Goal: Task Accomplishment & Management: Manage account settings

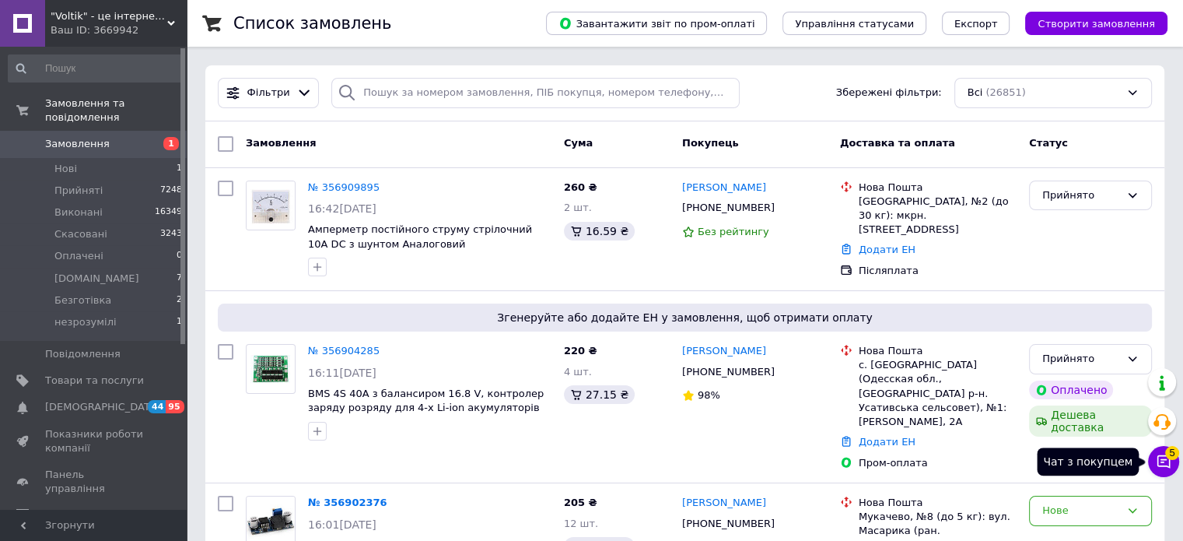
click at [1165, 472] on button "Чат з покупцем 5" at bounding box center [1163, 461] width 31 height 31
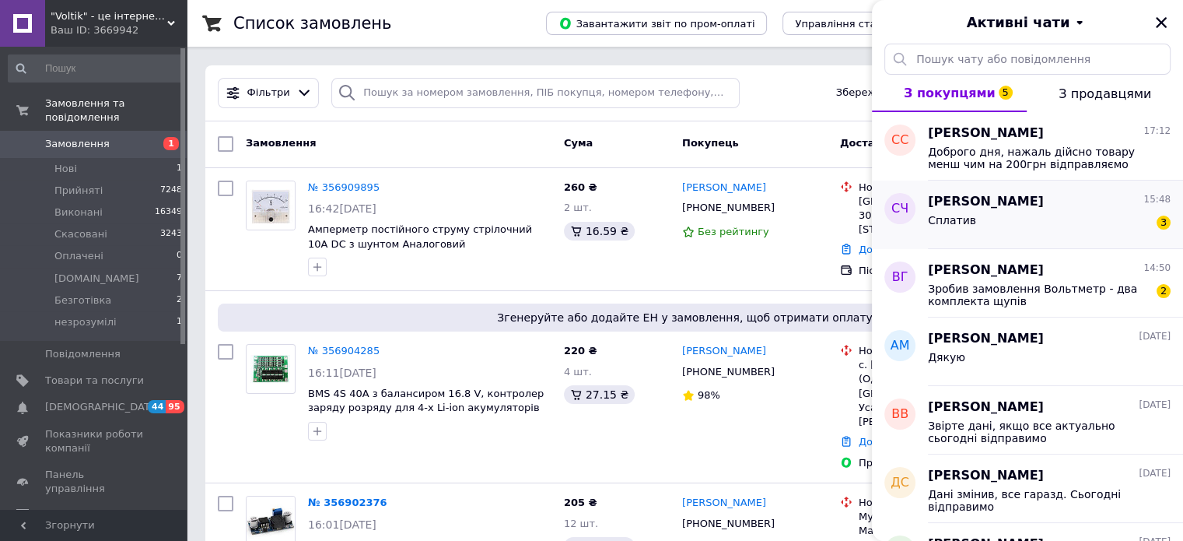
click at [1091, 235] on div "Сплатив 3" at bounding box center [1049, 223] width 243 height 25
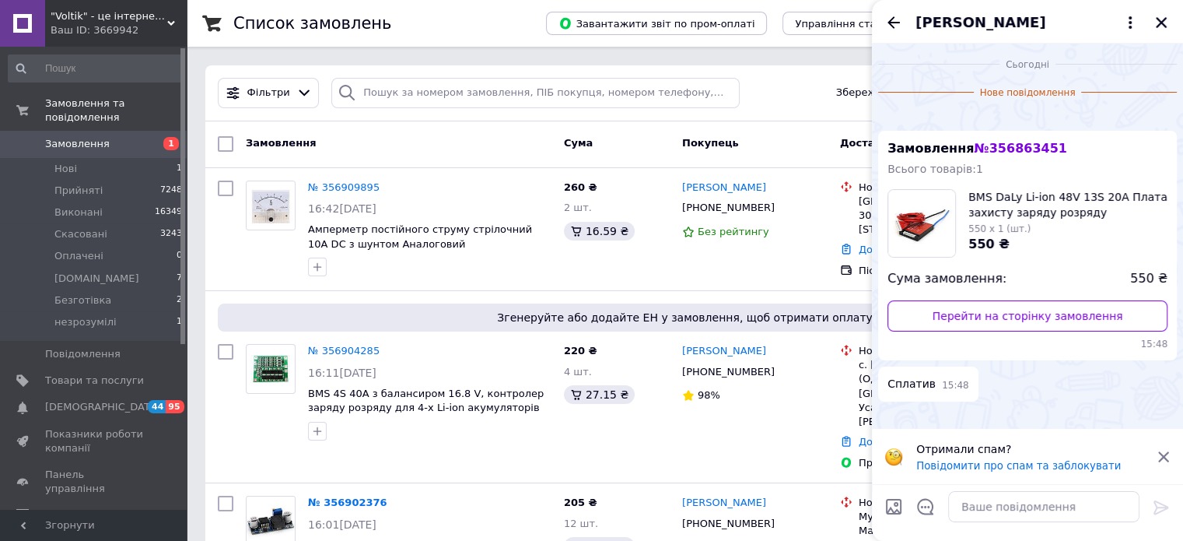
scroll to position [198, 0]
click at [1007, 516] on textarea at bounding box center [1043, 506] width 191 height 31
type textarea "Все гаразд, сьогодні відправимо"
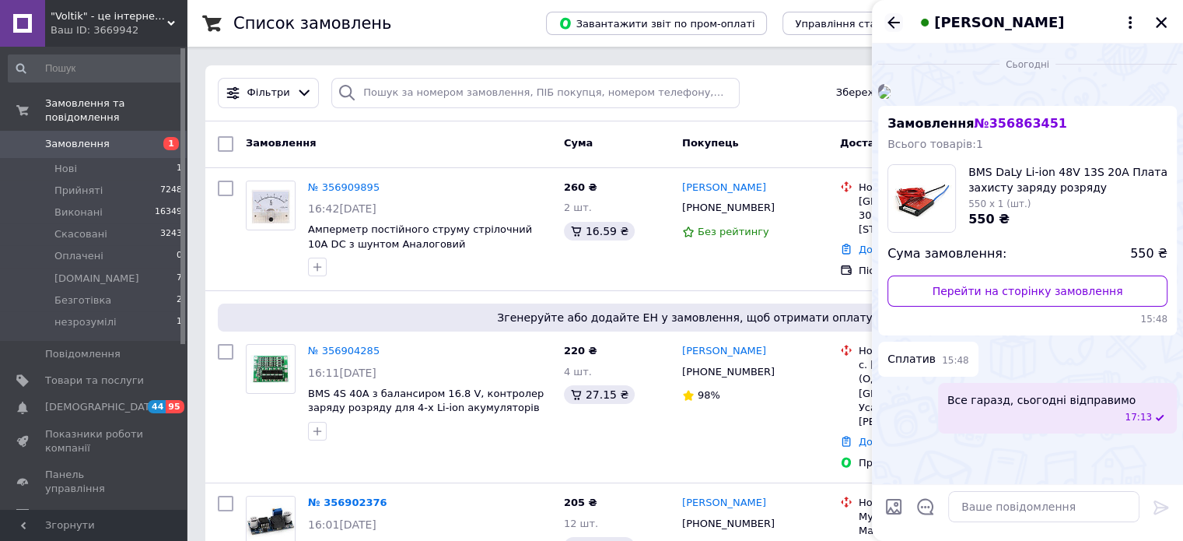
click at [899, 19] on icon "Назад" at bounding box center [894, 22] width 19 height 19
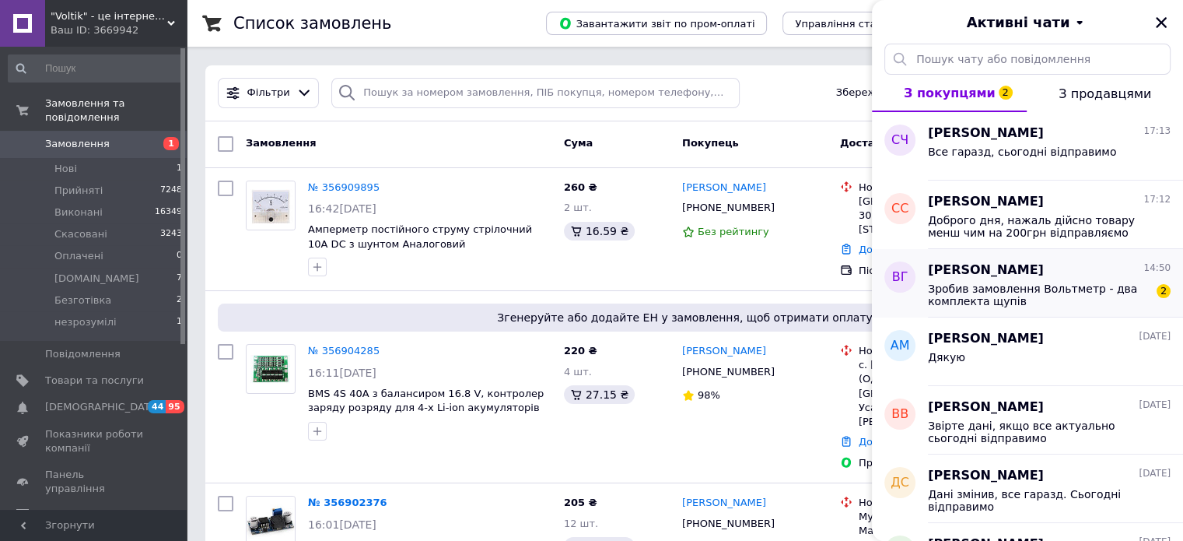
click at [1075, 304] on span "Зробив замовлення Вольтметр - два комплекта щупів" at bounding box center [1038, 294] width 221 height 25
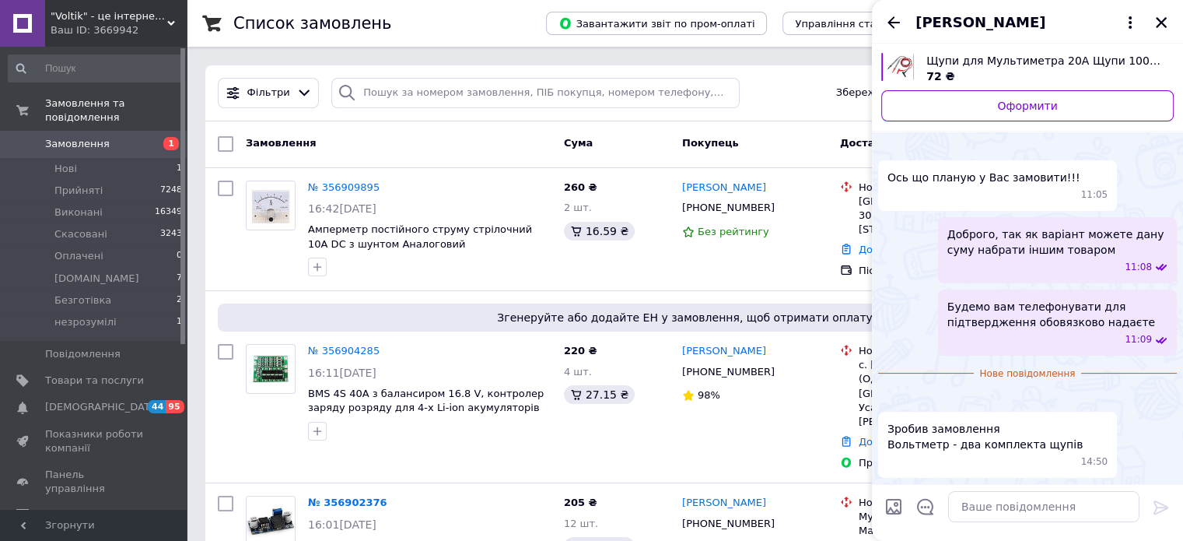
scroll to position [625, 0]
click at [885, 20] on icon "Назад" at bounding box center [894, 22] width 19 height 19
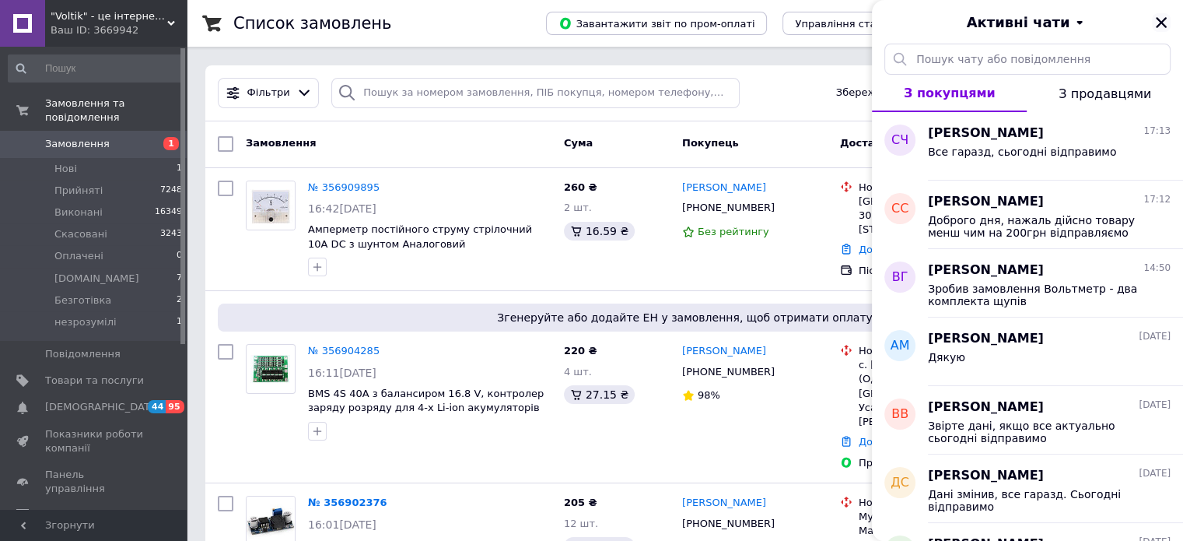
click at [1162, 19] on icon "Закрити" at bounding box center [1162, 23] width 14 height 14
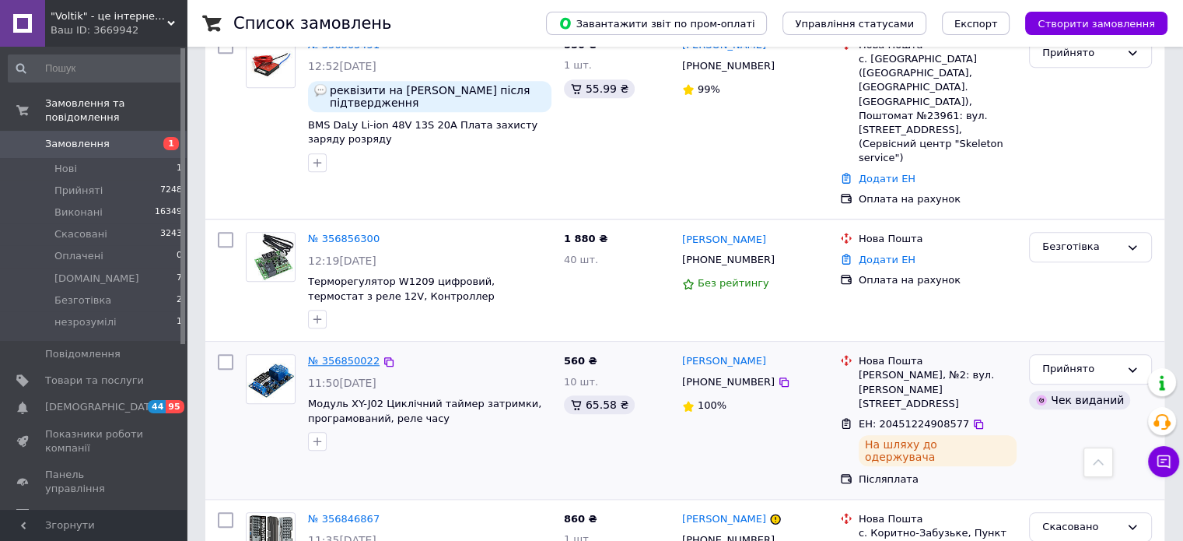
scroll to position [1400, 0]
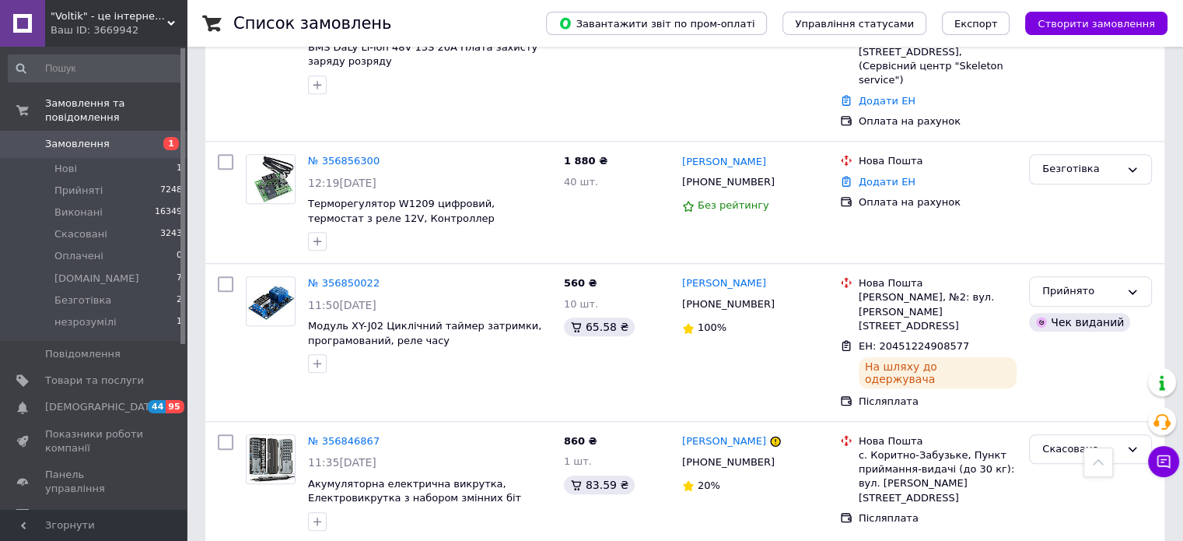
click at [114, 137] on span "Замовлення" at bounding box center [94, 144] width 99 height 14
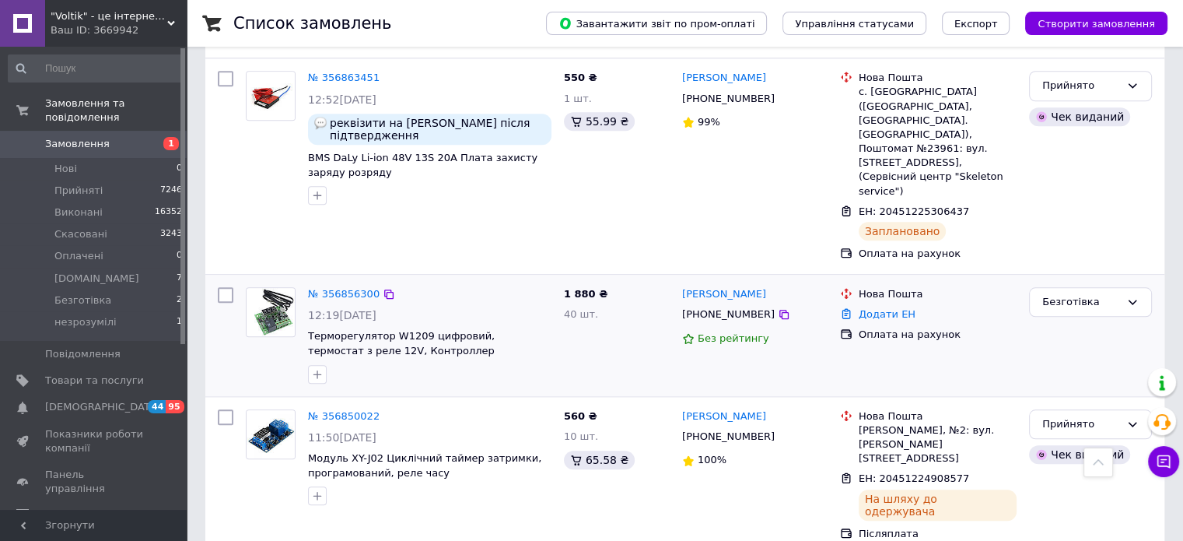
scroll to position [1478, 0]
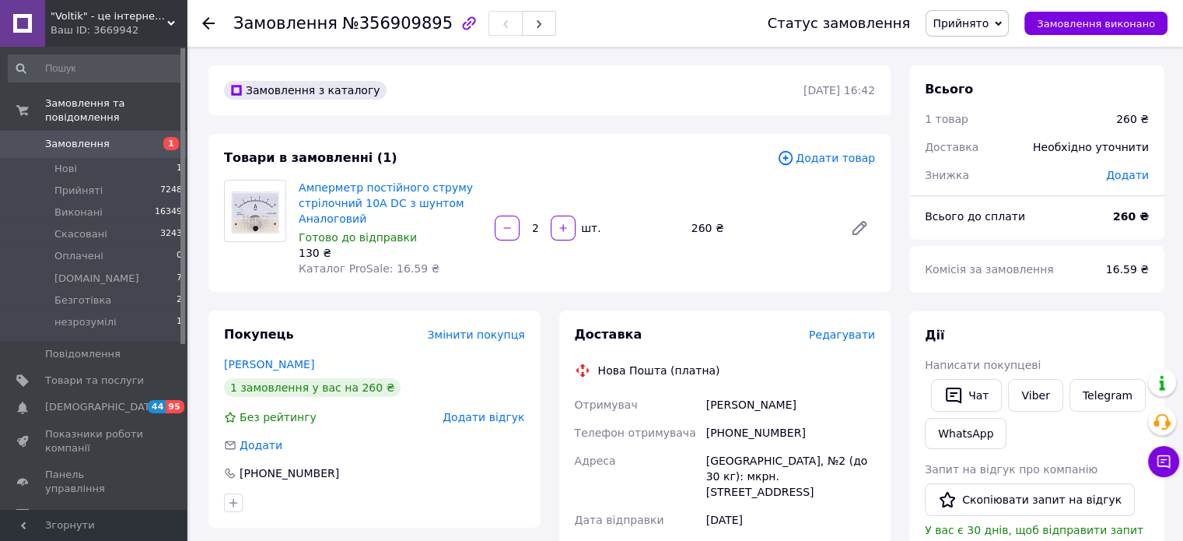
click at [851, 342] on div "Редагувати" at bounding box center [842, 335] width 66 height 16
click at [850, 337] on span "Редагувати" at bounding box center [842, 334] width 66 height 12
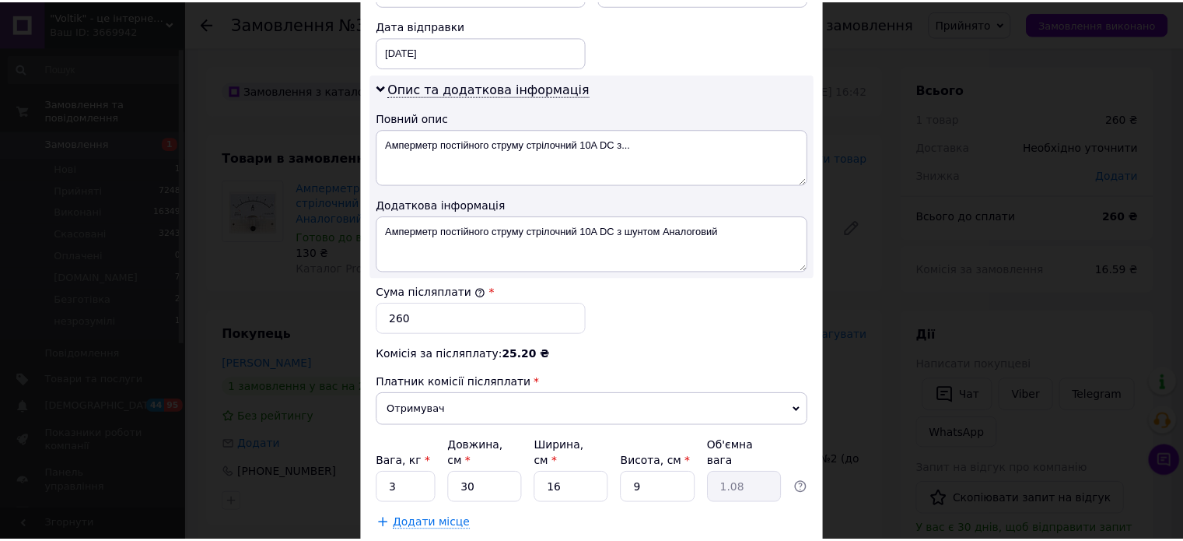
scroll to position [815, 0]
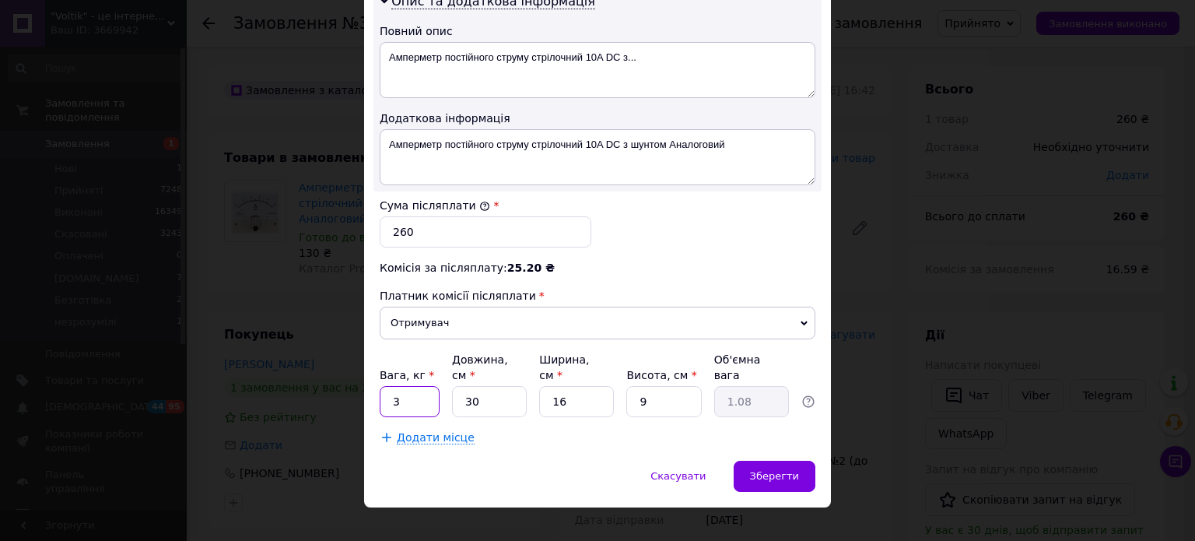
click at [422, 389] on input "3" at bounding box center [410, 401] width 60 height 31
type input "1"
click at [517, 386] on input "30" at bounding box center [489, 401] width 75 height 31
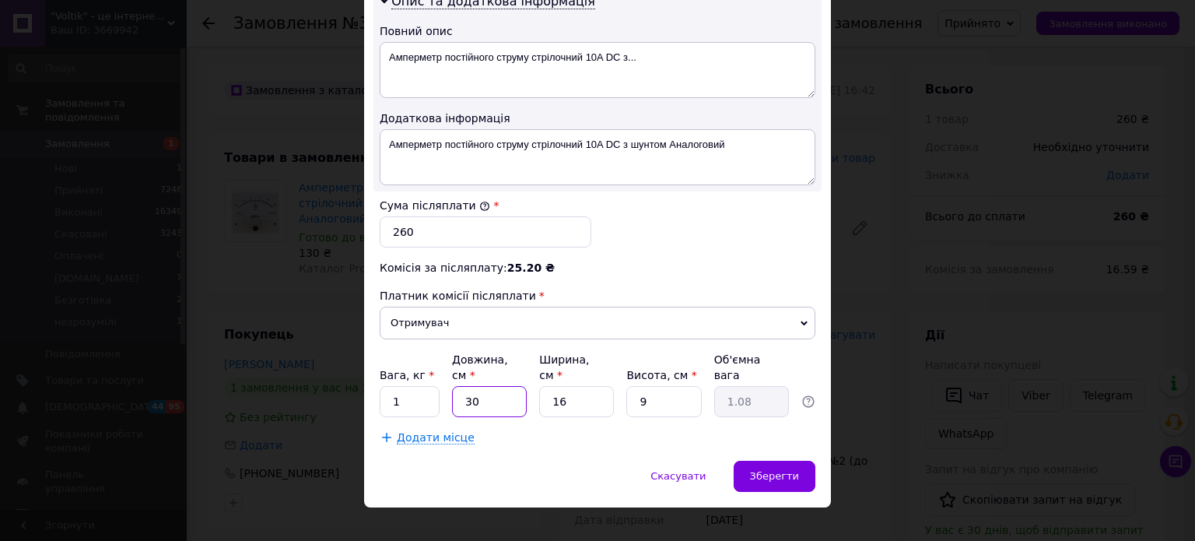
type input "2"
type input "0.1"
type input "20"
type input "0.72"
type input "20"
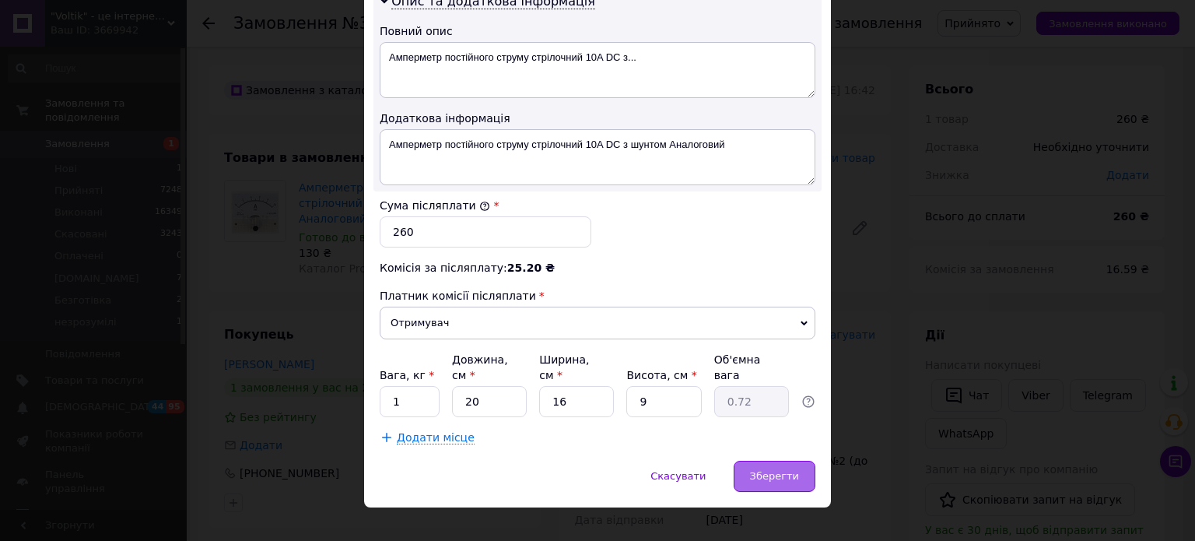
click at [780, 461] on div "Зберегти" at bounding box center [775, 476] width 82 height 31
click at [781, 470] on span "Зберегти" at bounding box center [774, 476] width 49 height 12
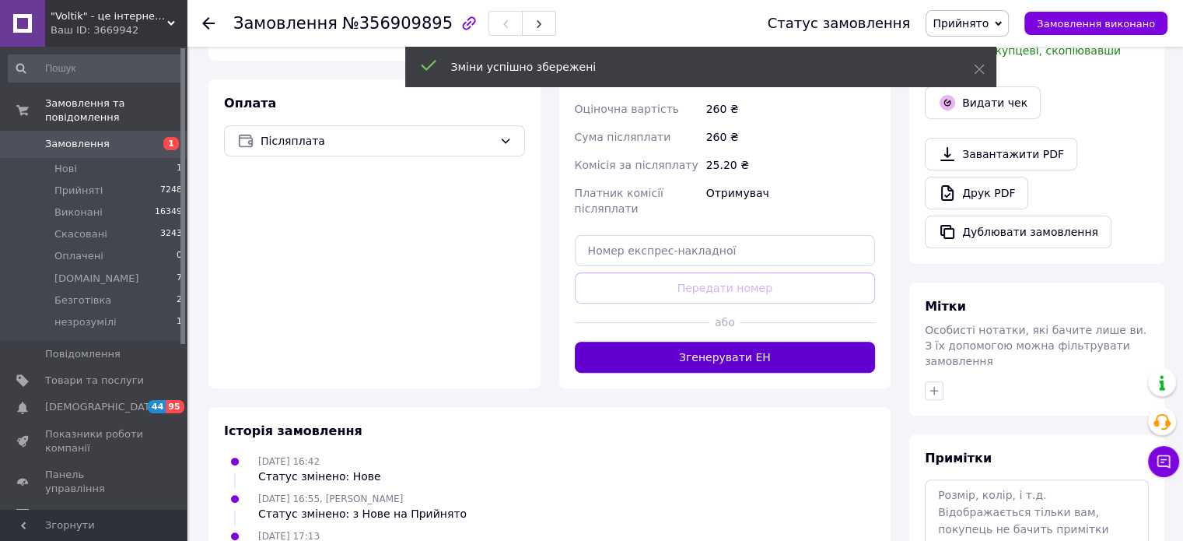
click at [718, 342] on button "Згенерувати ЕН" at bounding box center [725, 357] width 301 height 31
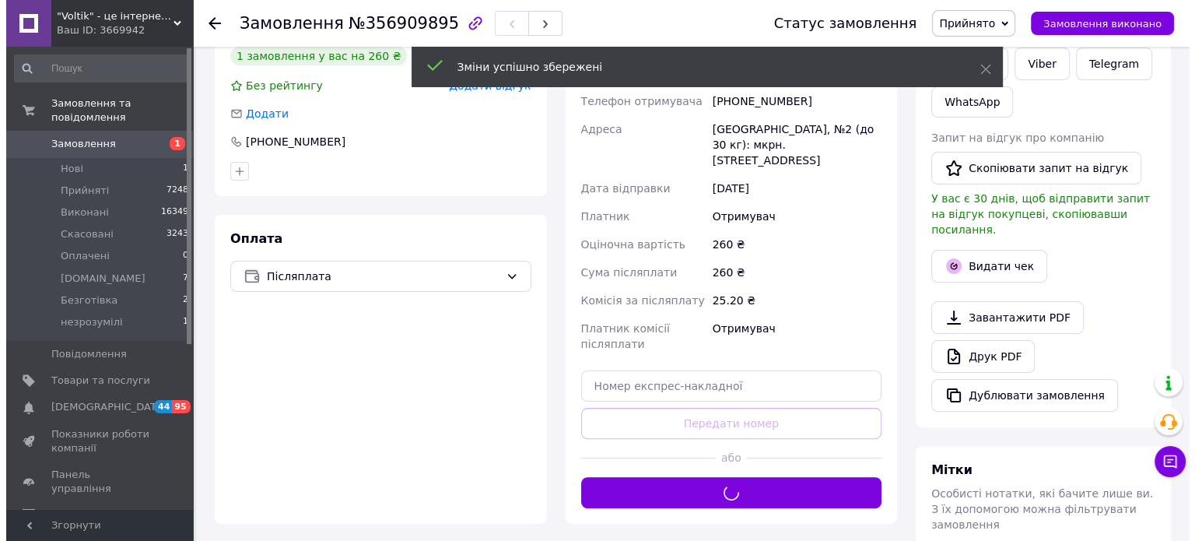
scroll to position [233, 0]
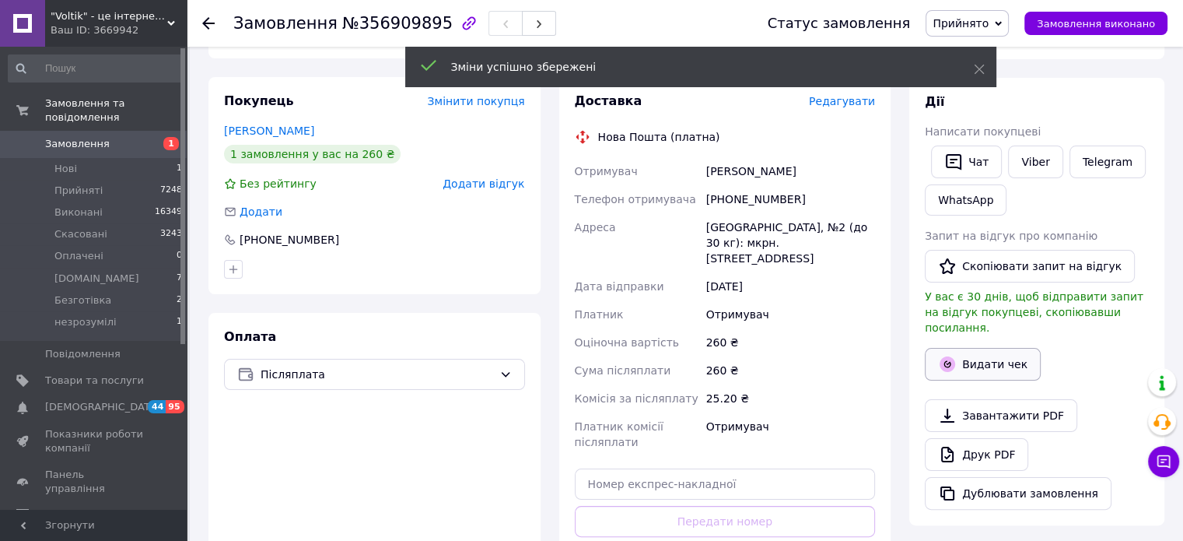
click at [965, 348] on button "Видати чек" at bounding box center [983, 364] width 116 height 33
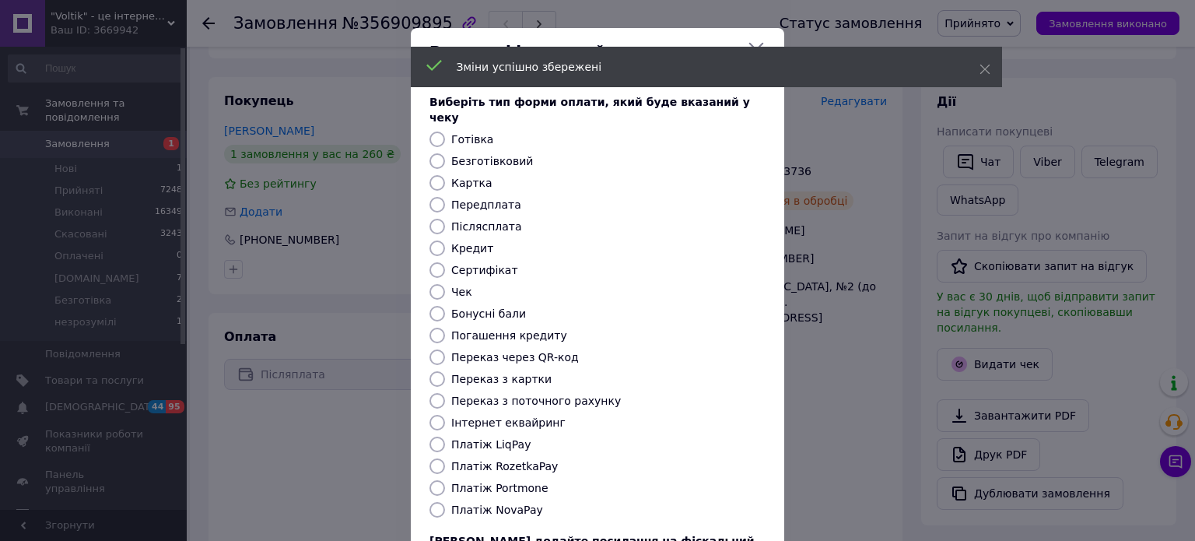
click at [478, 502] on div "Виберіть тип форми оплати, який буде вказаний у чеку Готівка Безготівковий Карт…" at bounding box center [597, 347] width 373 height 545
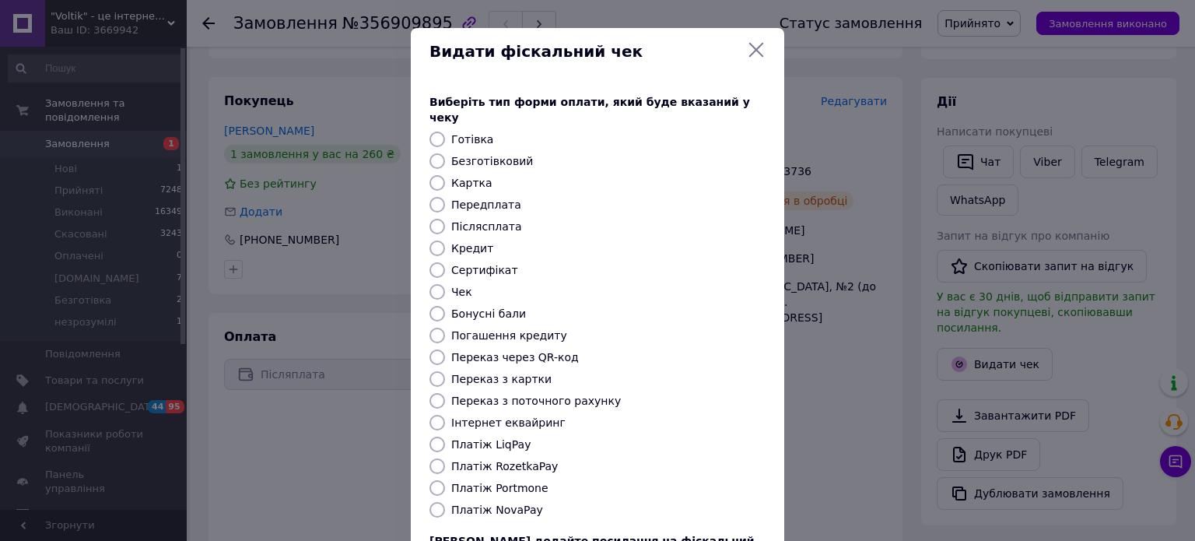
click at [493, 503] on label "Платіж NovaPay" at bounding box center [497, 509] width 92 height 12
click at [445, 502] on input "Платіж NovaPay" at bounding box center [437, 510] width 16 height 16
radio input "true"
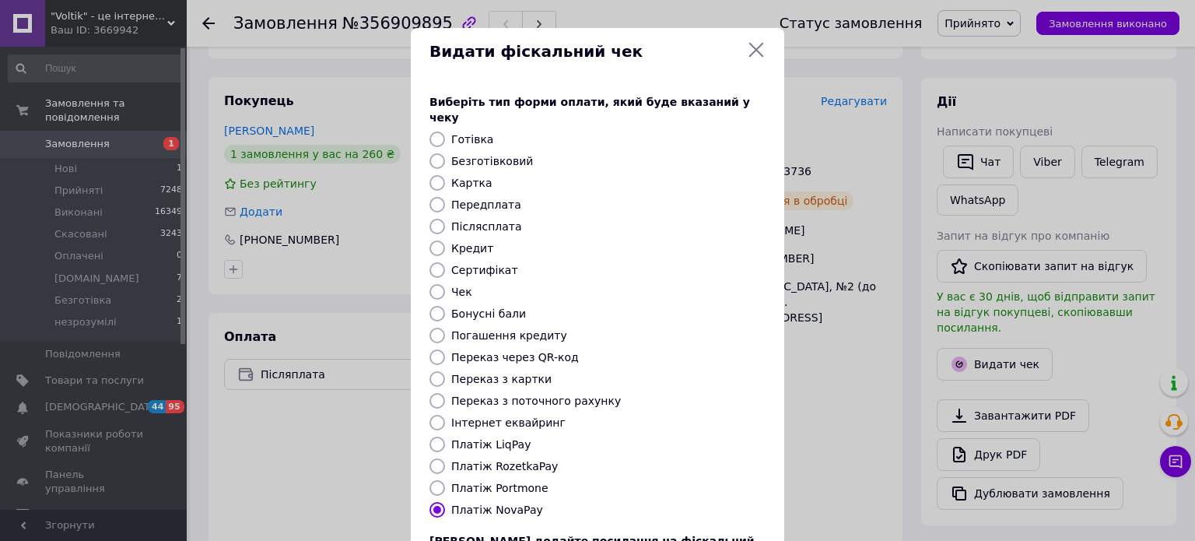
click at [500, 503] on label "Платіж NovaPay" at bounding box center [497, 509] width 92 height 12
click at [445, 502] on input "Платіж NovaPay" at bounding box center [437, 510] width 16 height 16
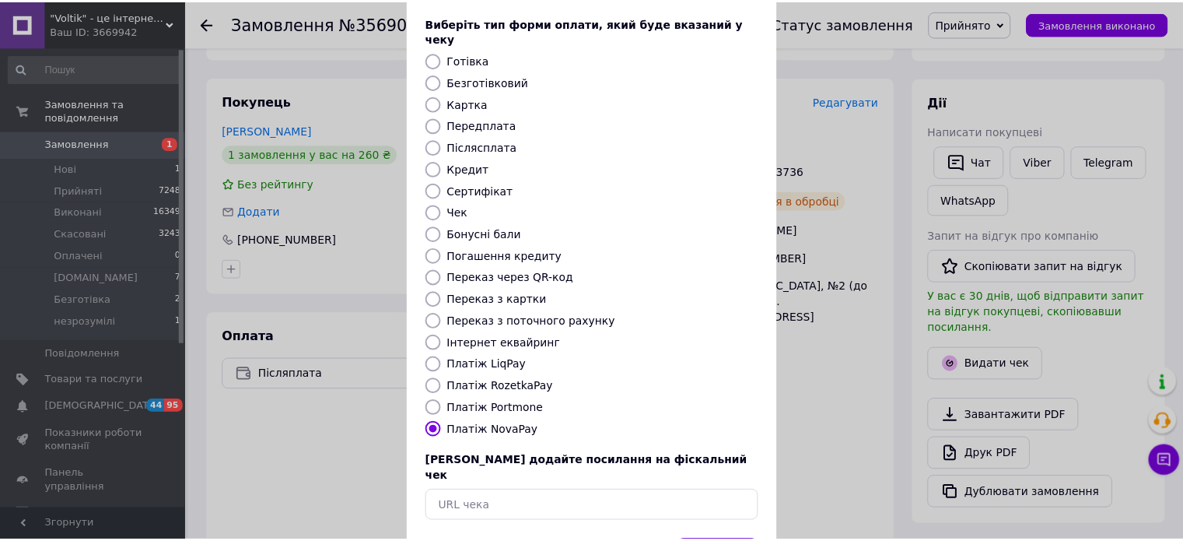
scroll to position [127, 0]
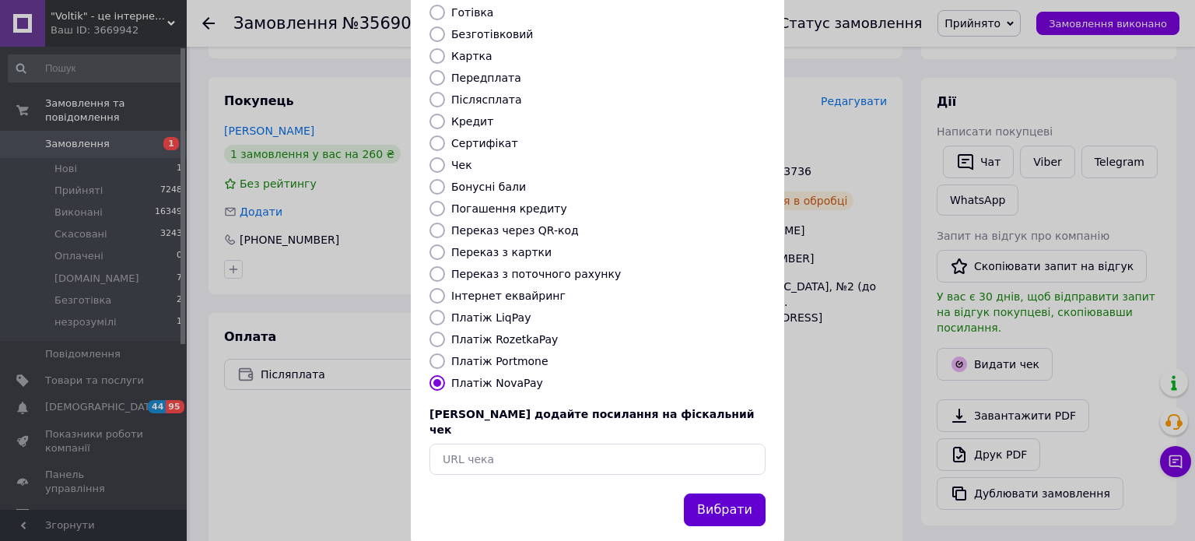
click at [746, 493] on button "Вибрати" at bounding box center [725, 509] width 82 height 33
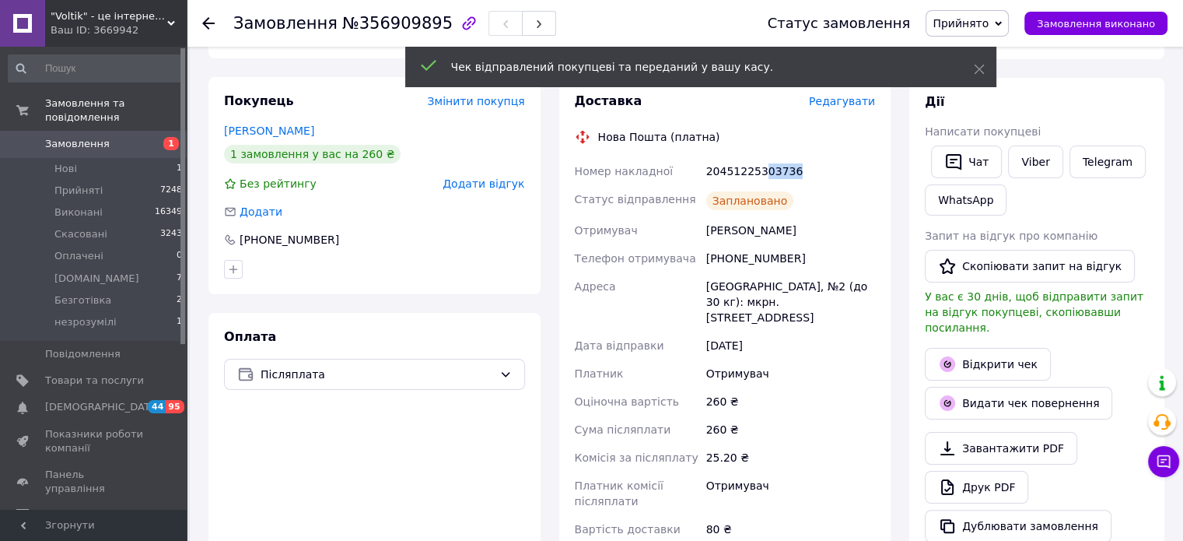
drag, startPoint x: 803, startPoint y: 171, endPoint x: 759, endPoint y: 177, distance: 44.7
click at [759, 177] on div "20451225303736" at bounding box center [790, 171] width 175 height 28
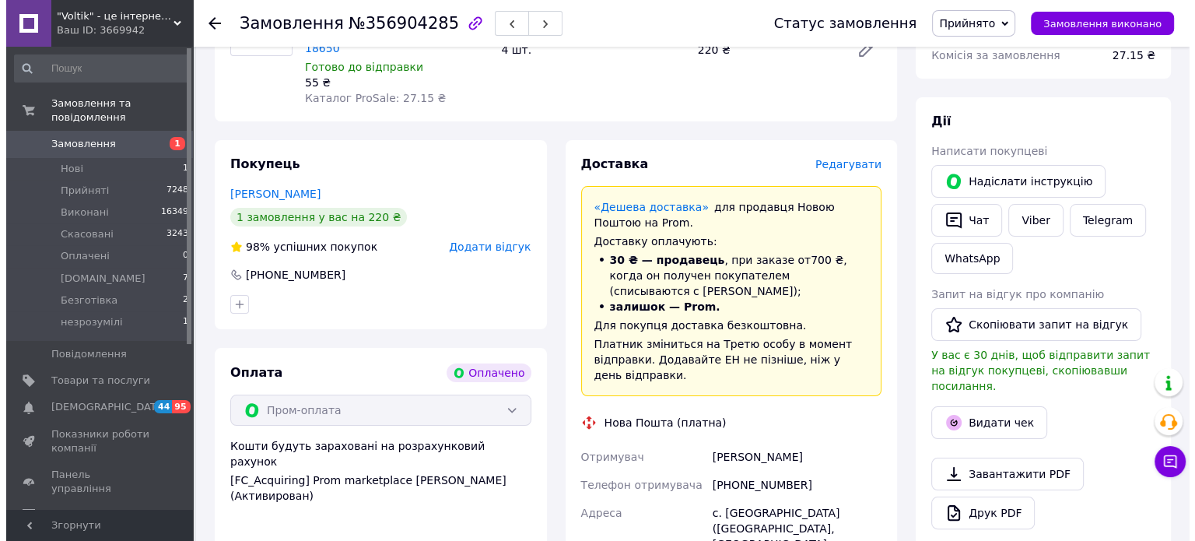
scroll to position [156, 0]
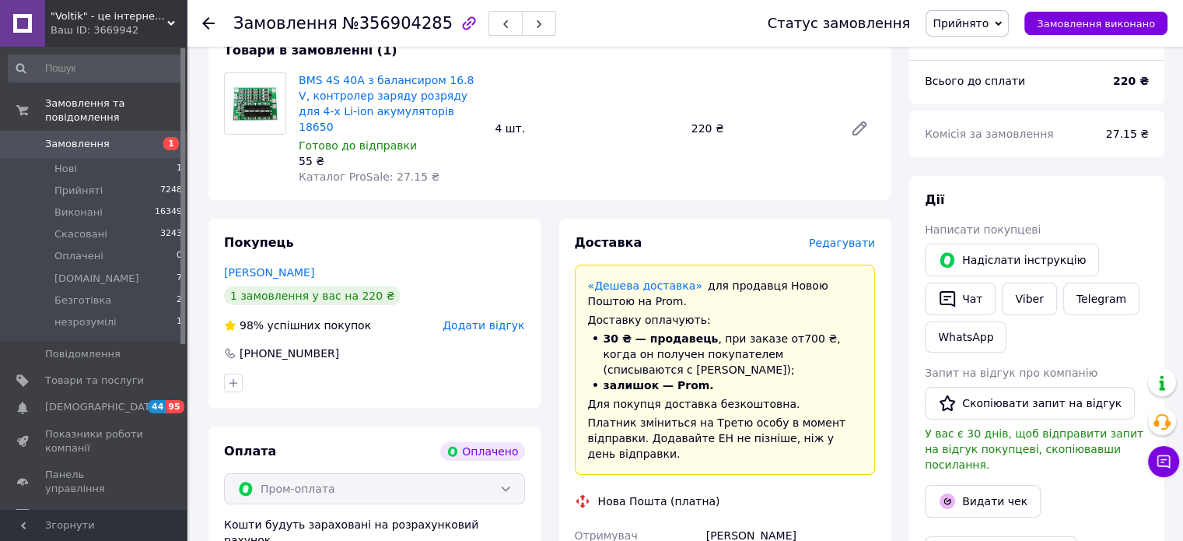
click at [843, 237] on span "Редагувати" at bounding box center [842, 243] width 66 height 12
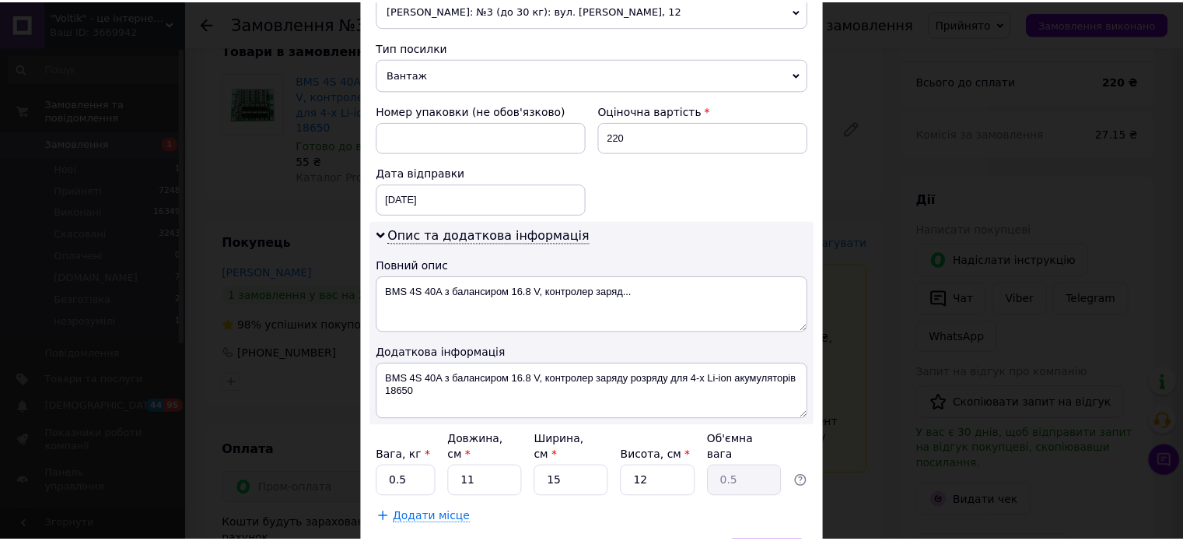
scroll to position [661, 0]
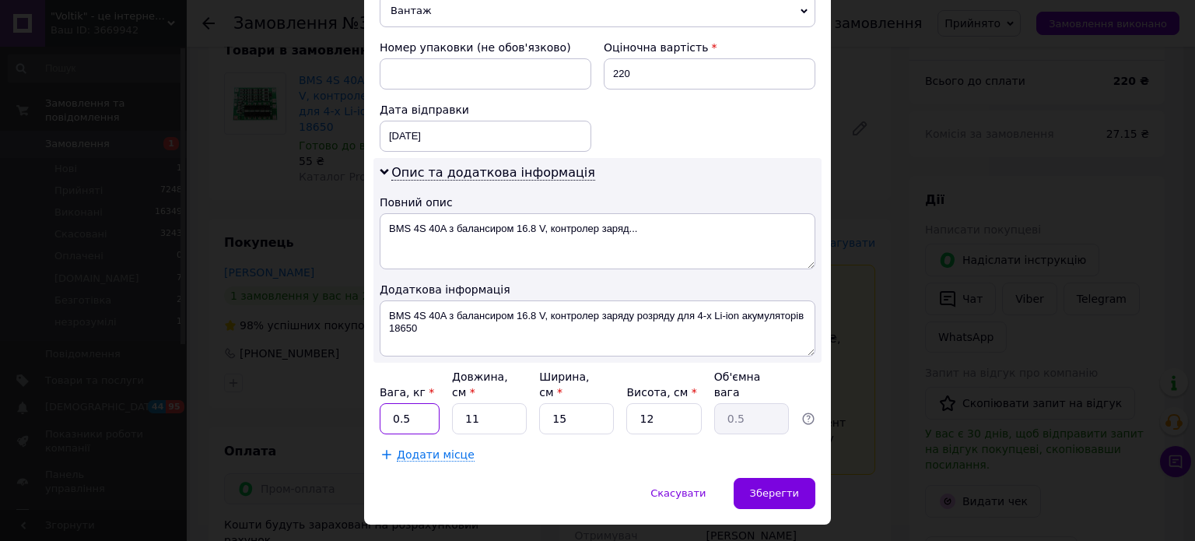
click at [411, 403] on input "0.5" at bounding box center [410, 418] width 60 height 31
type input "1"
click at [517, 403] on input "11" at bounding box center [489, 418] width 75 height 31
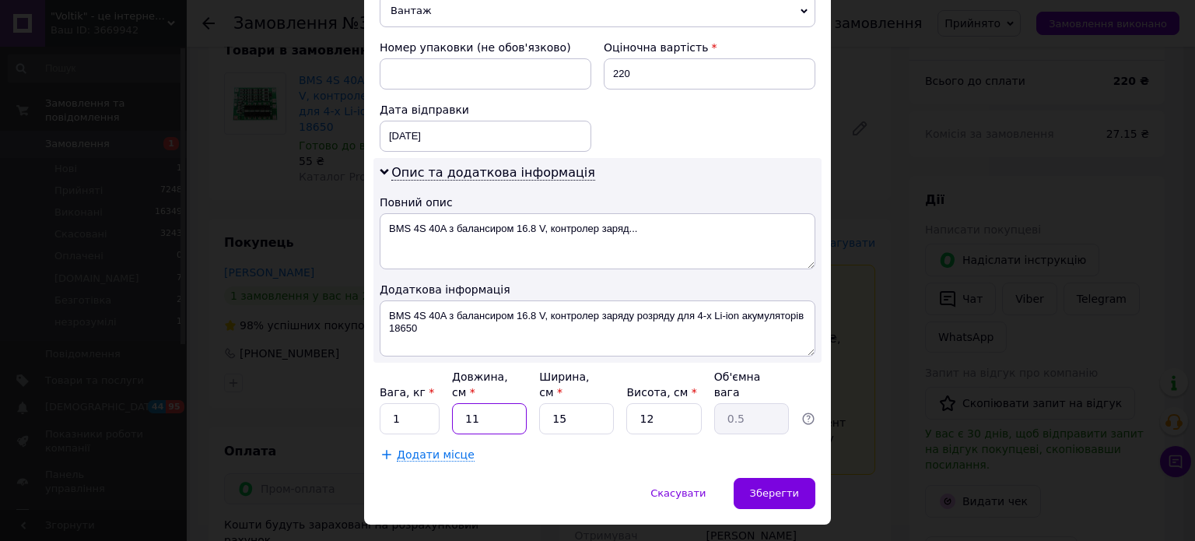
type input "2"
type input "0.1"
type input "20"
type input "0.9"
type input "20"
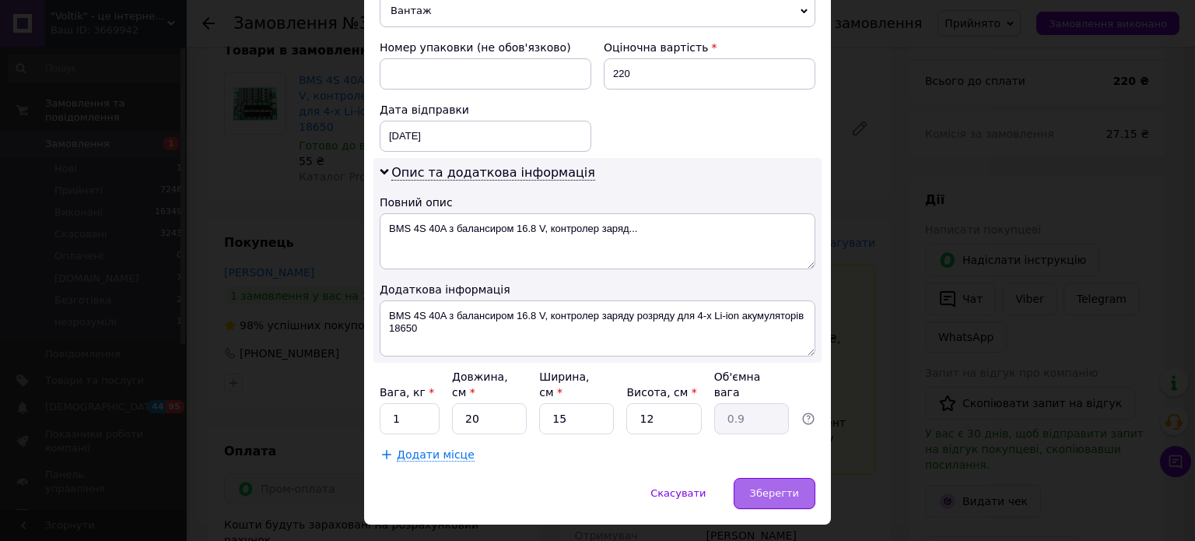
click at [775, 478] on div "Зберегти" at bounding box center [775, 493] width 82 height 31
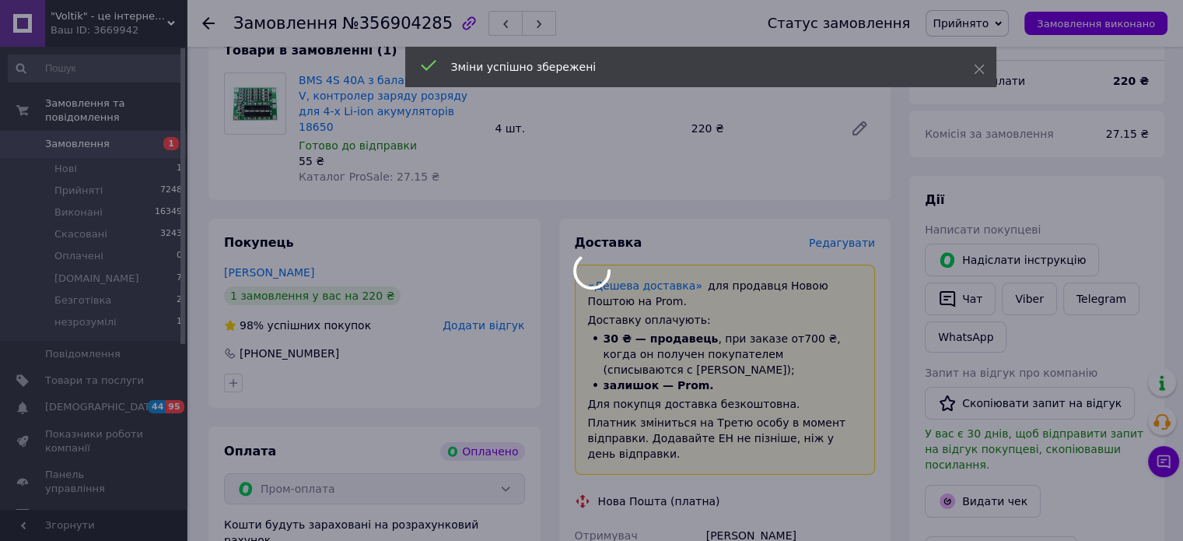
scroll to position [545, 0]
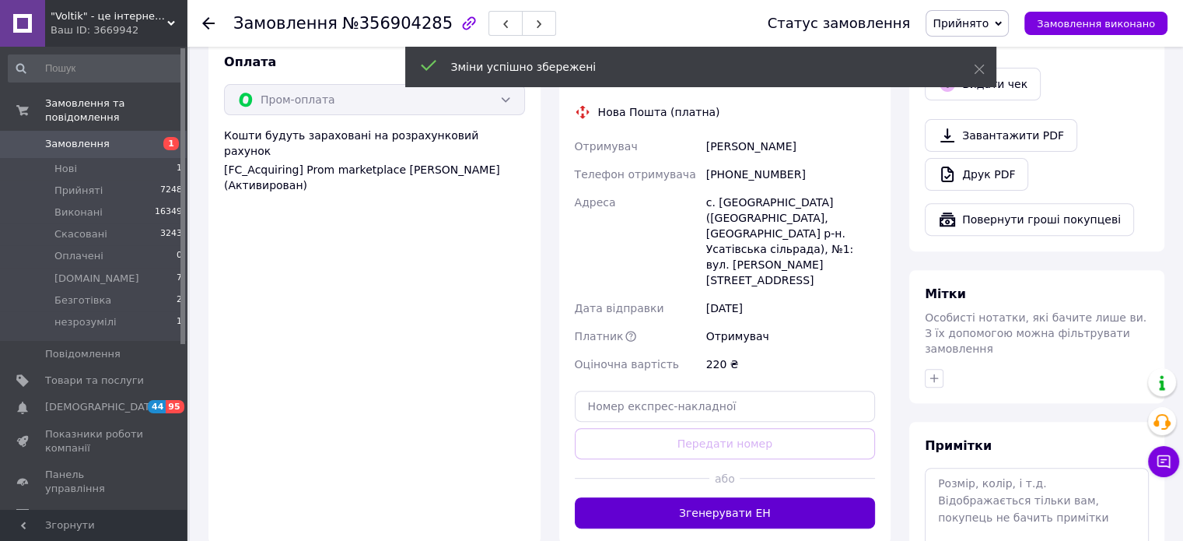
click at [752, 497] on button "Згенерувати ЕН" at bounding box center [725, 512] width 301 height 31
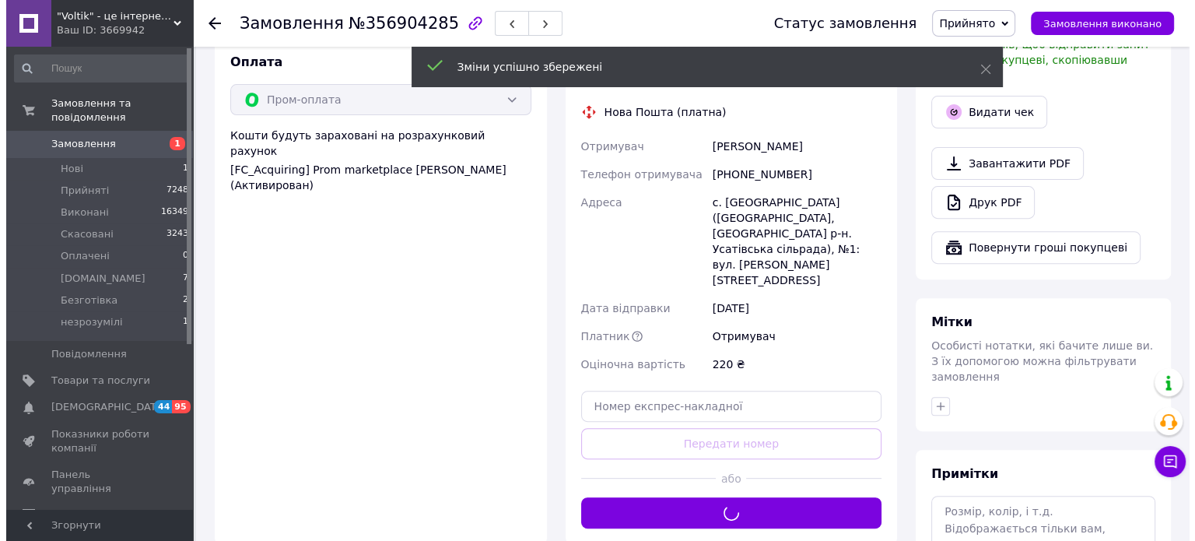
scroll to position [389, 0]
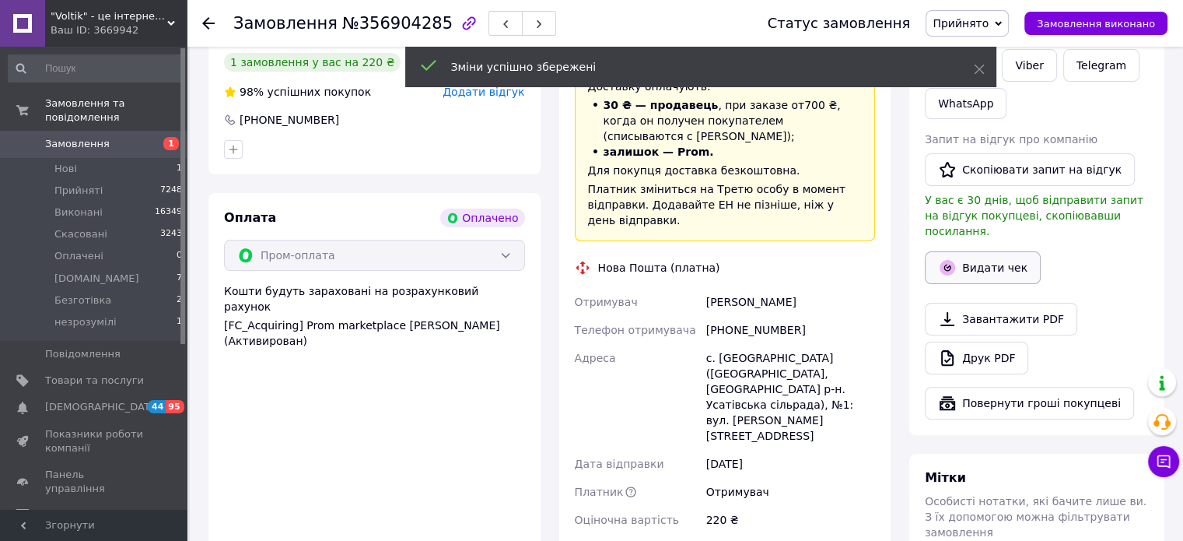
click at [968, 252] on button "Видати чек" at bounding box center [983, 267] width 116 height 33
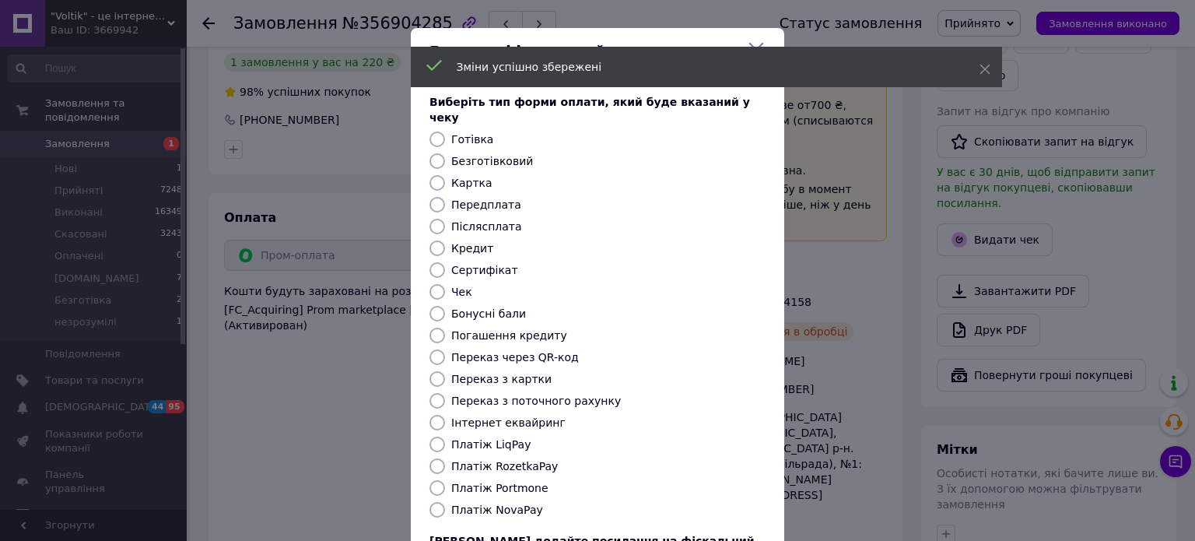
click at [517, 460] on label "Платіж RozetkaPay" at bounding box center [504, 466] width 107 height 12
click at [445, 458] on input "Платіж RozetkaPay" at bounding box center [437, 466] width 16 height 16
radio input "true"
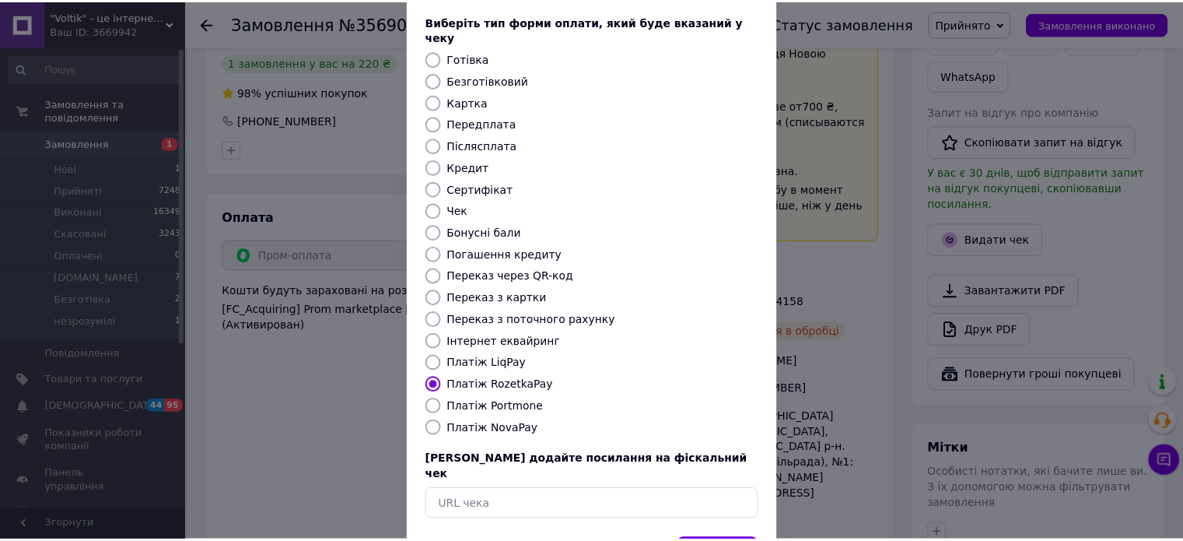
scroll to position [127, 0]
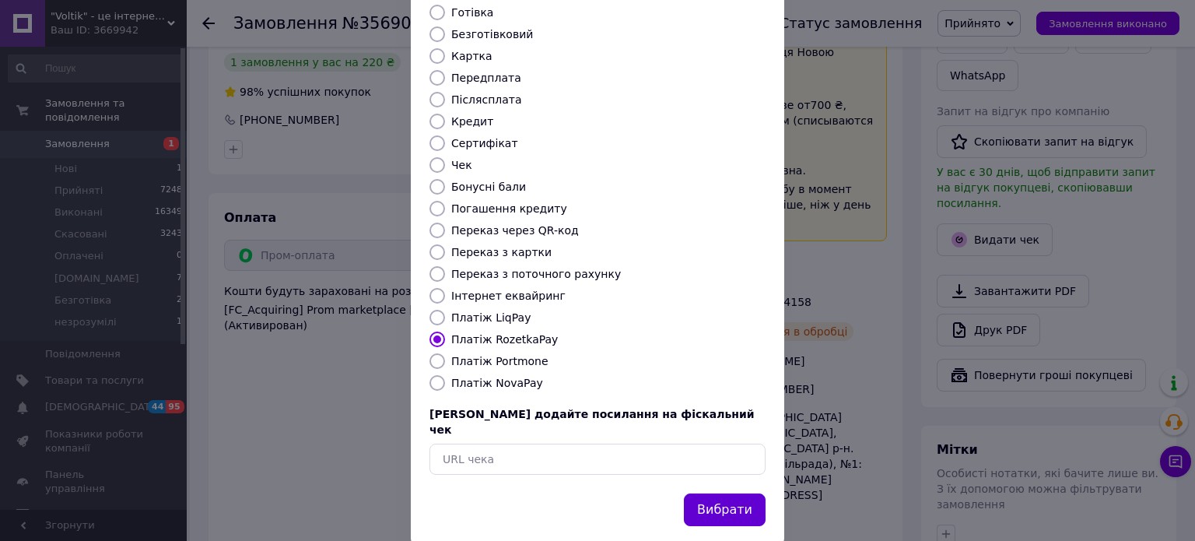
click at [708, 493] on button "Вибрати" at bounding box center [725, 509] width 82 height 33
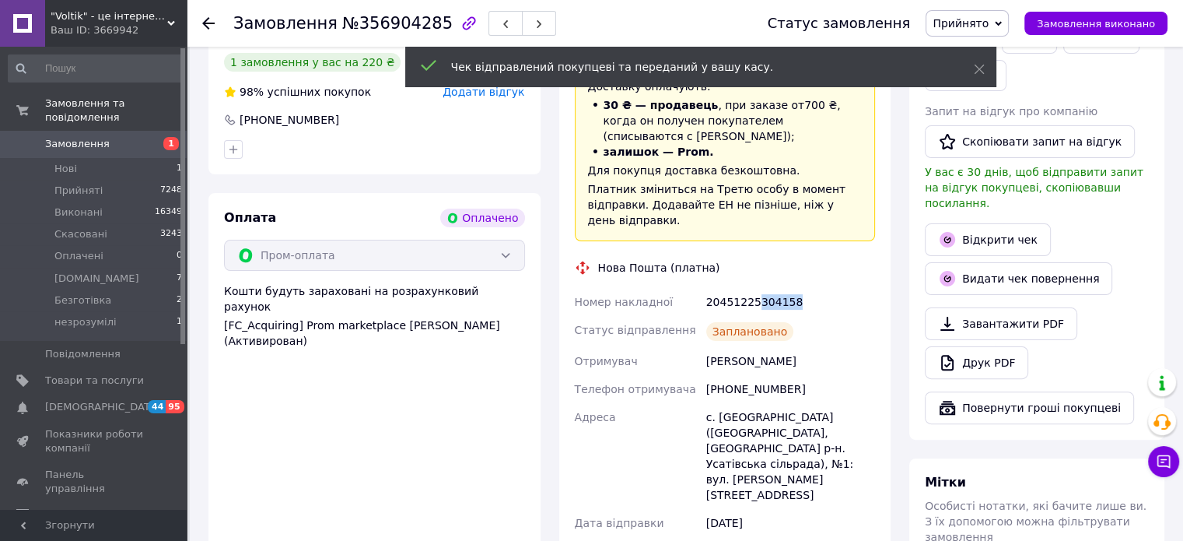
drag, startPoint x: 791, startPoint y: 274, endPoint x: 755, endPoint y: 282, distance: 35.9
click at [755, 288] on div "20451225304158" at bounding box center [790, 302] width 175 height 28
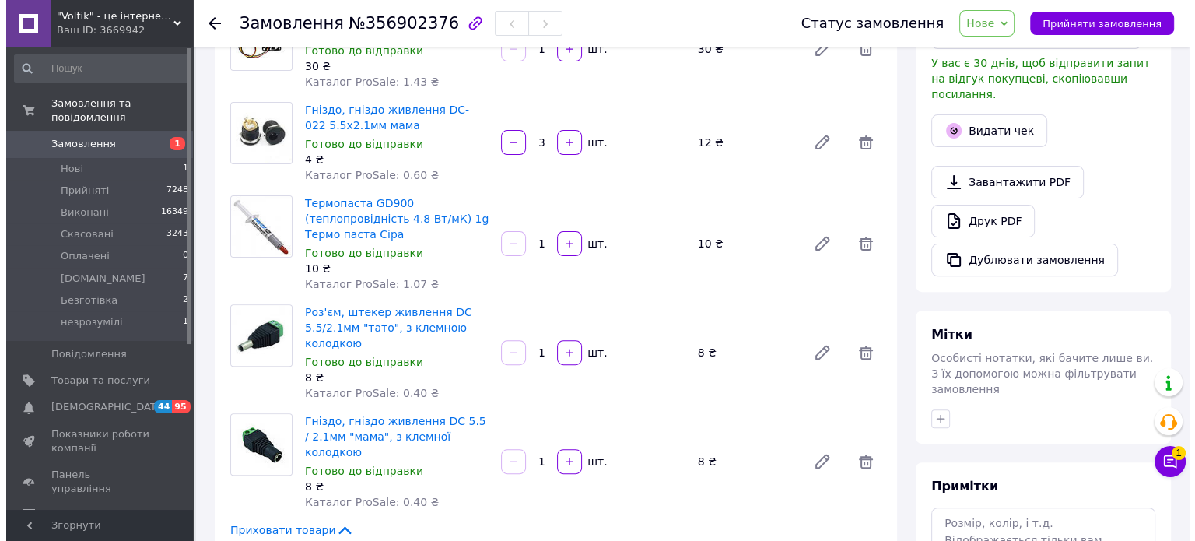
scroll to position [778, 0]
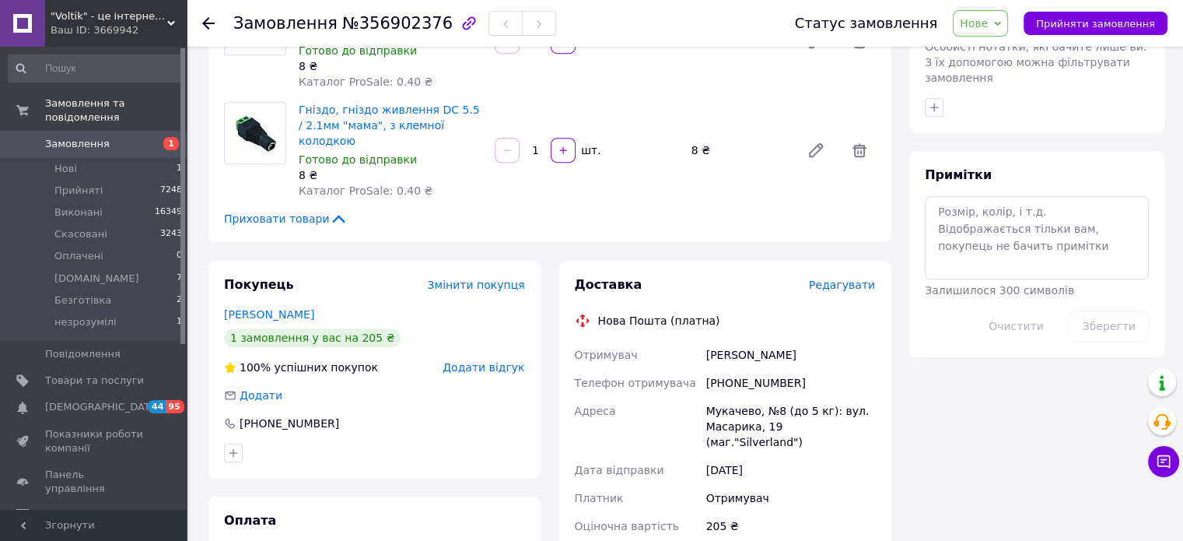
click at [983, 30] on span "Нове" at bounding box center [974, 23] width 28 height 12
click at [994, 52] on li "Прийнято" at bounding box center [1004, 54] width 100 height 23
click at [857, 279] on span "Редагувати" at bounding box center [842, 285] width 66 height 12
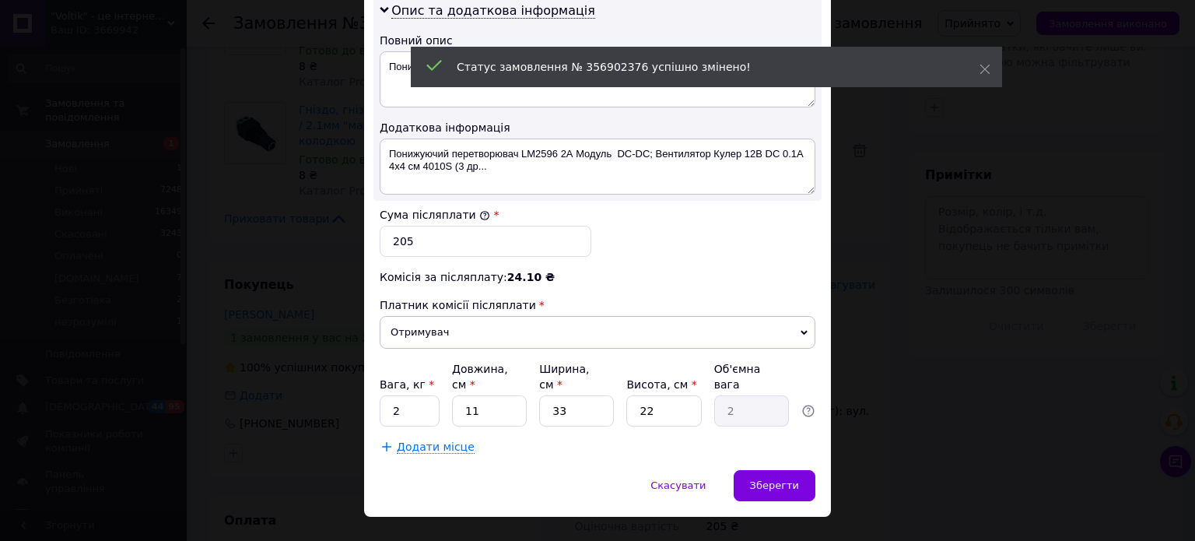
scroll to position [815, 0]
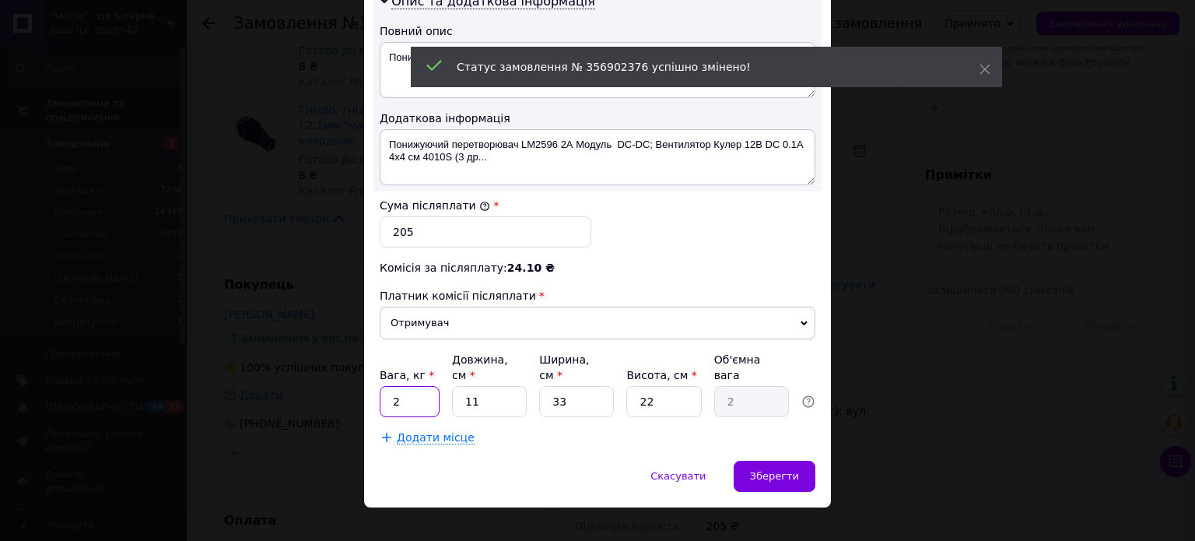
click at [429, 386] on input "2" at bounding box center [410, 401] width 60 height 31
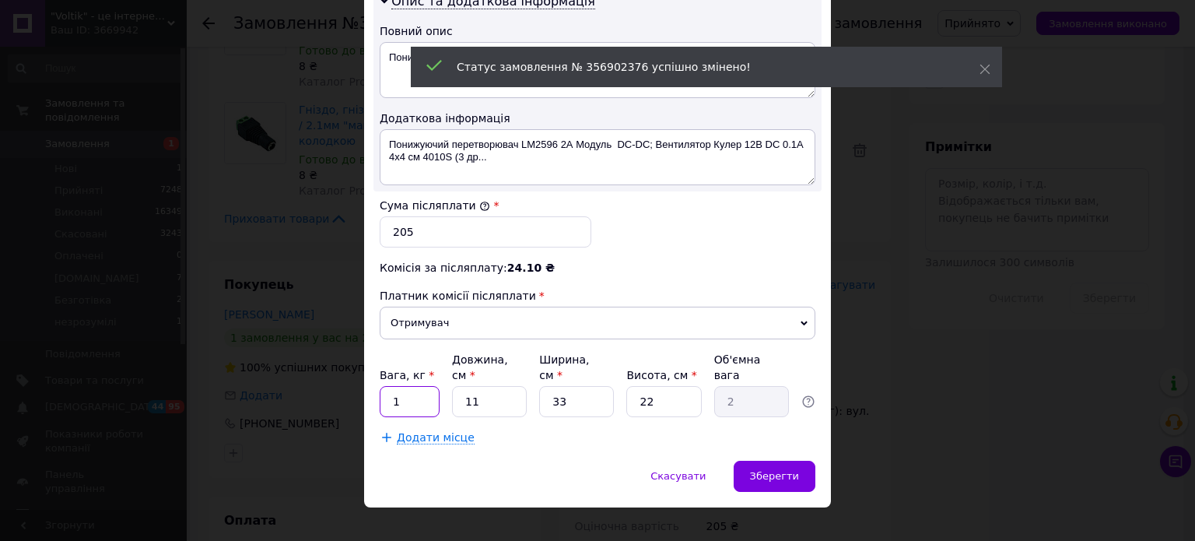
type input "1"
click at [568, 390] on input "33" at bounding box center [576, 401] width 75 height 31
type input "1"
type input "0.1"
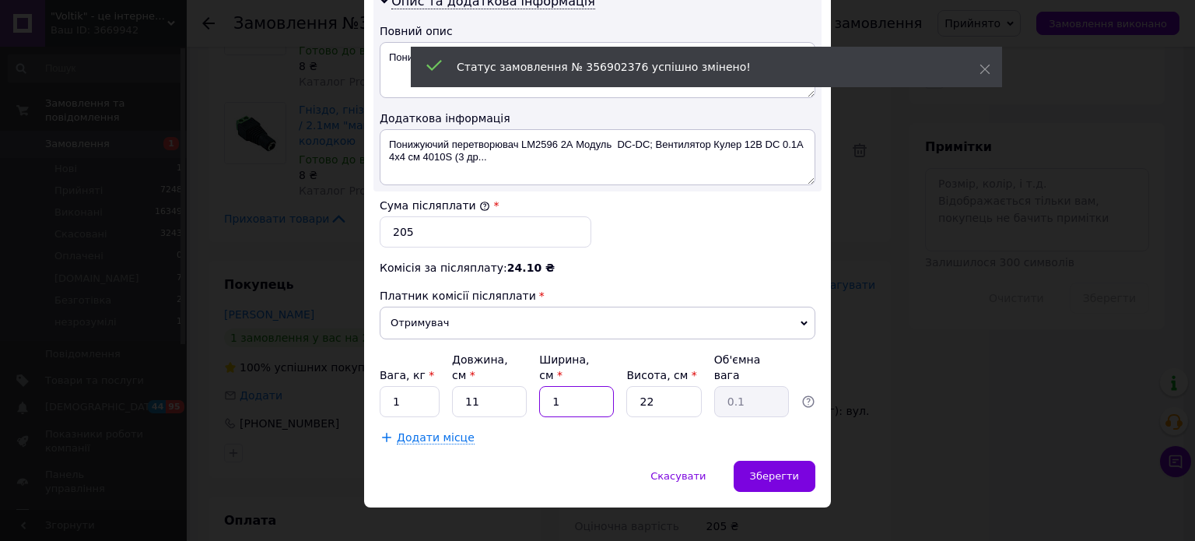
type input "16"
type input "0.97"
type input "2"
type input "33"
type input "2"
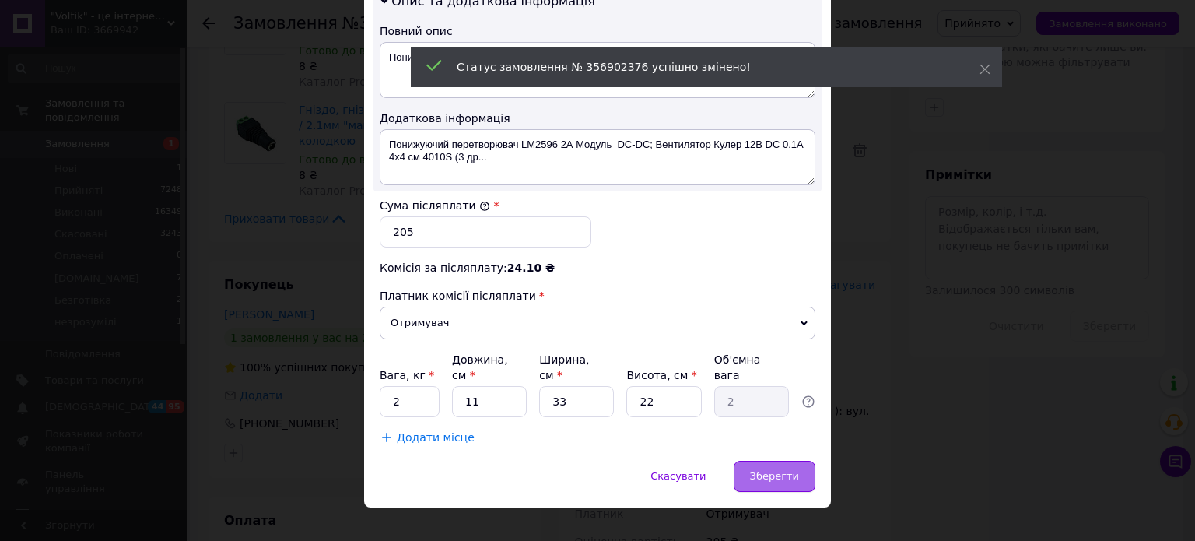
click at [775, 470] on span "Зберегти" at bounding box center [774, 476] width 49 height 12
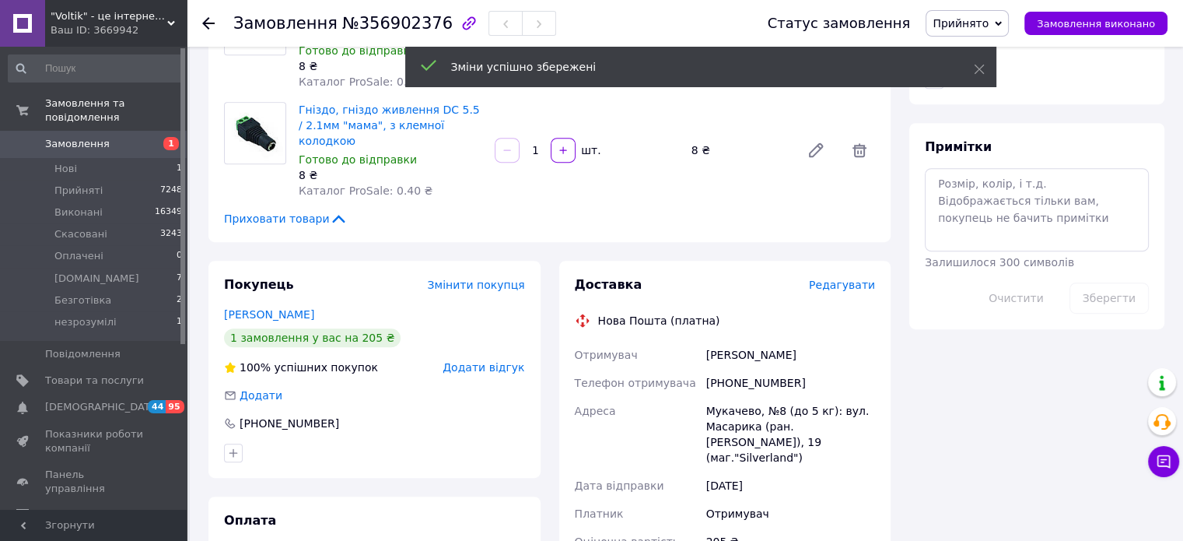
click at [836, 279] on span "Редагувати" at bounding box center [842, 285] width 66 height 12
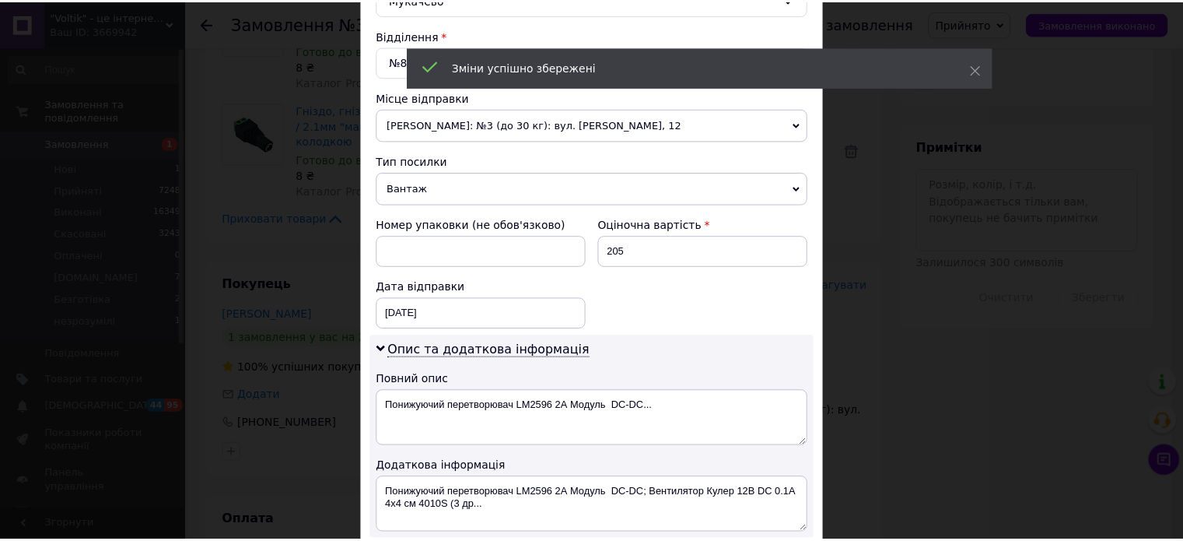
scroll to position [778, 0]
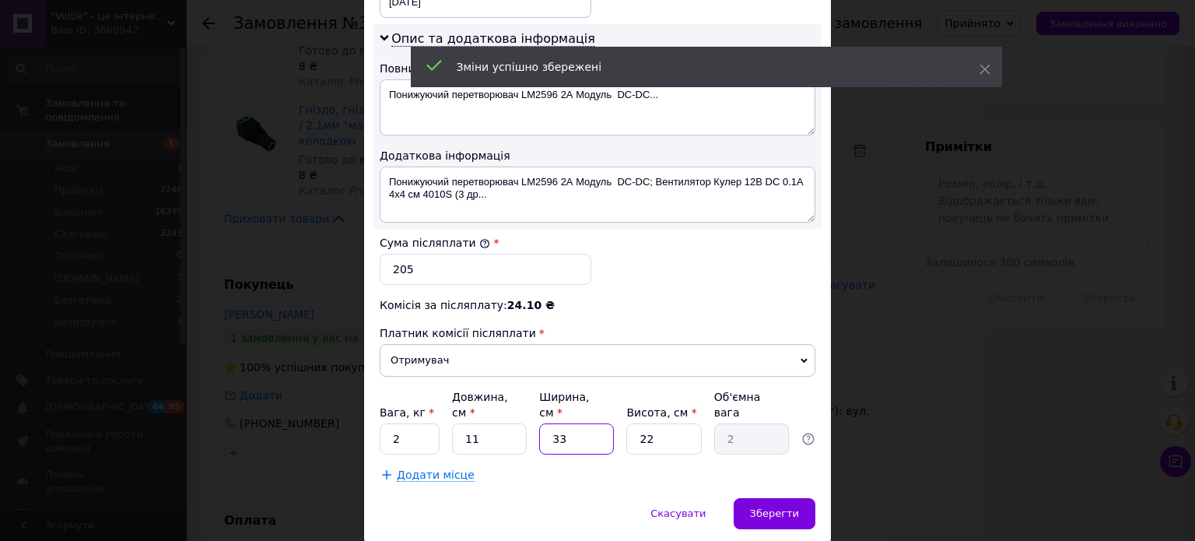
click at [559, 423] on input "33" at bounding box center [576, 438] width 75 height 31
type input "1"
type input "0.1"
type input "11"
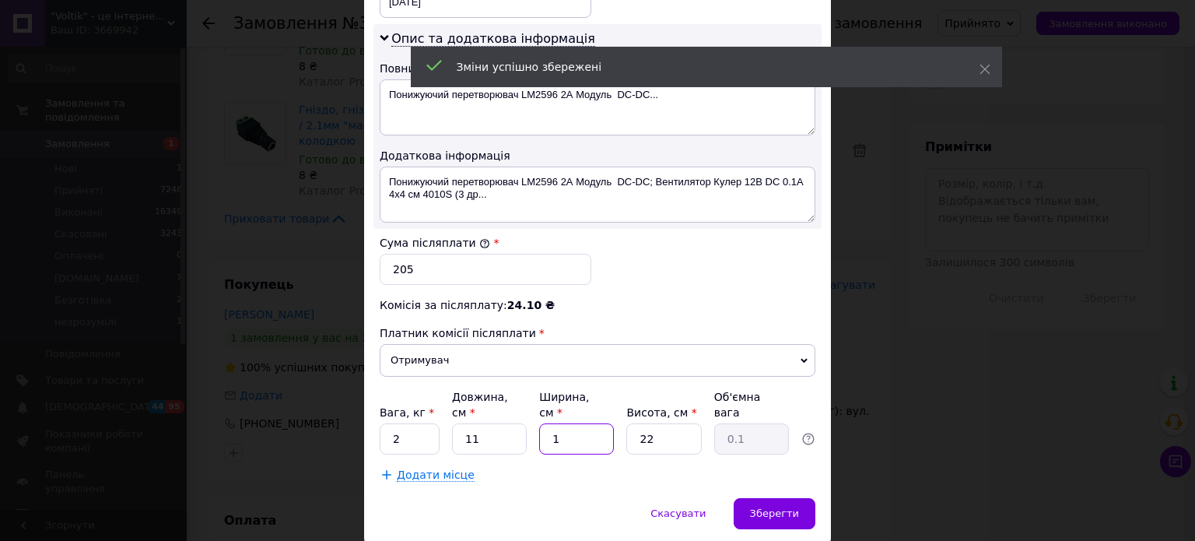
type input "0.67"
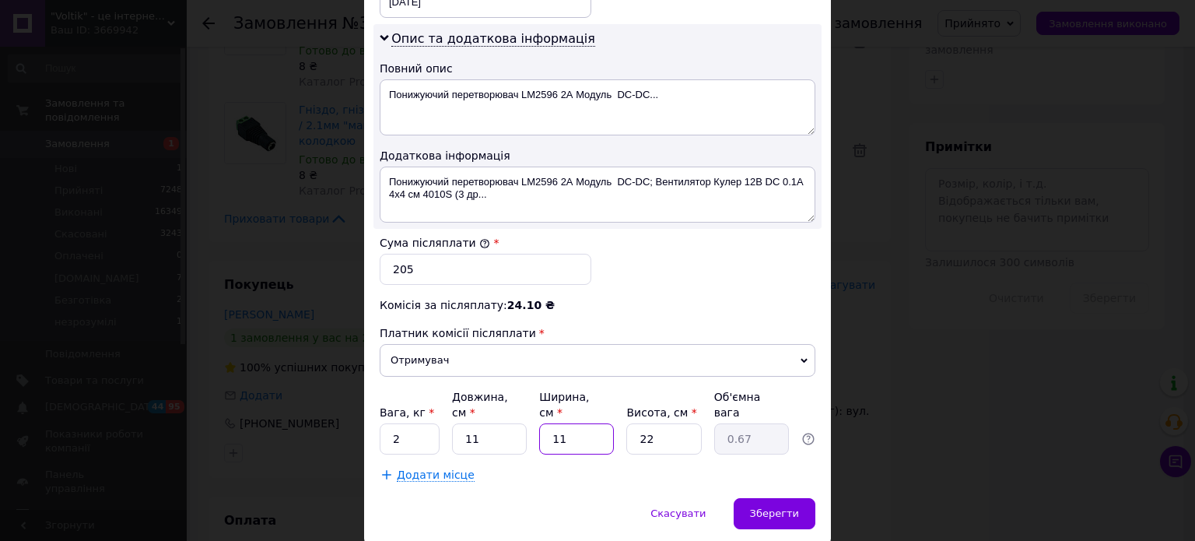
type input "11"
click at [409, 423] on input "2" at bounding box center [410, 438] width 60 height 31
drag, startPoint x: 409, startPoint y: 412, endPoint x: 493, endPoint y: 438, distance: 87.9
click at [409, 423] on input "2" at bounding box center [410, 438] width 60 height 31
type input "1"
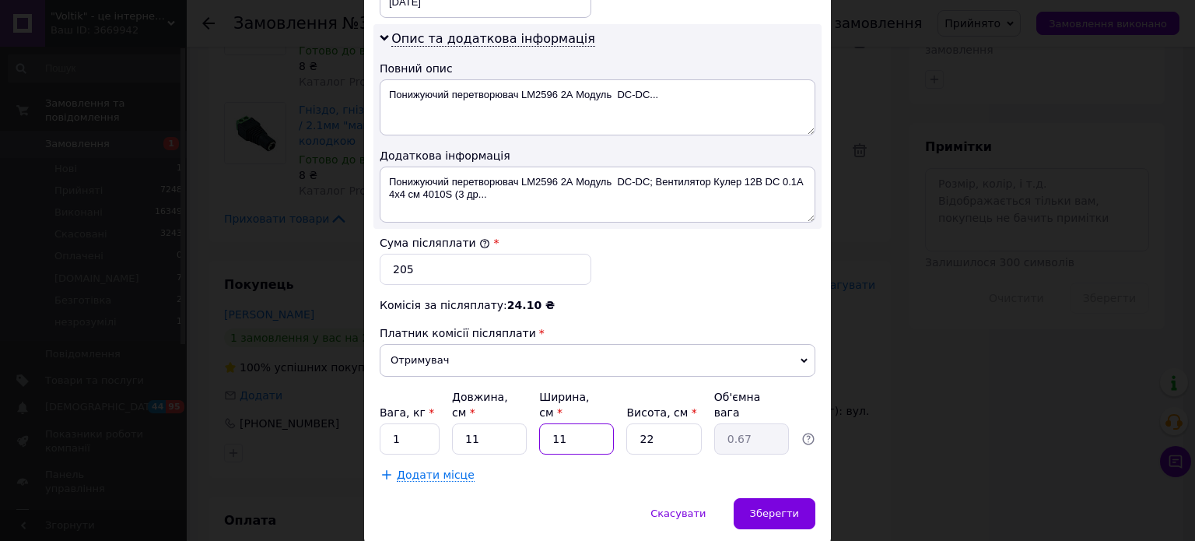
click at [576, 423] on input "11" at bounding box center [576, 438] width 75 height 31
type input "1"
type input "0.1"
type input "17"
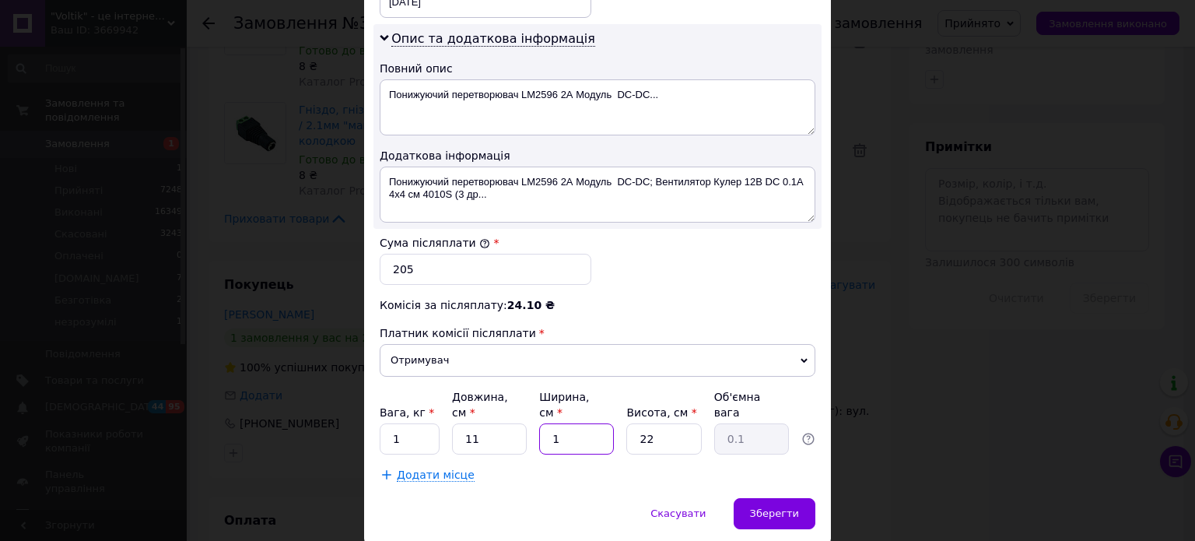
type input "1.03"
type input "1"
type input "0.1"
type input "16"
type input "0.97"
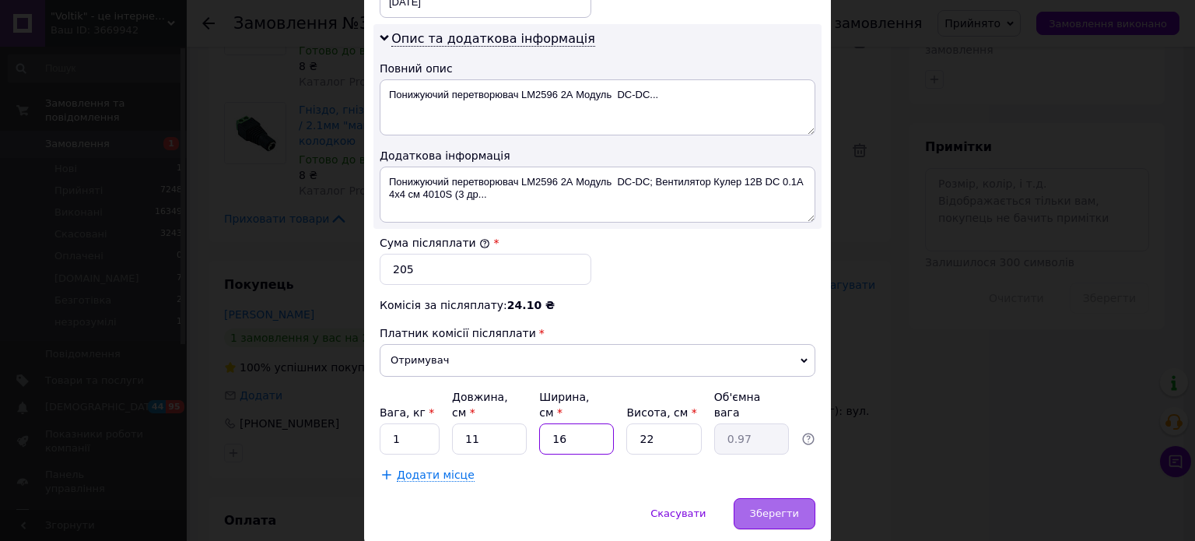
type input "16"
click at [778, 500] on div "Зберегти" at bounding box center [775, 513] width 82 height 31
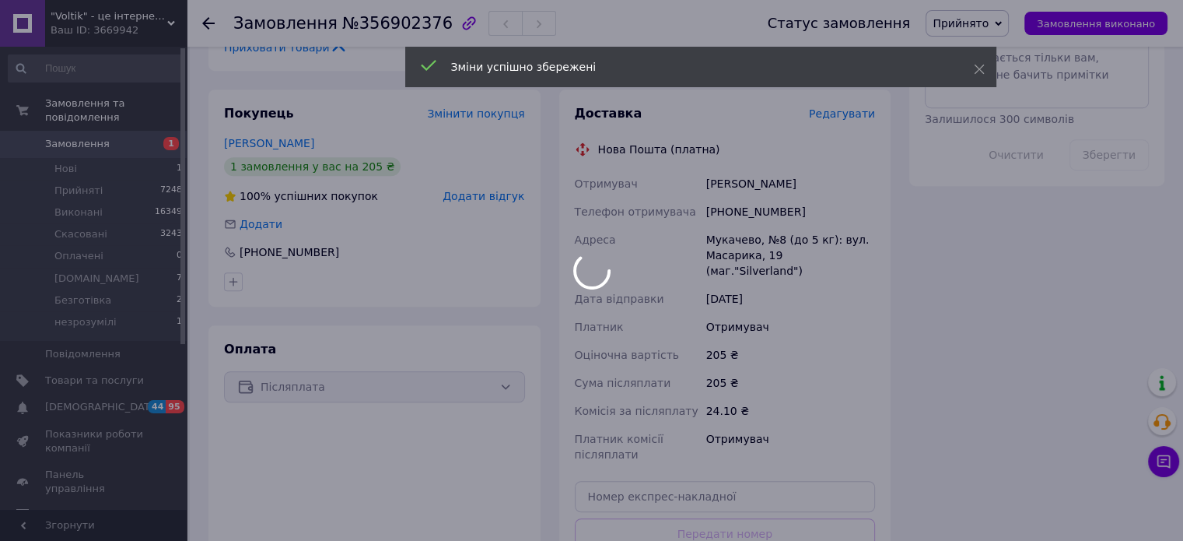
scroll to position [1089, 0]
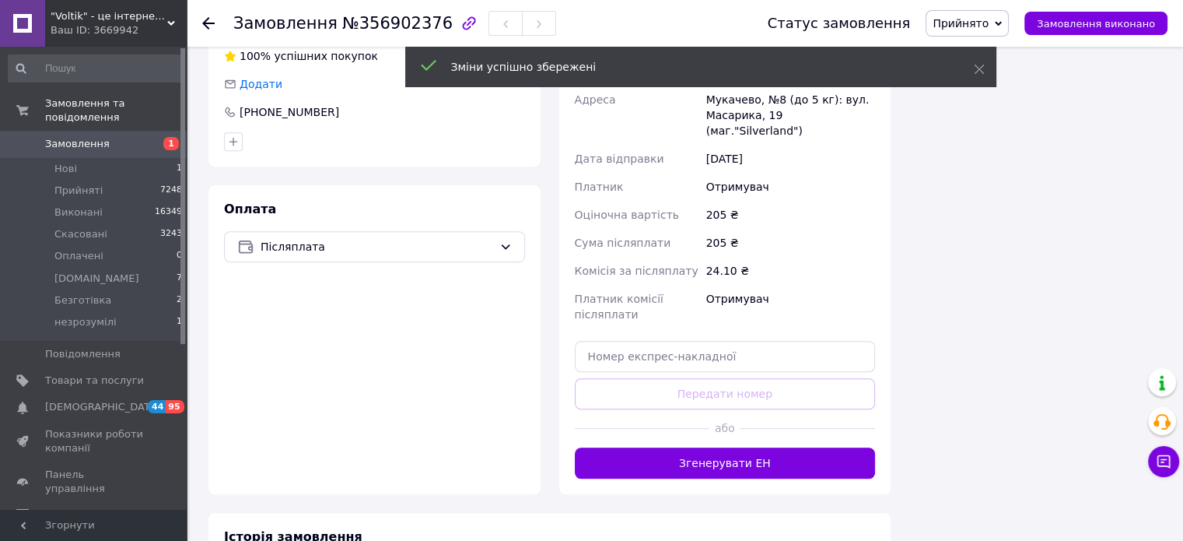
click at [713, 409] on div "або" at bounding box center [725, 428] width 301 height 38
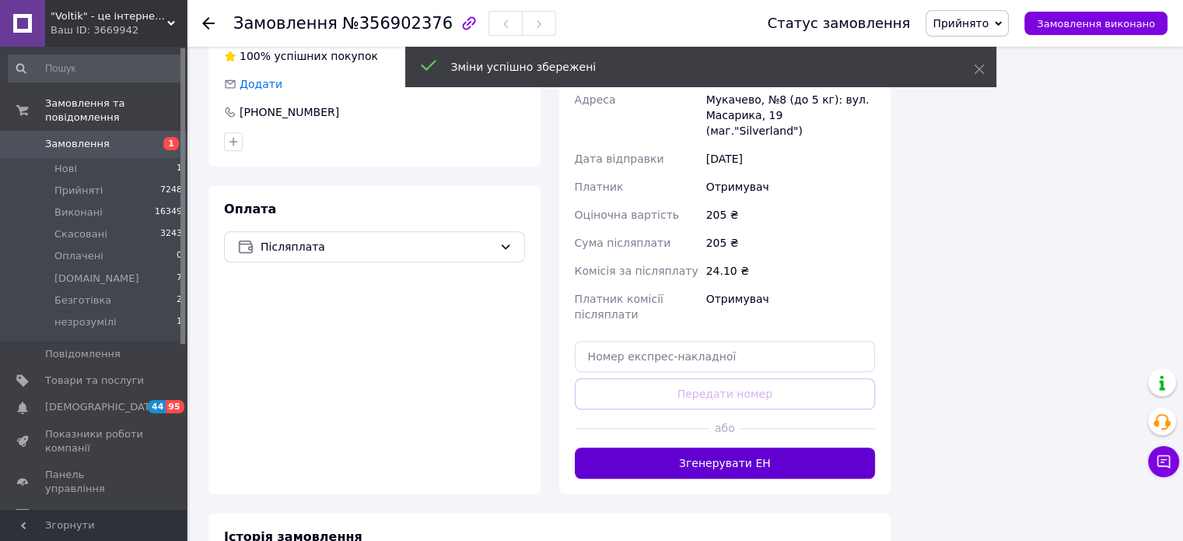
click at [713, 447] on button "Згенерувати ЕН" at bounding box center [725, 462] width 301 height 31
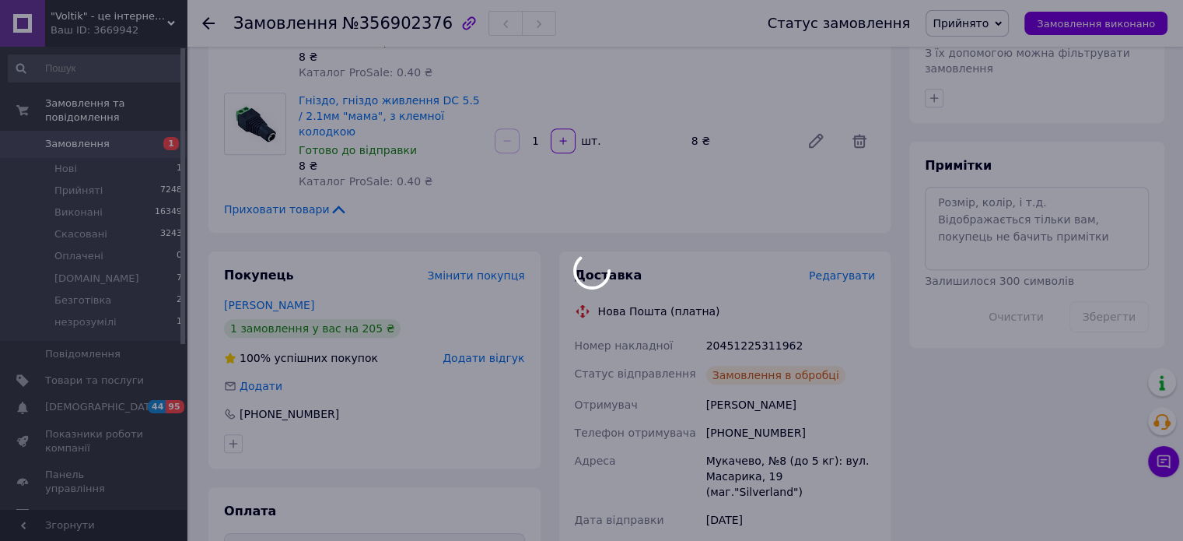
scroll to position [856, 0]
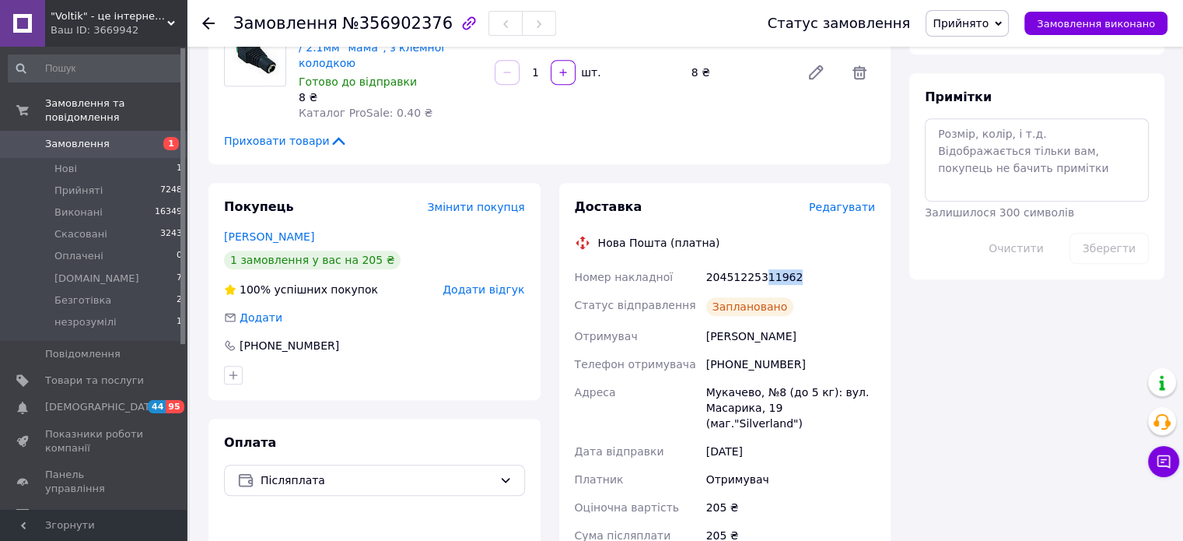
drag, startPoint x: 794, startPoint y: 247, endPoint x: 759, endPoint y: 253, distance: 35.6
click at [759, 263] on div "20451225311962" at bounding box center [790, 277] width 175 height 28
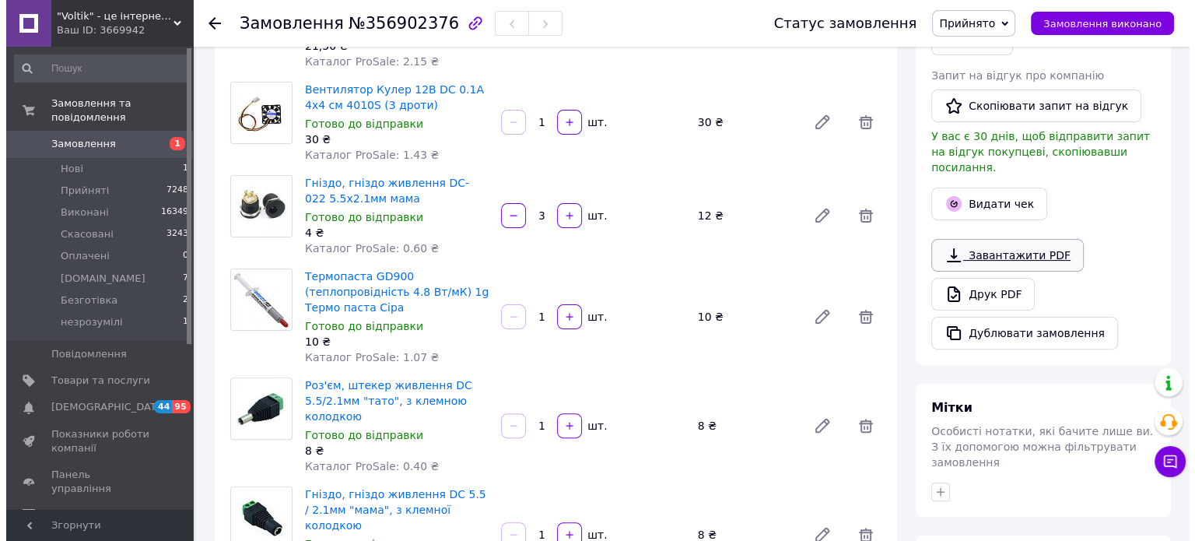
scroll to position [311, 0]
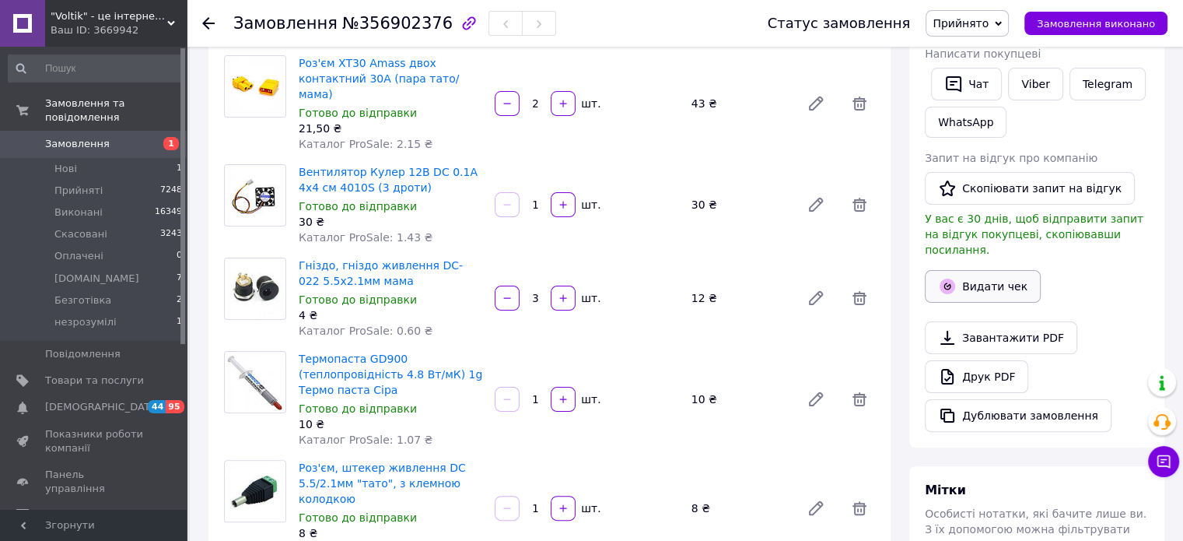
click at [950, 277] on icon "button" at bounding box center [947, 286] width 19 height 19
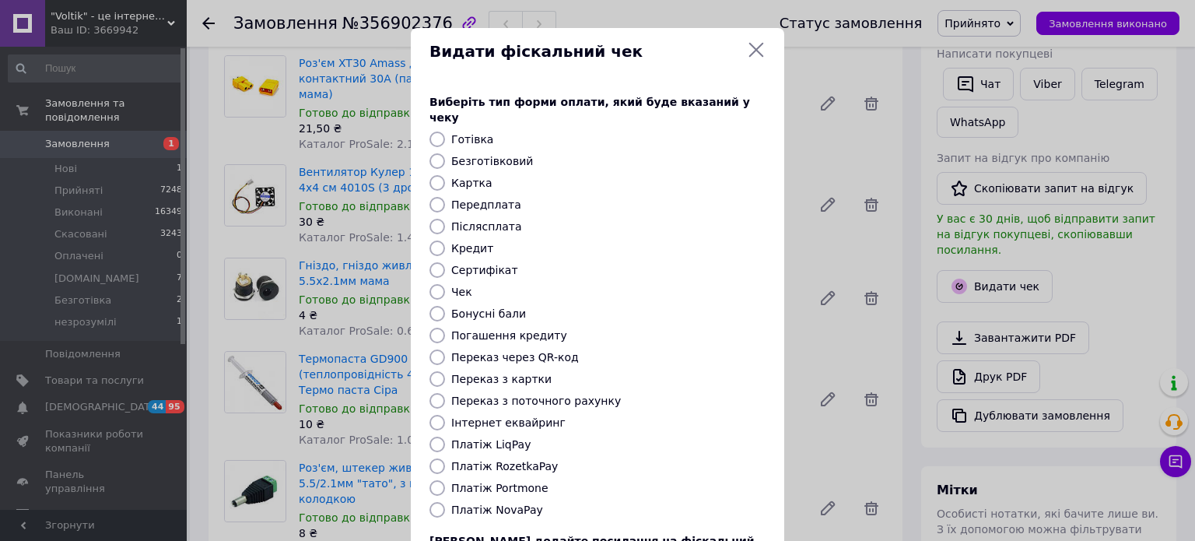
click at [514, 503] on label "Платіж NovaPay" at bounding box center [497, 509] width 92 height 12
click at [445, 502] on input "Платіж NovaPay" at bounding box center [437, 510] width 16 height 16
radio input "true"
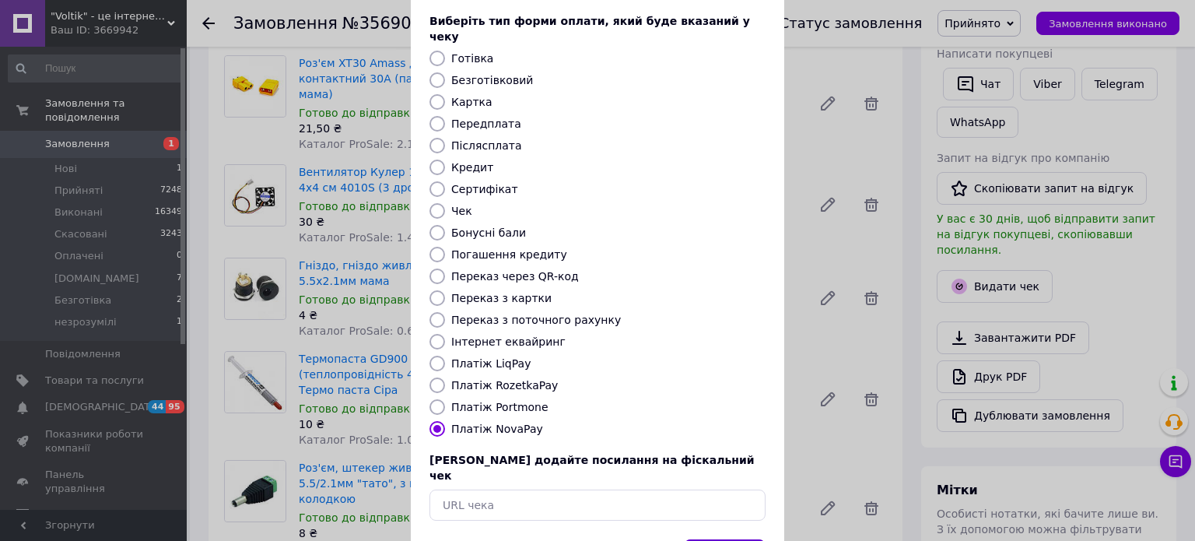
scroll to position [127, 0]
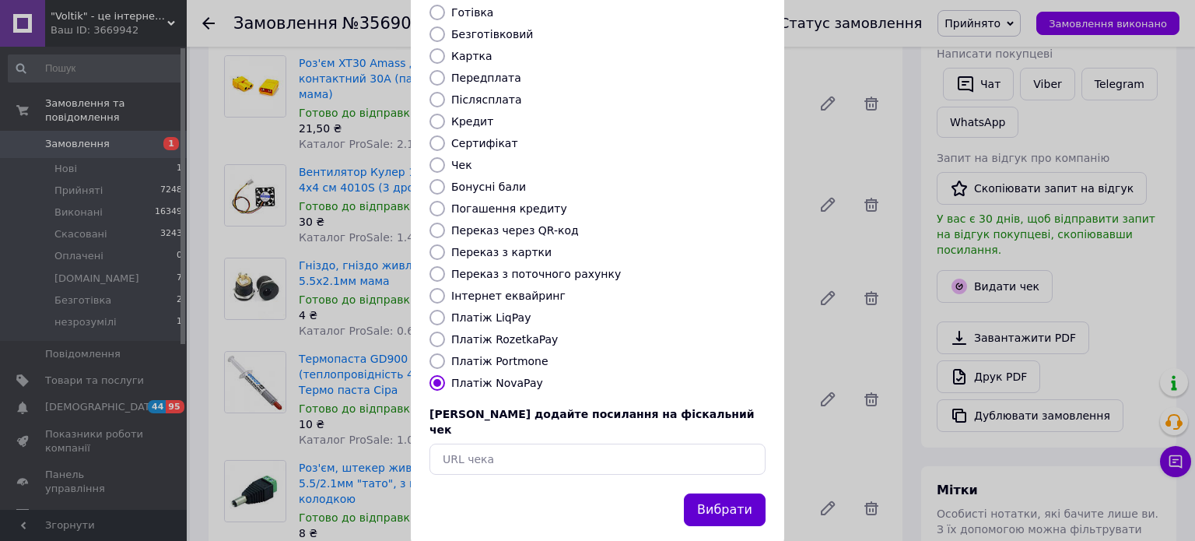
click at [708, 493] on button "Вибрати" at bounding box center [725, 509] width 82 height 33
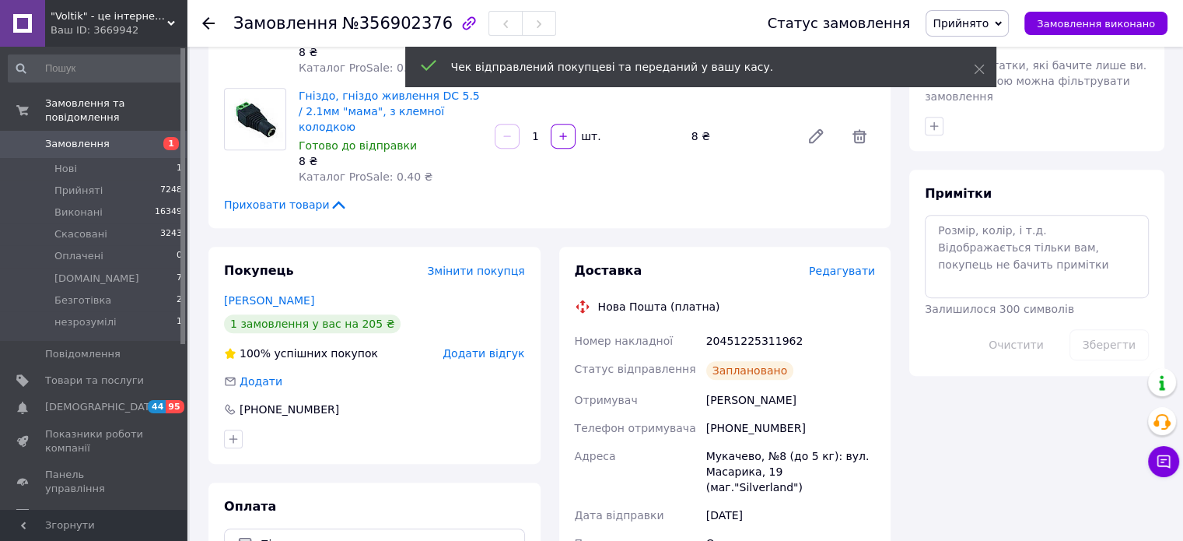
scroll to position [934, 0]
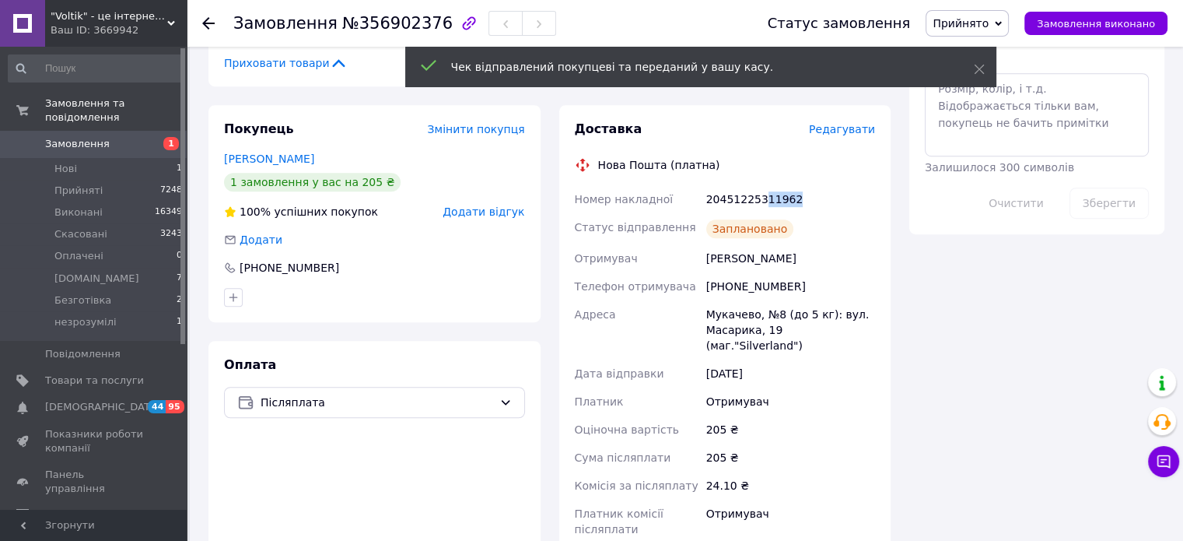
drag, startPoint x: 775, startPoint y: 180, endPoint x: 759, endPoint y: 181, distance: 15.6
click at [759, 185] on div "20451225311962" at bounding box center [790, 199] width 175 height 28
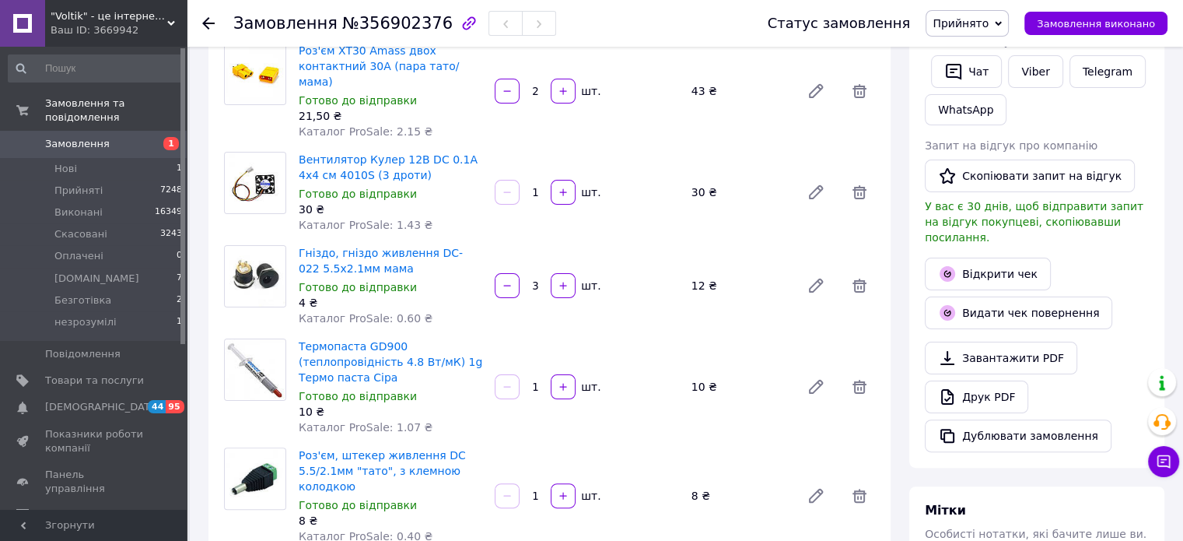
scroll to position [156, 0]
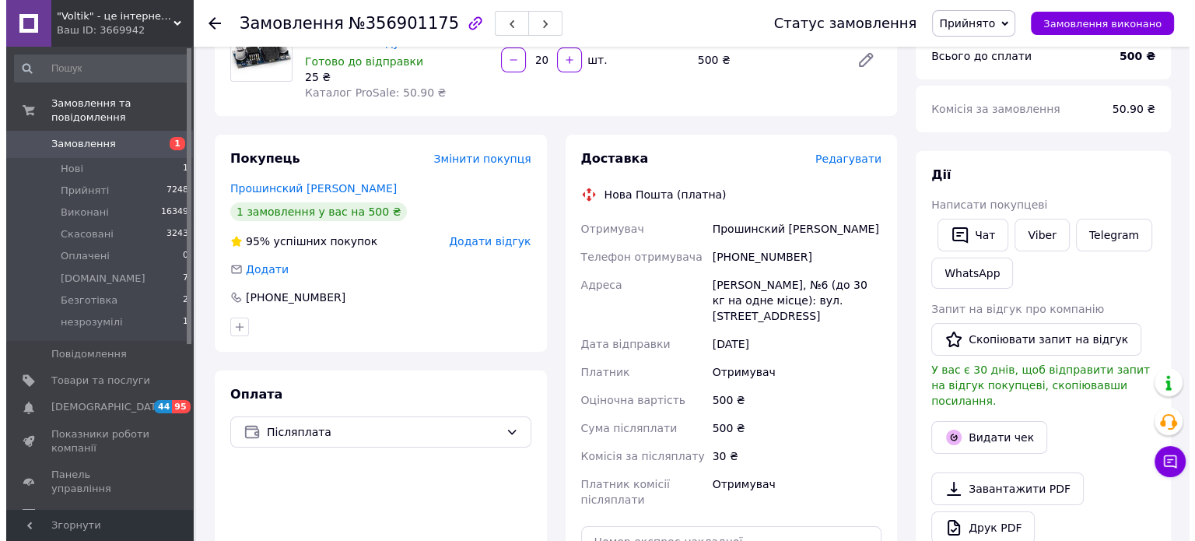
scroll to position [78, 0]
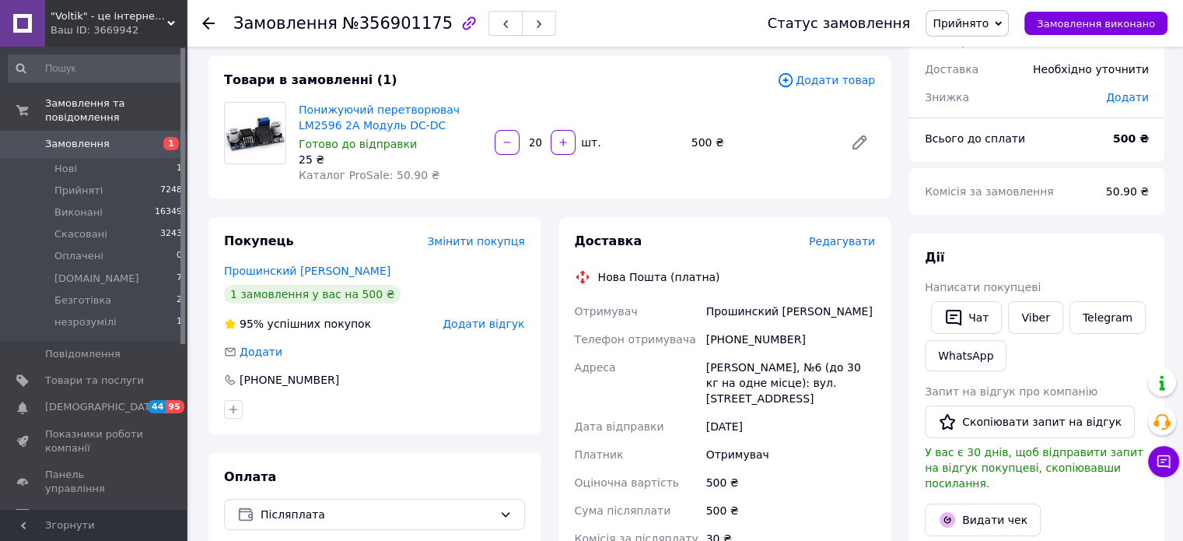
click at [852, 247] on span "Редагувати" at bounding box center [842, 241] width 66 height 12
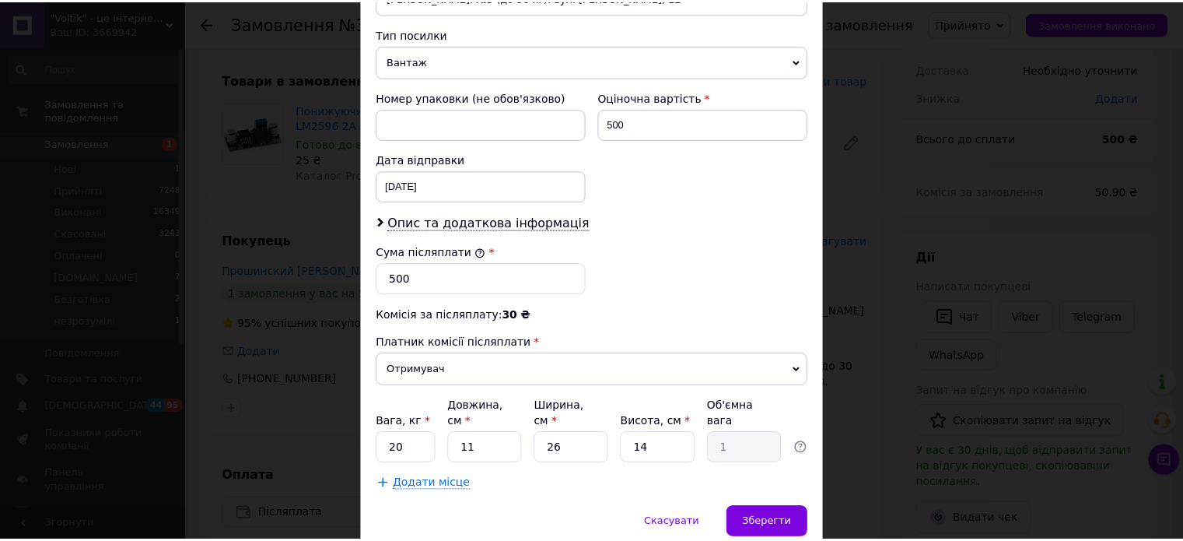
scroll to position [641, 0]
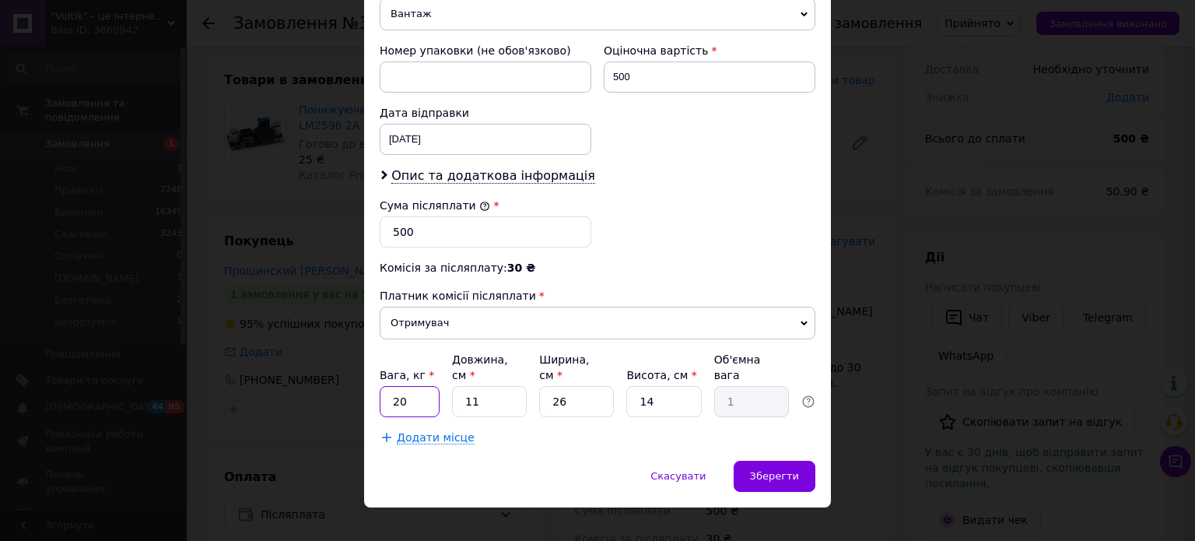
click at [408, 386] on input "20" at bounding box center [410, 401] width 60 height 31
drag, startPoint x: 408, startPoint y: 376, endPoint x: 482, endPoint y: 383, distance: 75.0
click at [408, 386] on input "20" at bounding box center [410, 401] width 60 height 31
type input "1"
click at [482, 386] on input "11" at bounding box center [489, 401] width 75 height 31
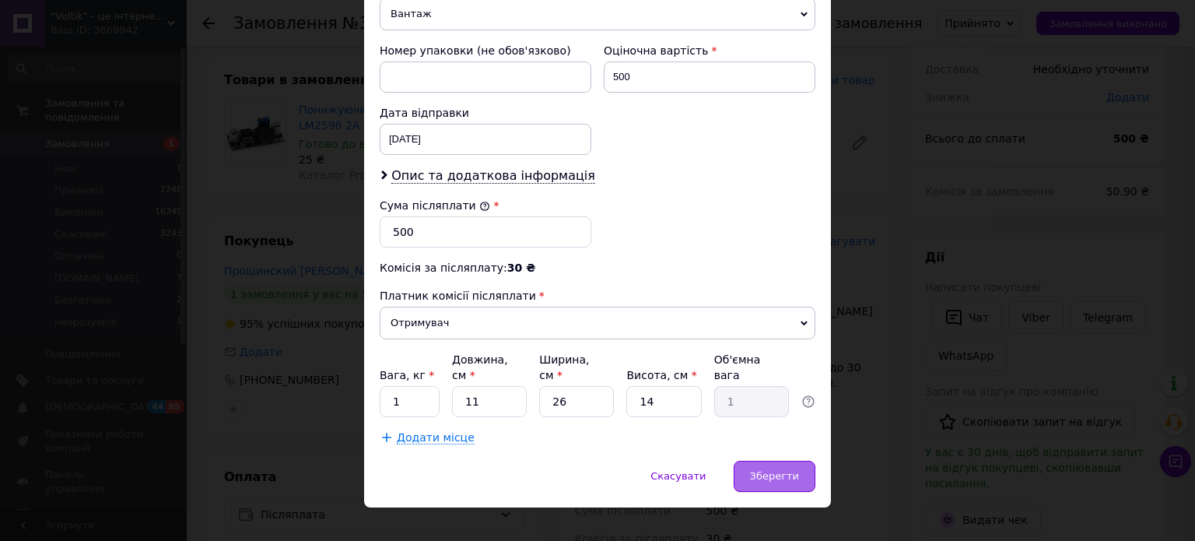
click at [797, 470] on span "Зберегти" at bounding box center [774, 476] width 49 height 12
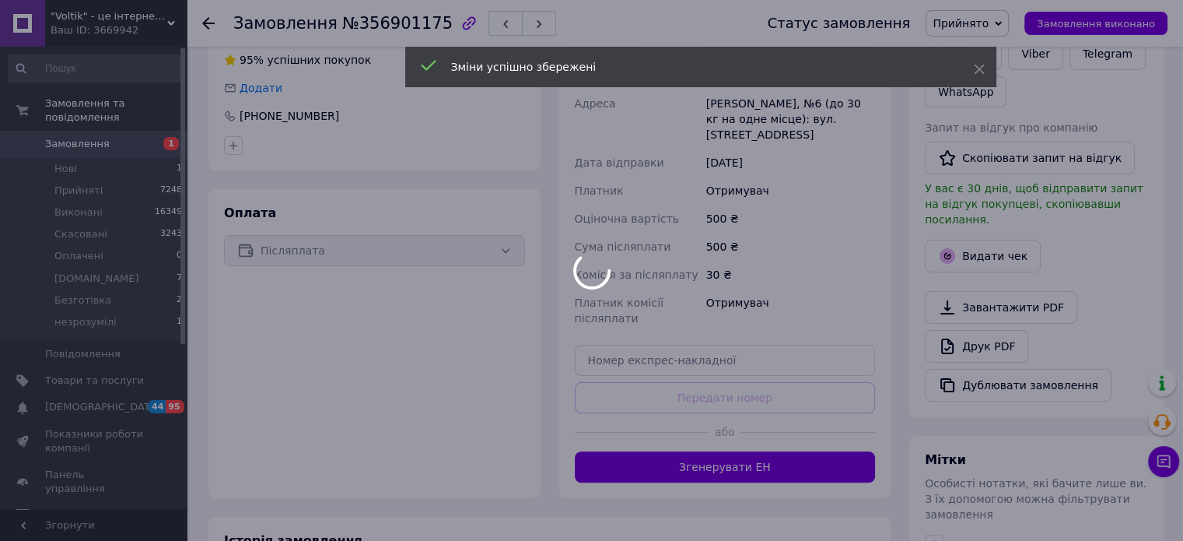
scroll to position [389, 0]
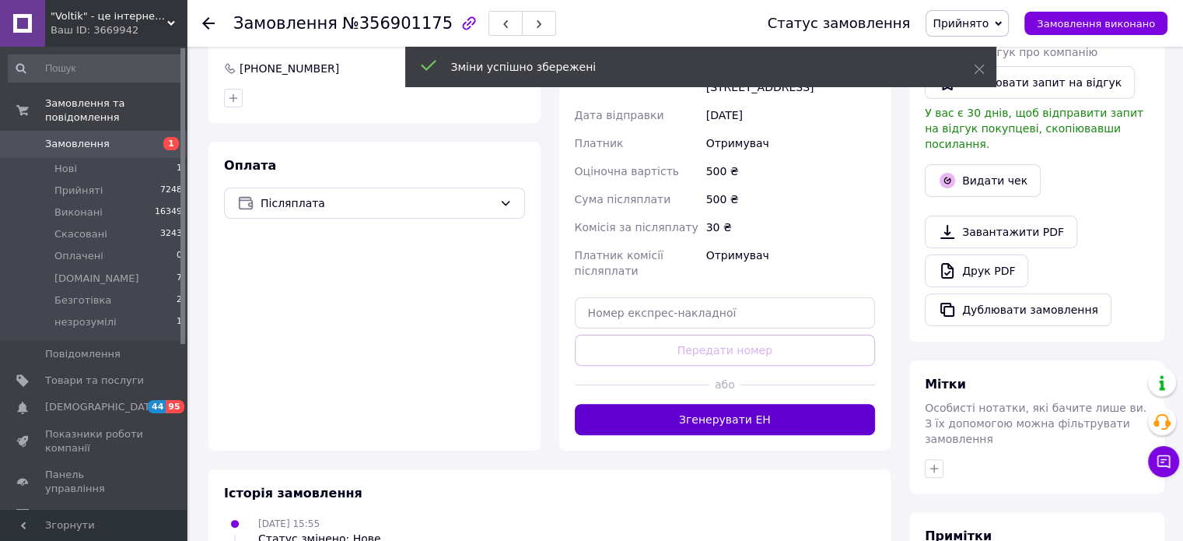
click at [735, 423] on button "Згенерувати ЕН" at bounding box center [725, 419] width 301 height 31
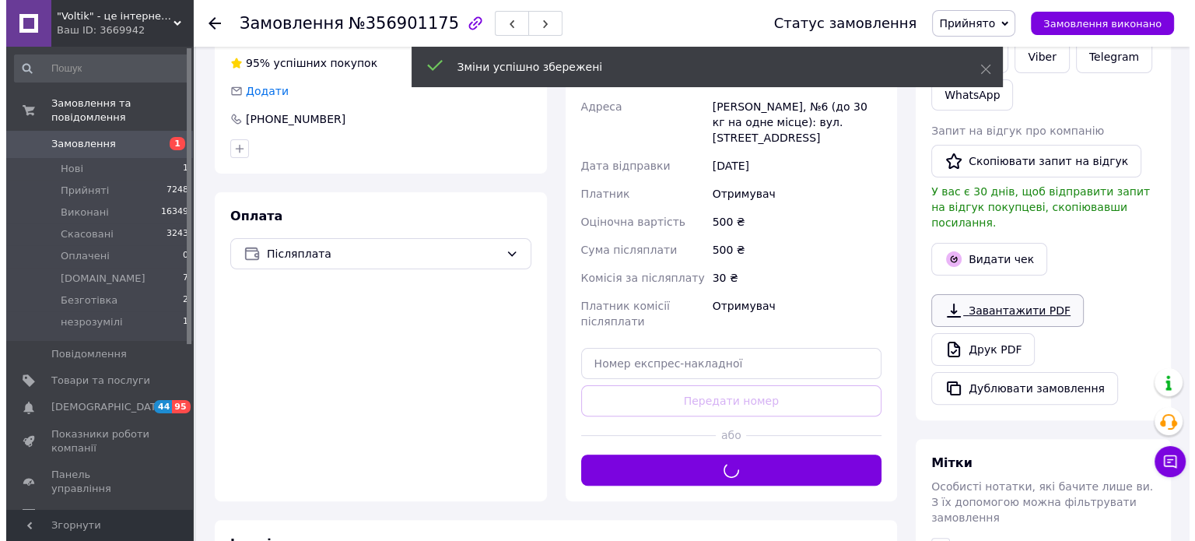
scroll to position [311, 0]
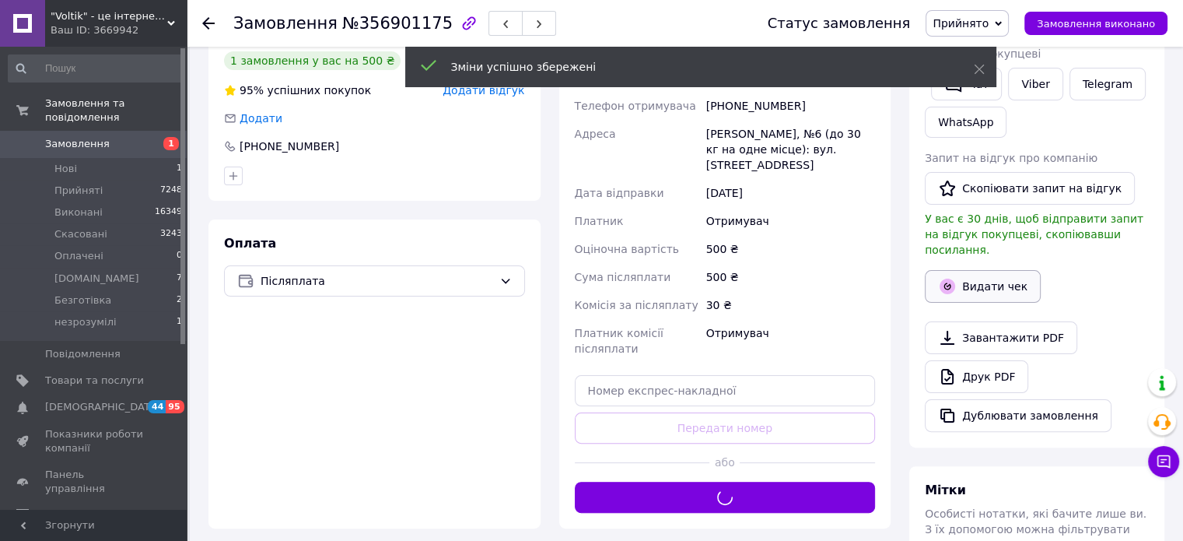
click at [992, 270] on button "Видати чек" at bounding box center [983, 286] width 116 height 33
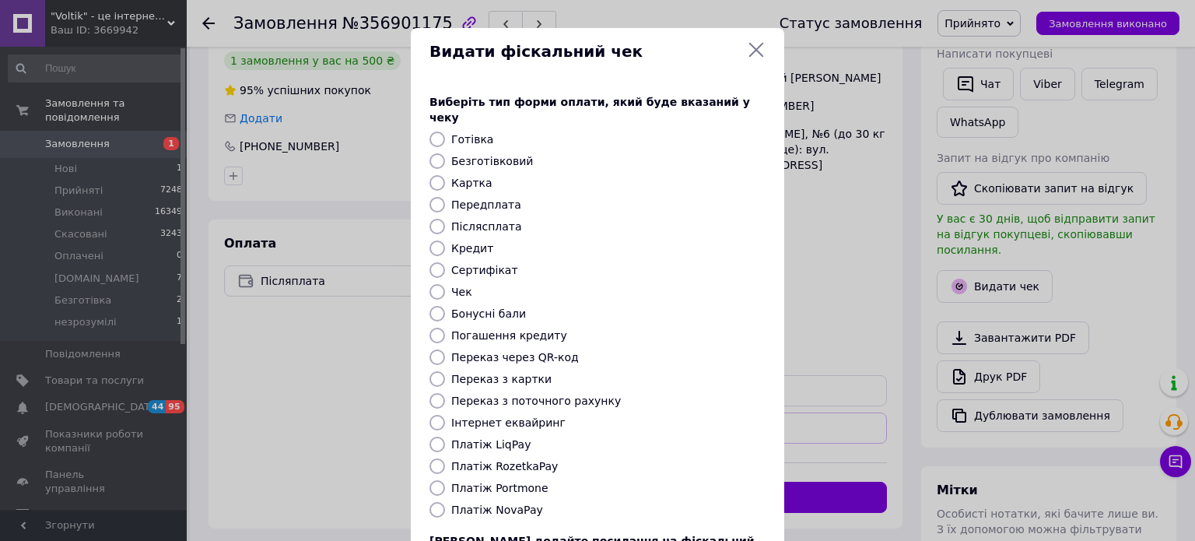
click at [471, 502] on div "Платіж NovaPay" at bounding box center [608, 510] width 321 height 16
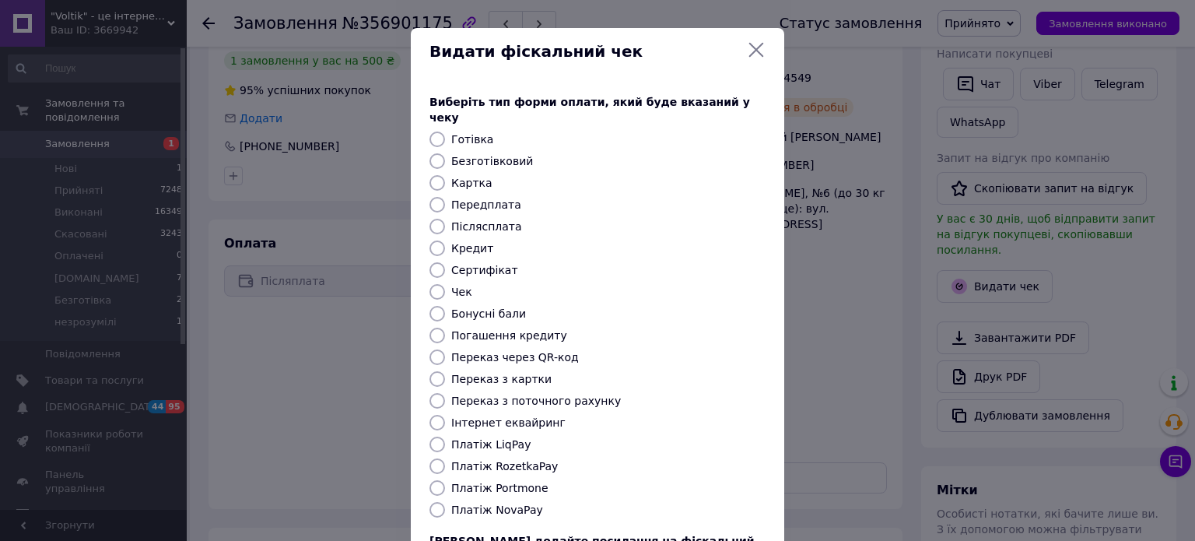
click at [475, 503] on label "Платіж NovaPay" at bounding box center [497, 509] width 92 height 12
click at [445, 502] on input "Платіж NovaPay" at bounding box center [437, 510] width 16 height 16
radio input "true"
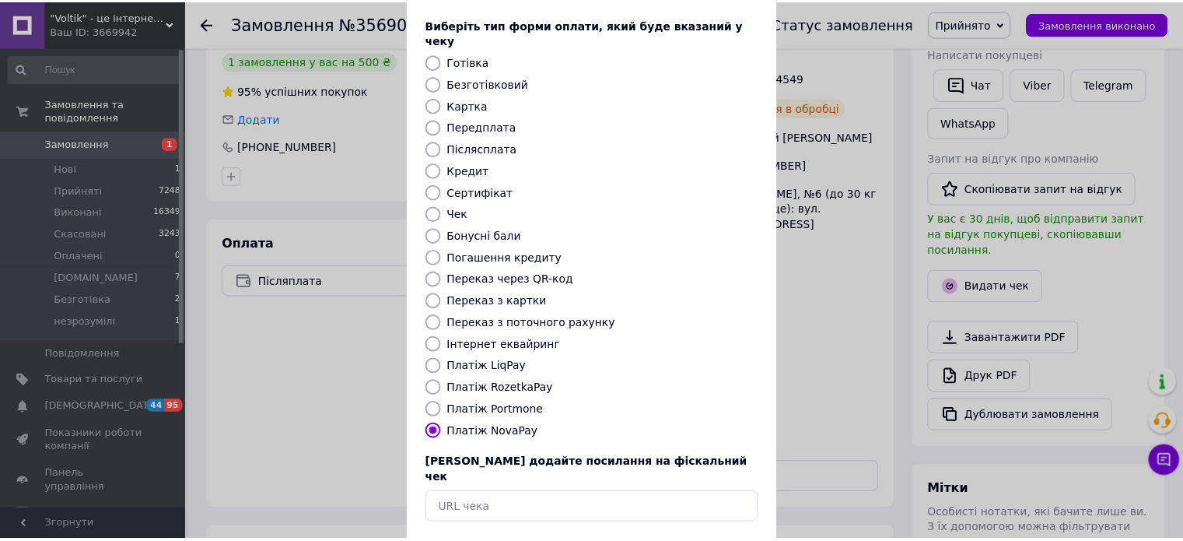
scroll to position [127, 0]
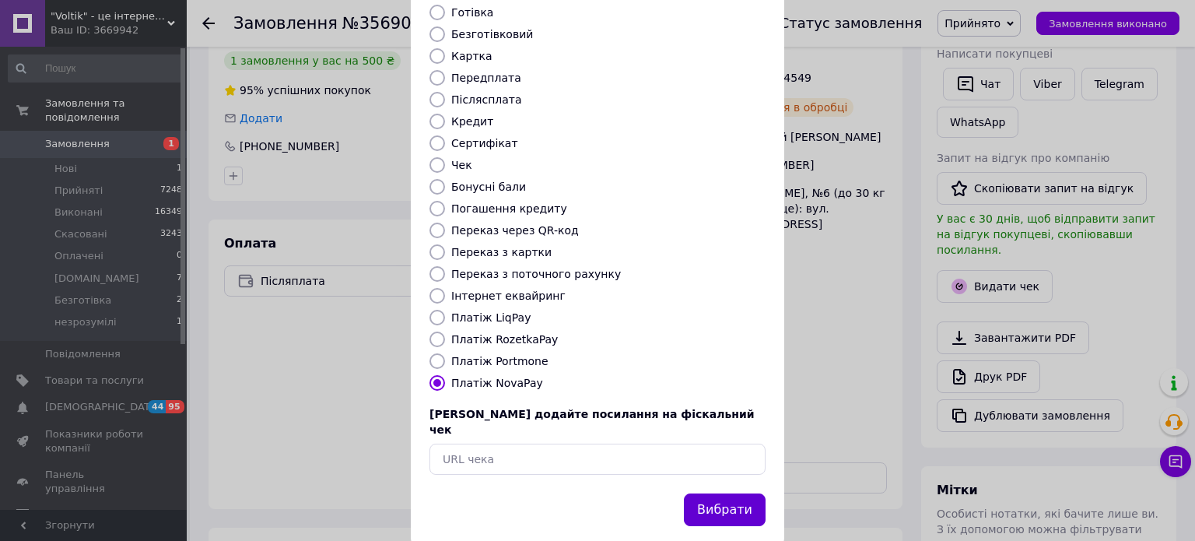
click at [713, 493] on button "Вибрати" at bounding box center [725, 509] width 82 height 33
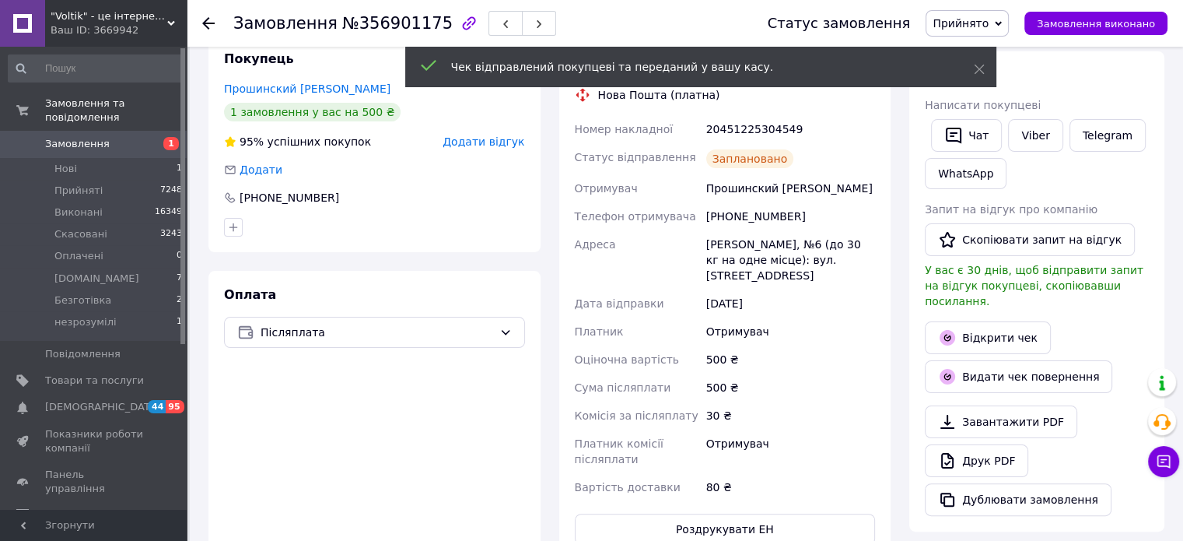
scroll to position [233, 0]
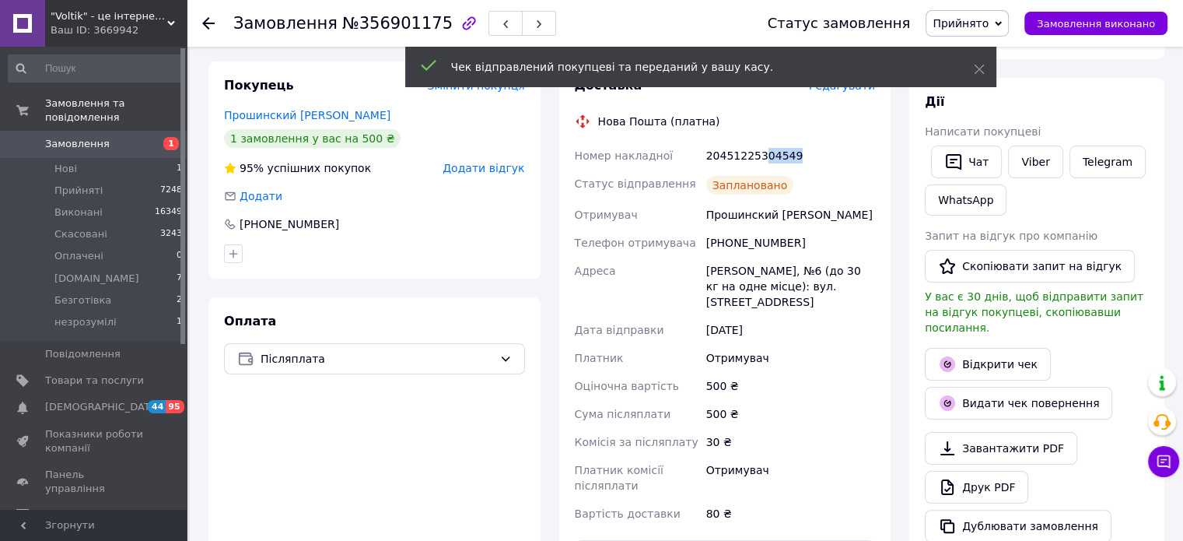
drag, startPoint x: 794, startPoint y: 153, endPoint x: 759, endPoint y: 162, distance: 36.0
click at [759, 162] on div "20451225304549" at bounding box center [790, 156] width 175 height 28
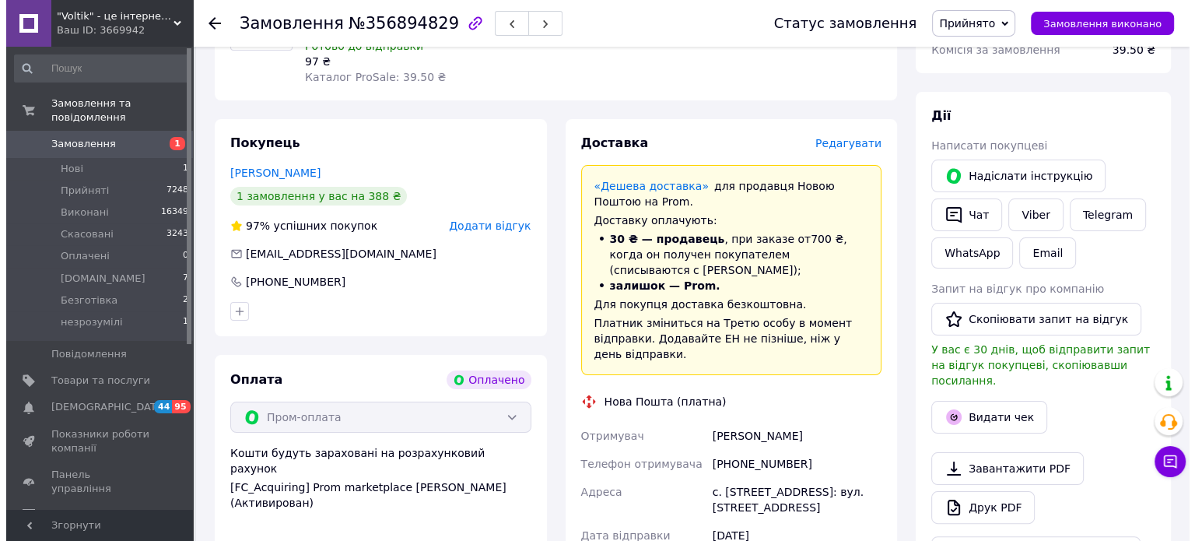
scroll to position [156, 0]
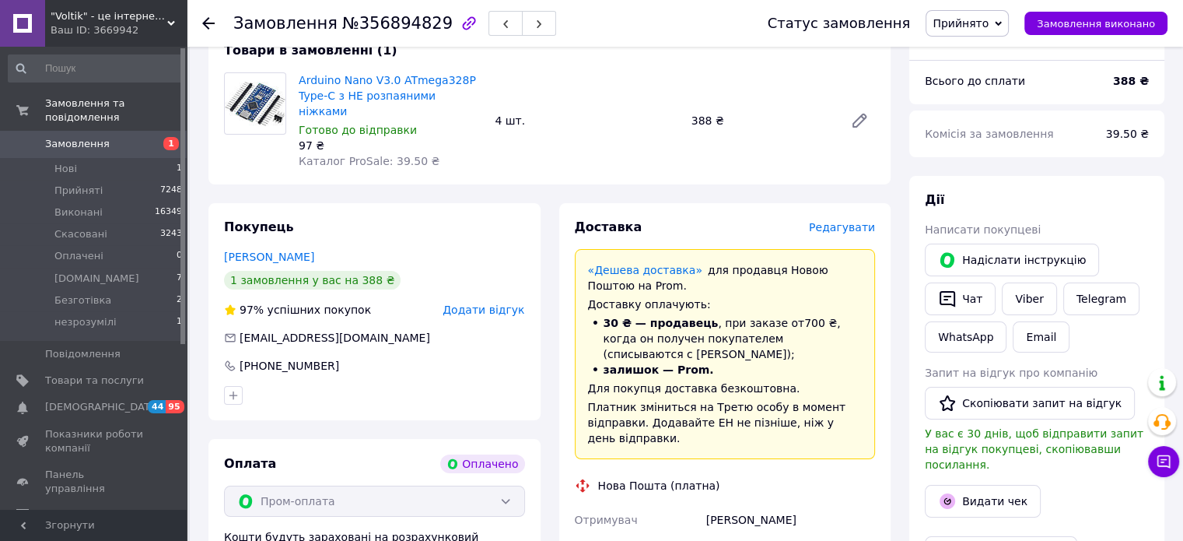
click at [829, 219] on div "Редагувати" at bounding box center [842, 227] width 66 height 16
click at [829, 221] on span "Редагувати" at bounding box center [842, 227] width 66 height 12
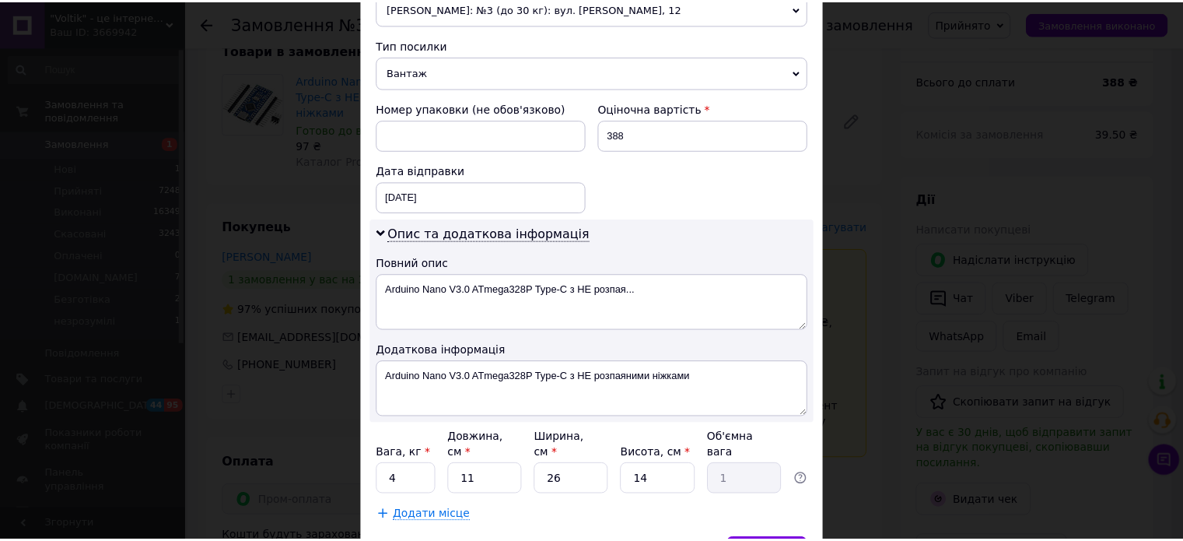
scroll to position [661, 0]
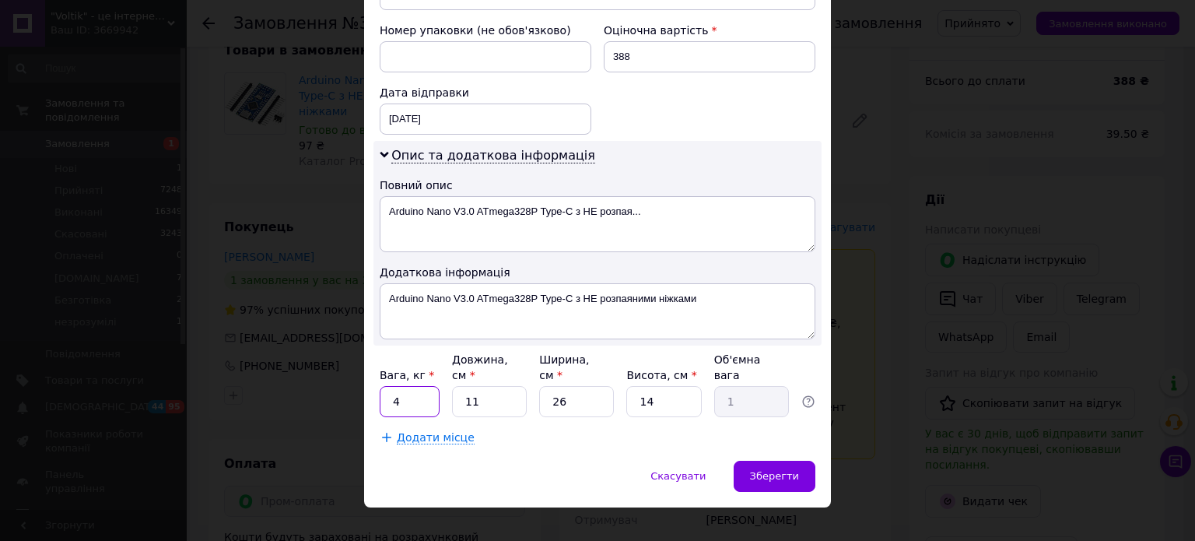
click at [431, 388] on input "4" at bounding box center [410, 401] width 60 height 31
drag, startPoint x: 431, startPoint y: 388, endPoint x: 535, endPoint y: 398, distance: 104.7
click at [431, 388] on input "4" at bounding box center [410, 401] width 60 height 31
type input "1"
click at [772, 470] on span "Зберегти" at bounding box center [774, 476] width 49 height 12
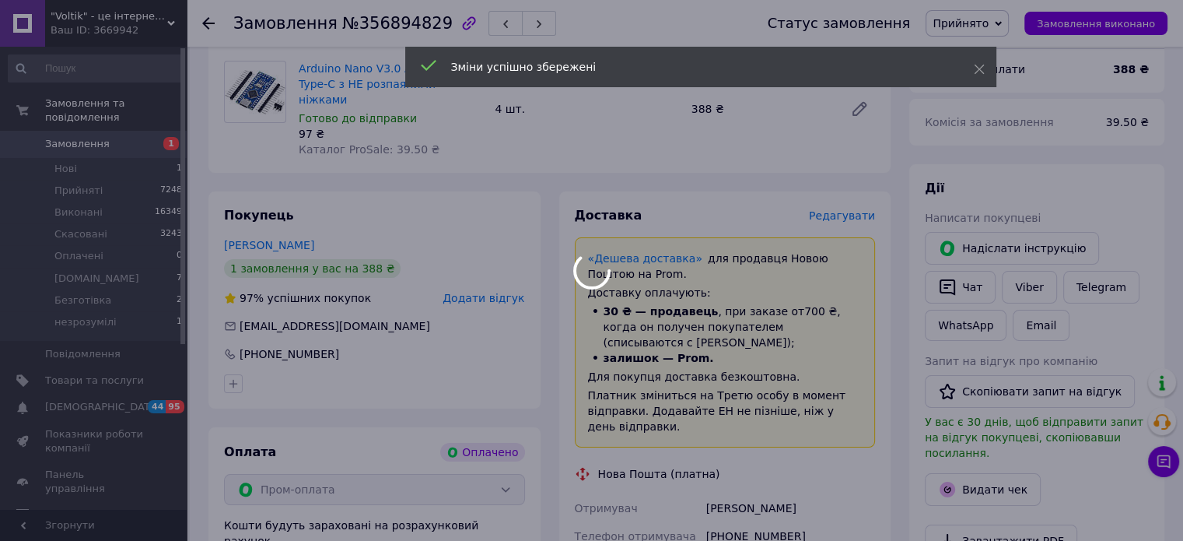
scroll to position [467, 0]
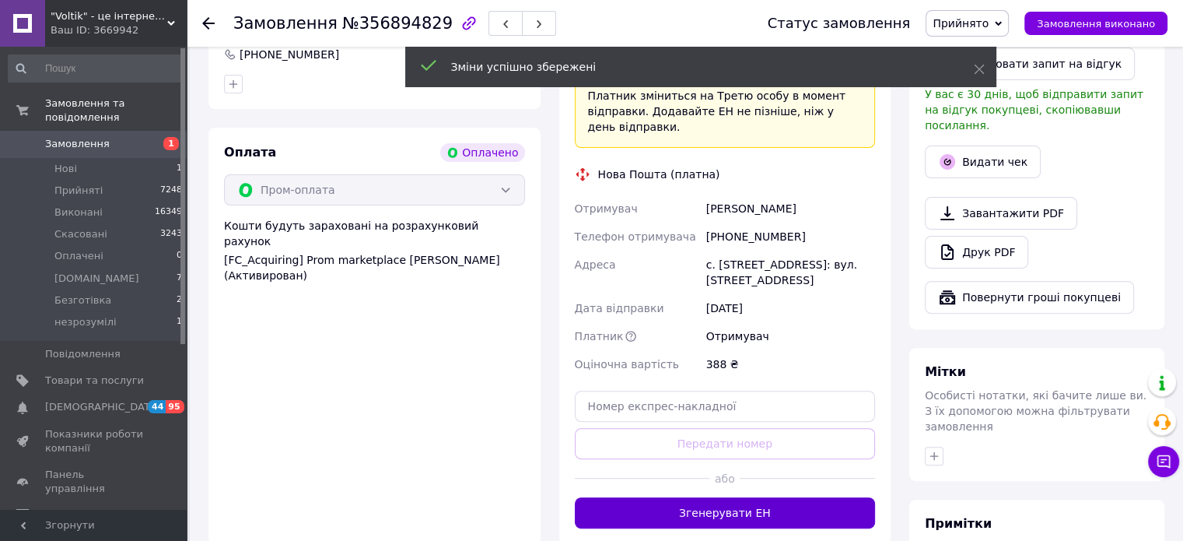
click at [697, 497] on button "Згенерувати ЕН" at bounding box center [725, 512] width 301 height 31
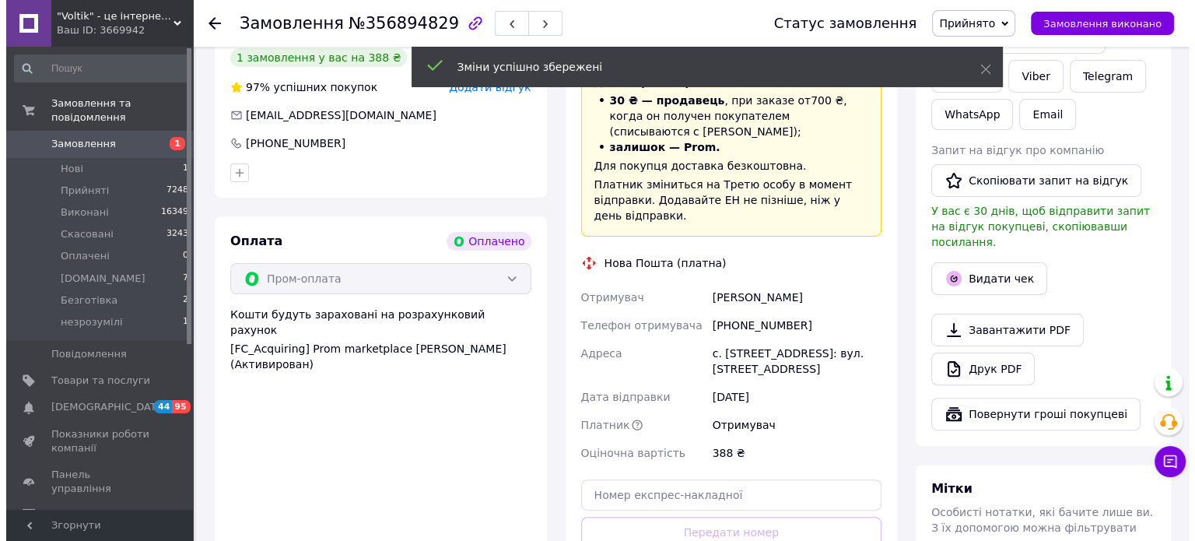
scroll to position [311, 0]
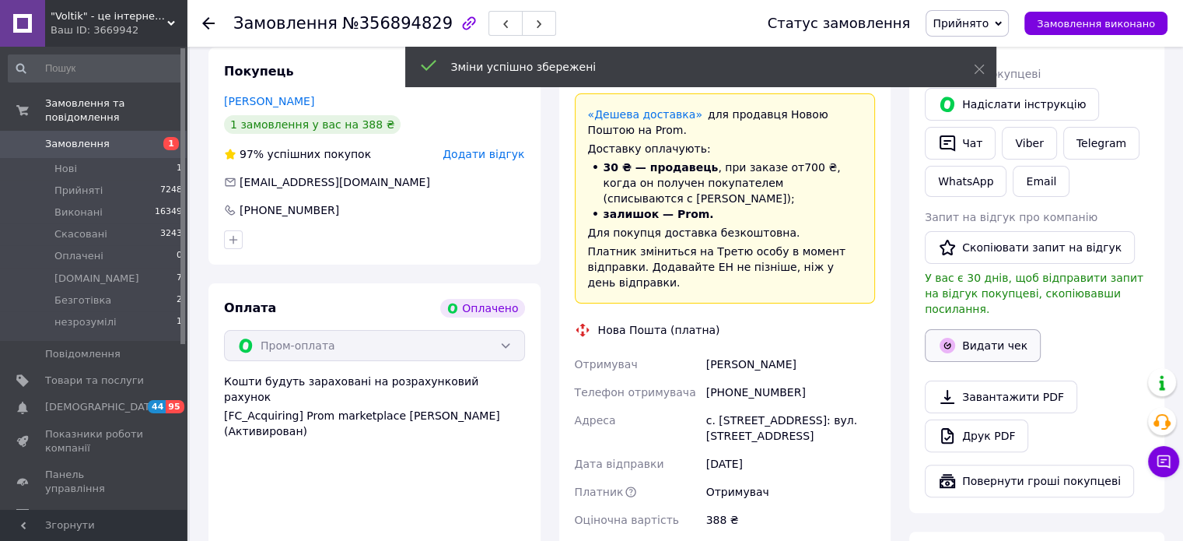
click at [946, 338] on icon "button" at bounding box center [948, 346] width 16 height 16
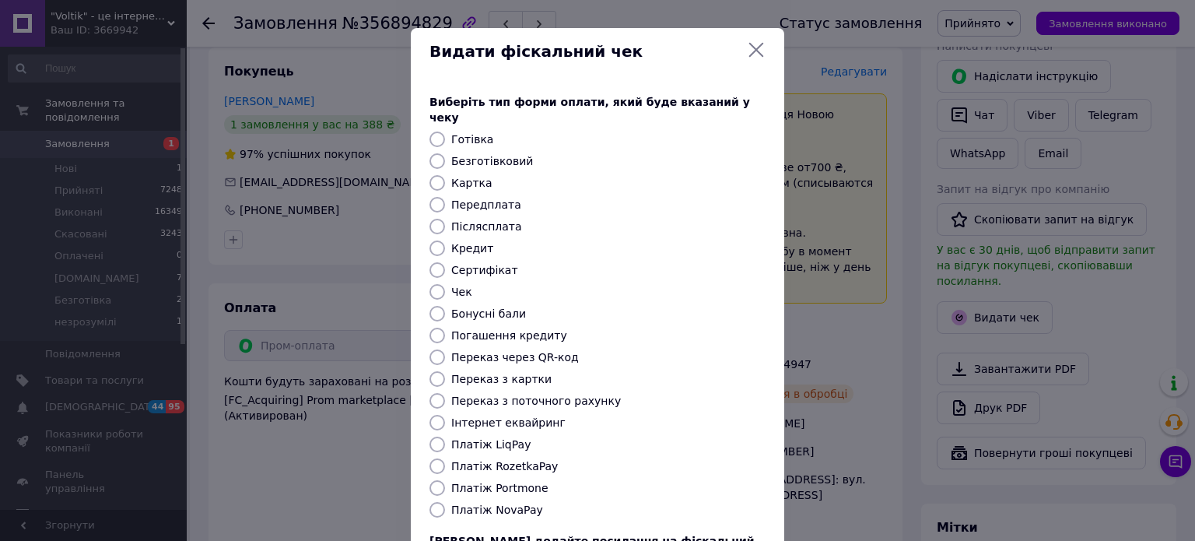
click at [500, 460] on label "Платіж RozetkaPay" at bounding box center [504, 466] width 107 height 12
click at [445, 458] on input "Платіж RozetkaPay" at bounding box center [437, 466] width 16 height 16
radio input "true"
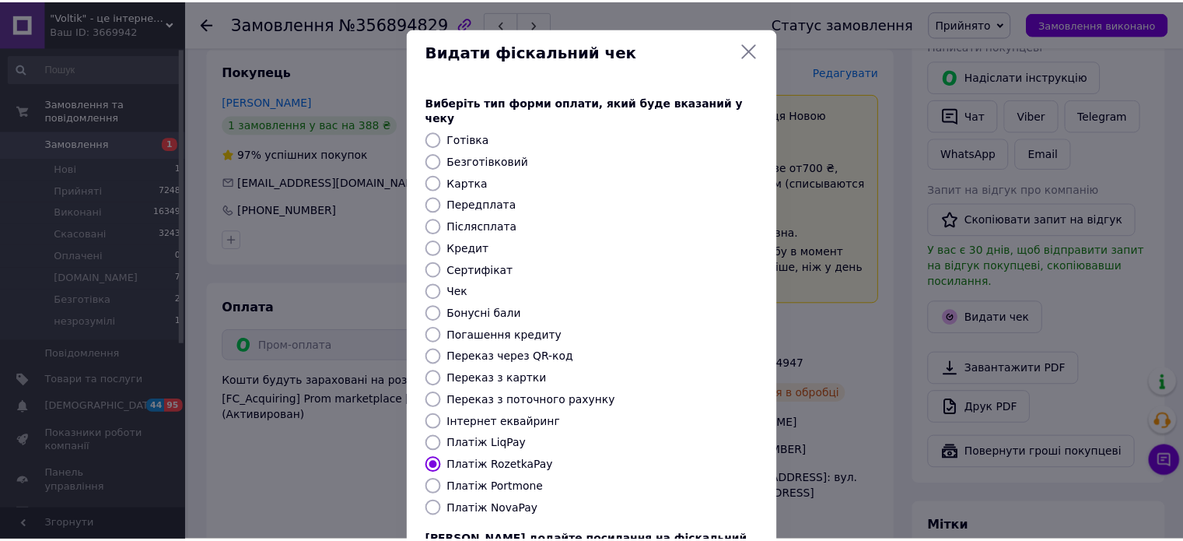
scroll to position [127, 0]
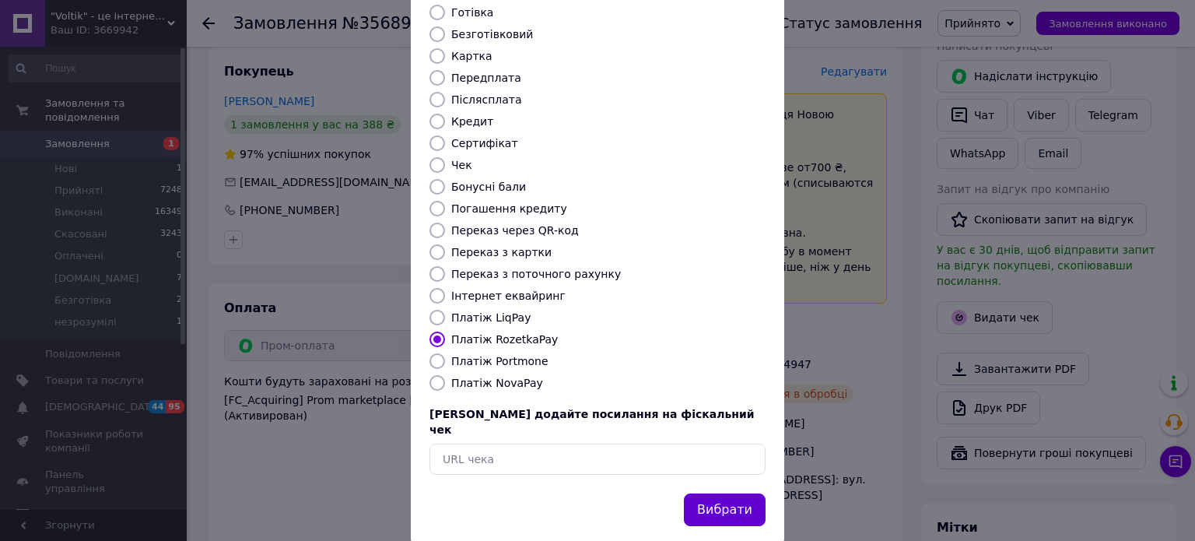
click at [700, 493] on button "Вибрати" at bounding box center [725, 509] width 82 height 33
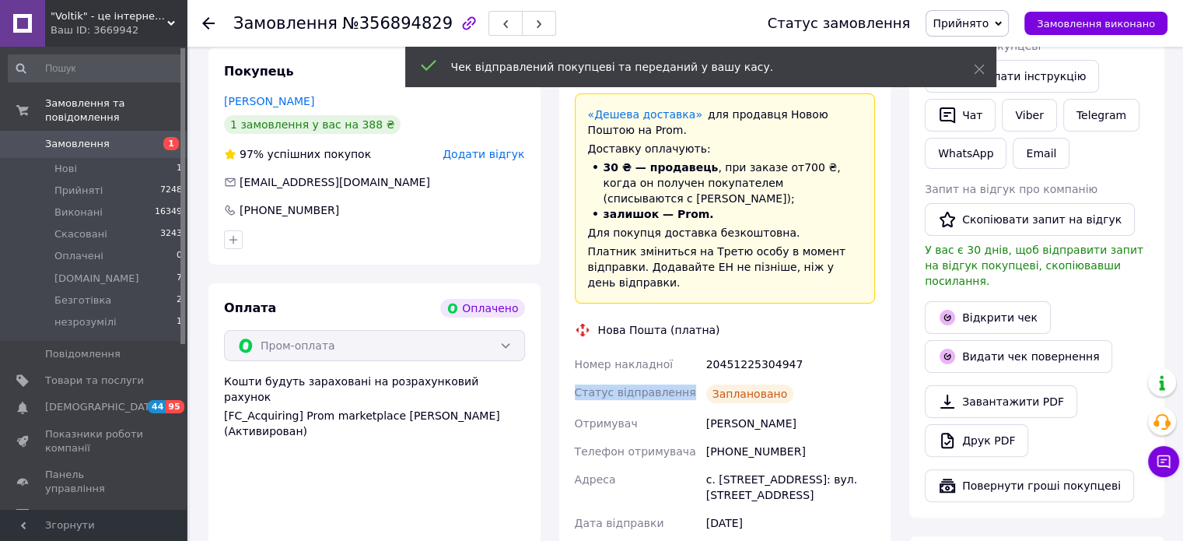
drag, startPoint x: 800, startPoint y: 334, endPoint x: 759, endPoint y: 348, distance: 43.6
click at [759, 350] on div "Номер накладної 20451225304947 Статус відправлення Заплановано Отримувач Каптел…" at bounding box center [725, 471] width 307 height 243
click at [759, 378] on div "Заплановано" at bounding box center [790, 393] width 175 height 31
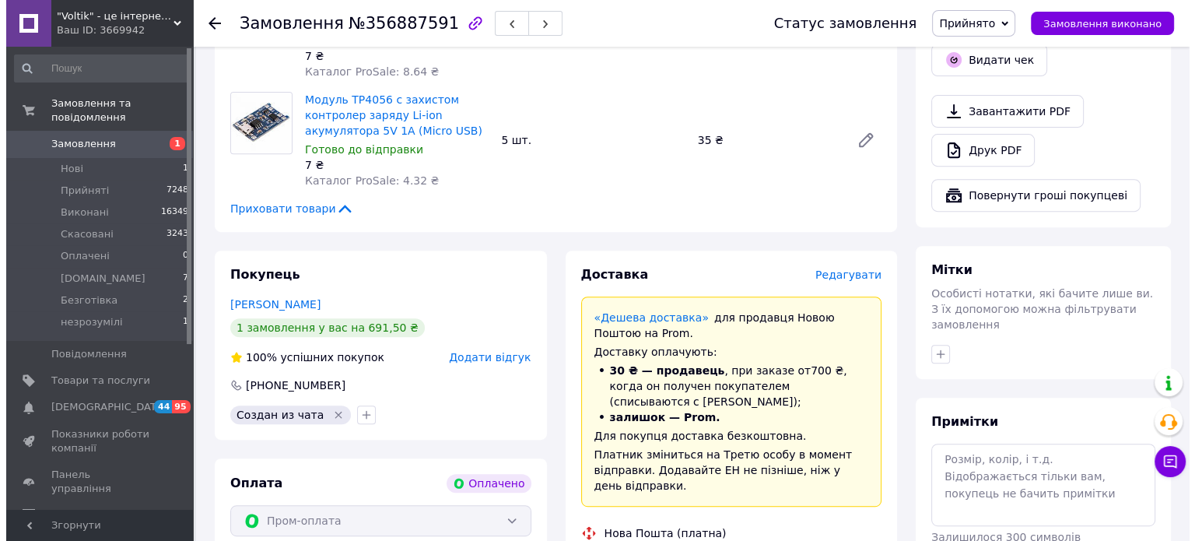
scroll to position [700, 0]
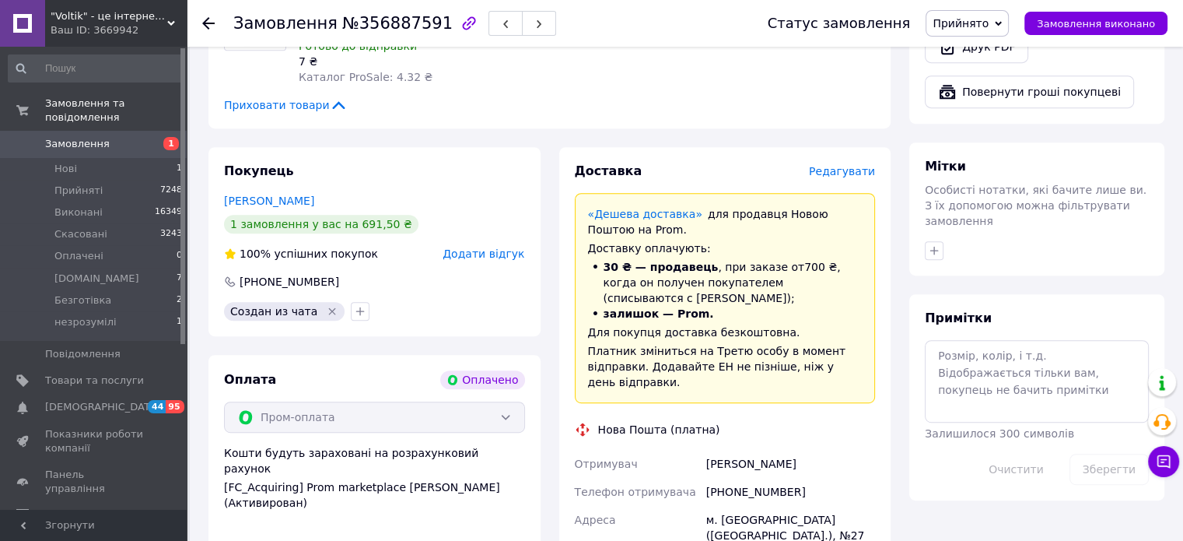
click at [847, 172] on span "Редагувати" at bounding box center [842, 171] width 66 height 12
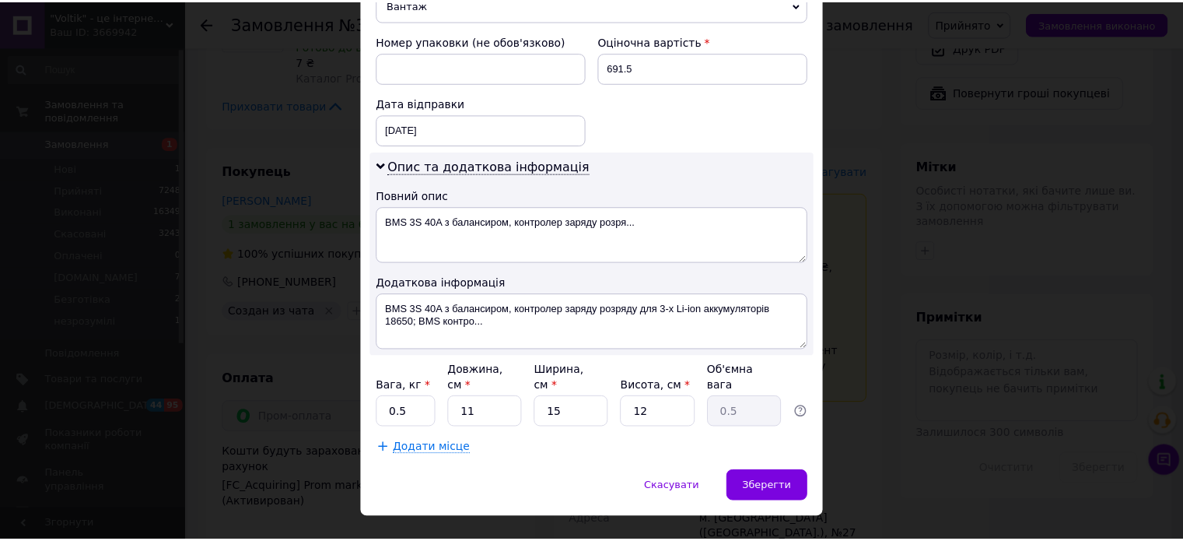
scroll to position [661, 0]
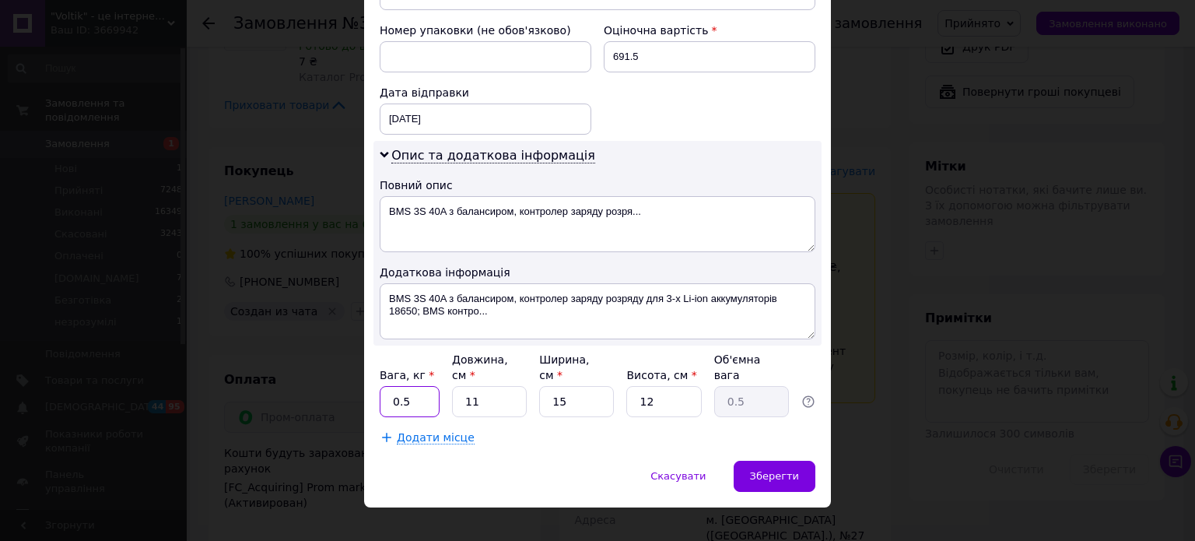
click at [398, 386] on input "0.5" at bounding box center [410, 401] width 60 height 31
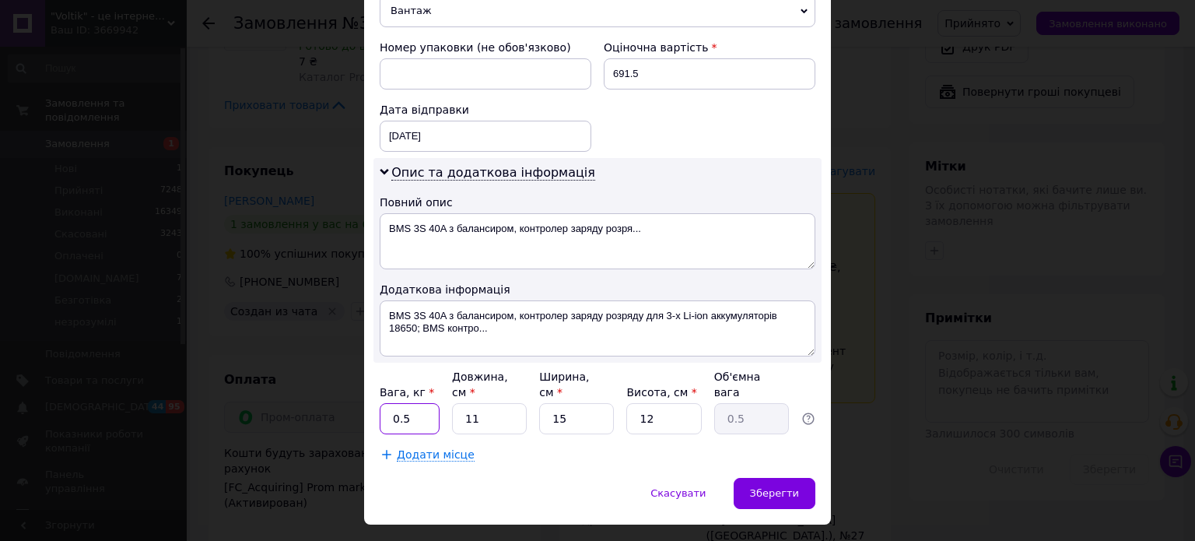
drag, startPoint x: 398, startPoint y: 379, endPoint x: 564, endPoint y: 382, distance: 166.5
click at [404, 403] on input "0.5" at bounding box center [410, 418] width 60 height 31
type input "1"
click at [514, 403] on input "11" at bounding box center [489, 418] width 75 height 31
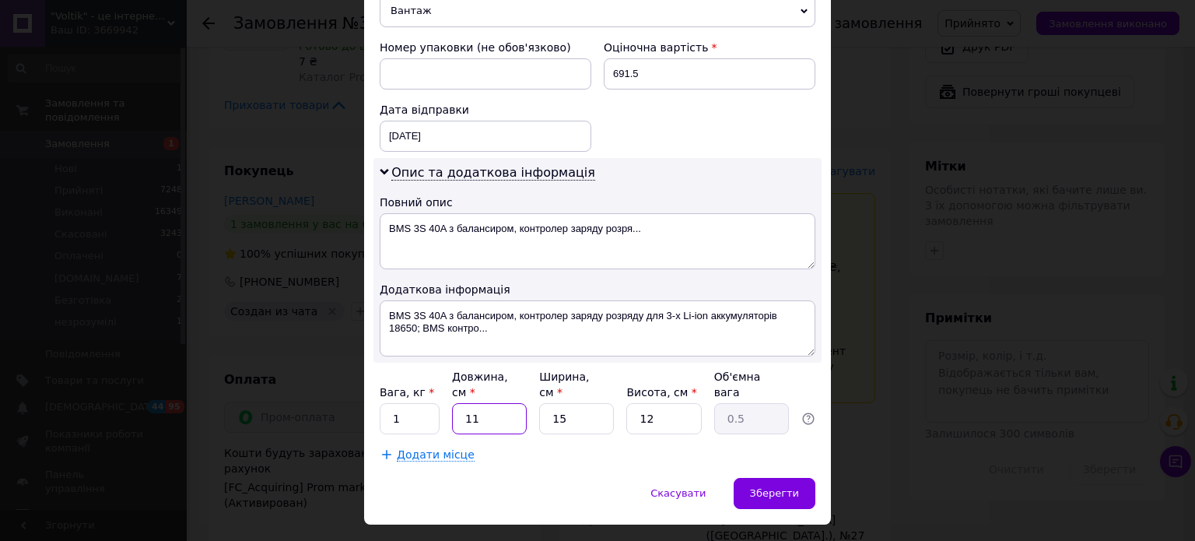
type input "2"
type input "0.1"
type input "20"
type input "0.9"
type input "20"
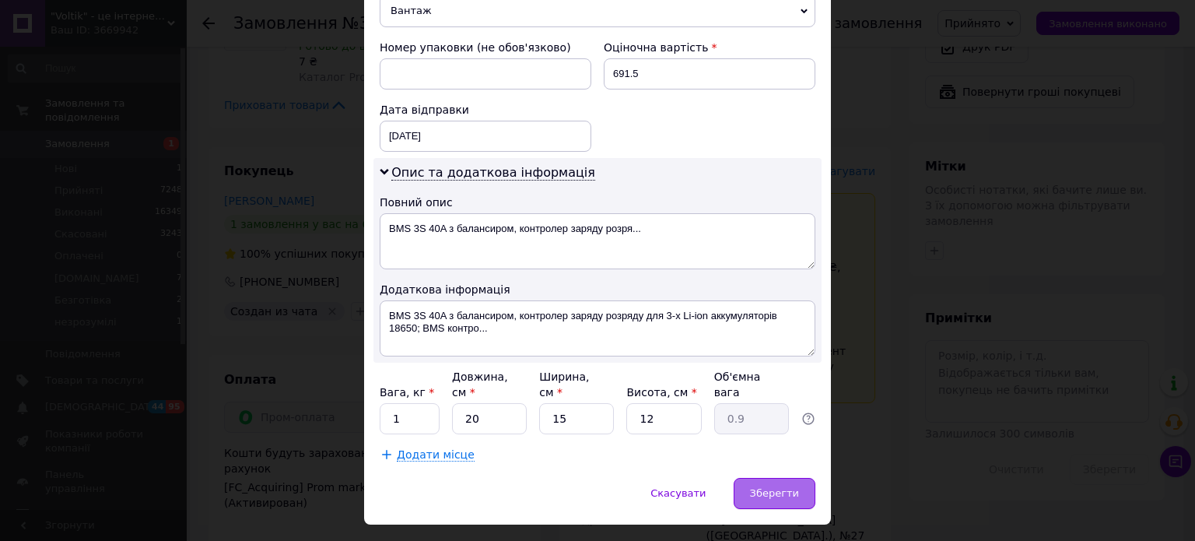
click at [762, 487] on span "Зберегти" at bounding box center [774, 493] width 49 height 12
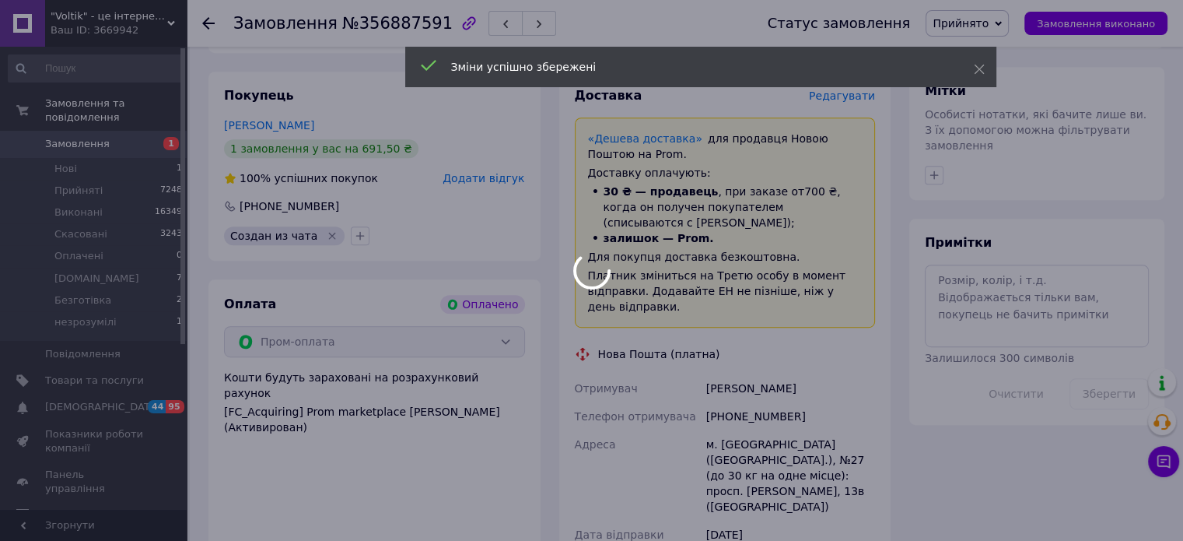
scroll to position [1011, 0]
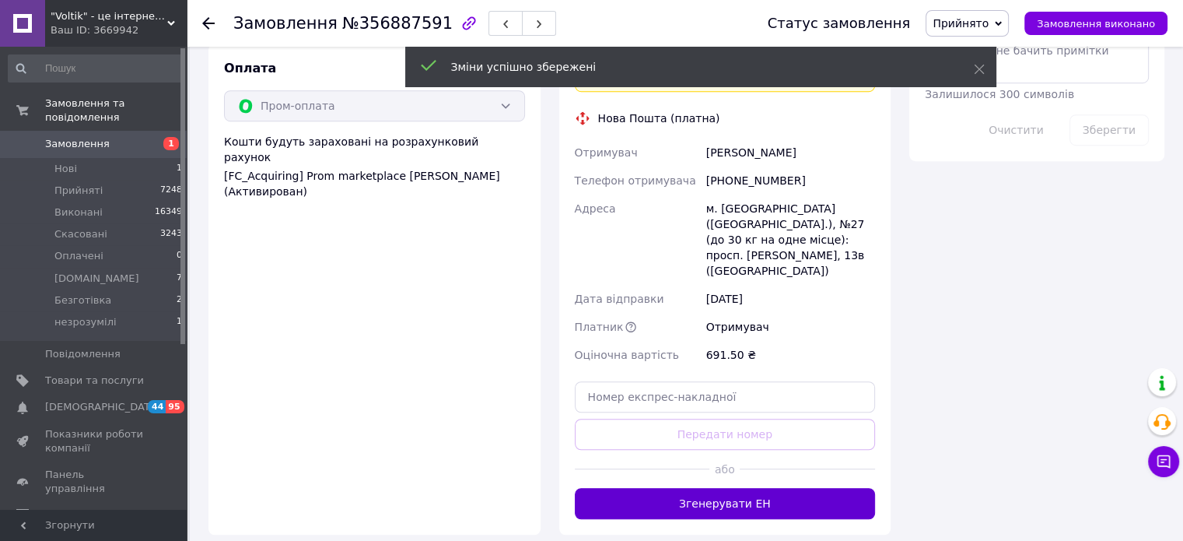
click at [713, 488] on button "Згенерувати ЕН" at bounding box center [725, 503] width 301 height 31
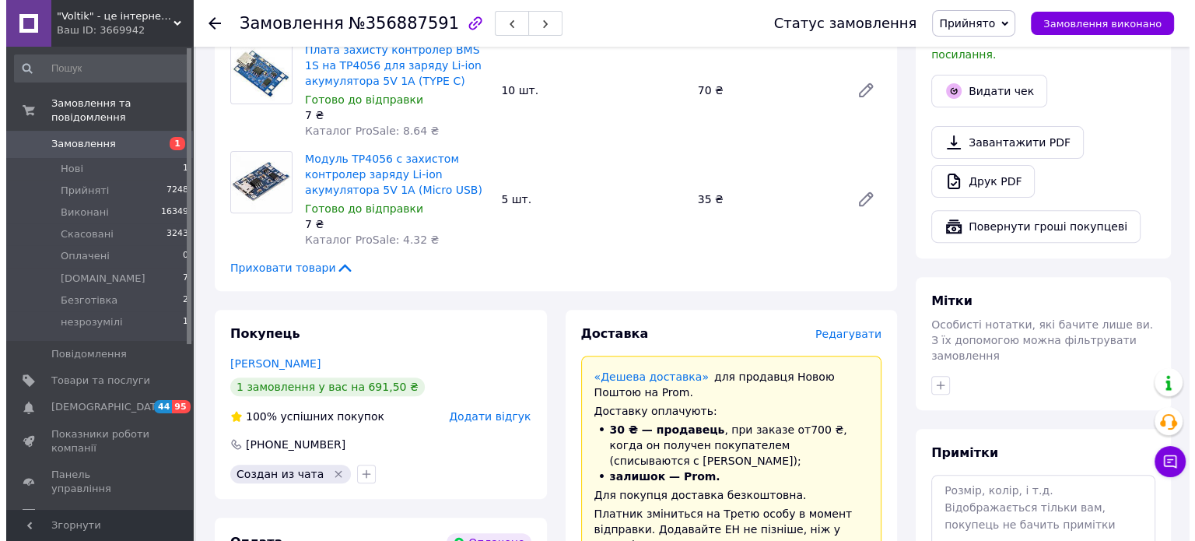
scroll to position [467, 0]
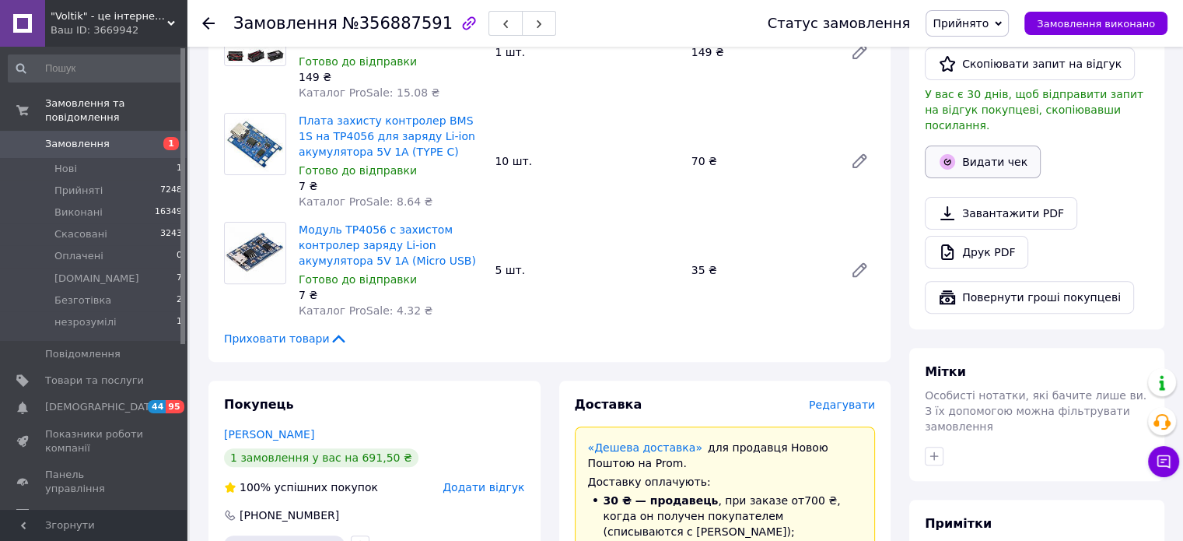
click at [961, 158] on button "Видати чек" at bounding box center [983, 161] width 116 height 33
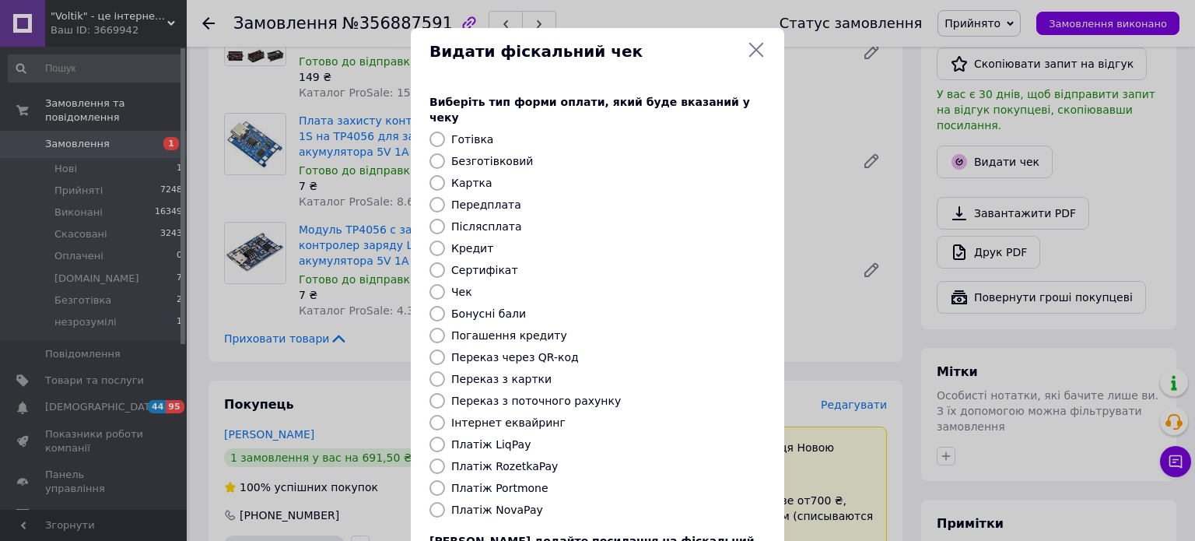
click at [535, 460] on label "Платіж RozetkaPay" at bounding box center [504, 466] width 107 height 12
click at [445, 458] on input "Платіж RozetkaPay" at bounding box center [437, 466] width 16 height 16
radio input "true"
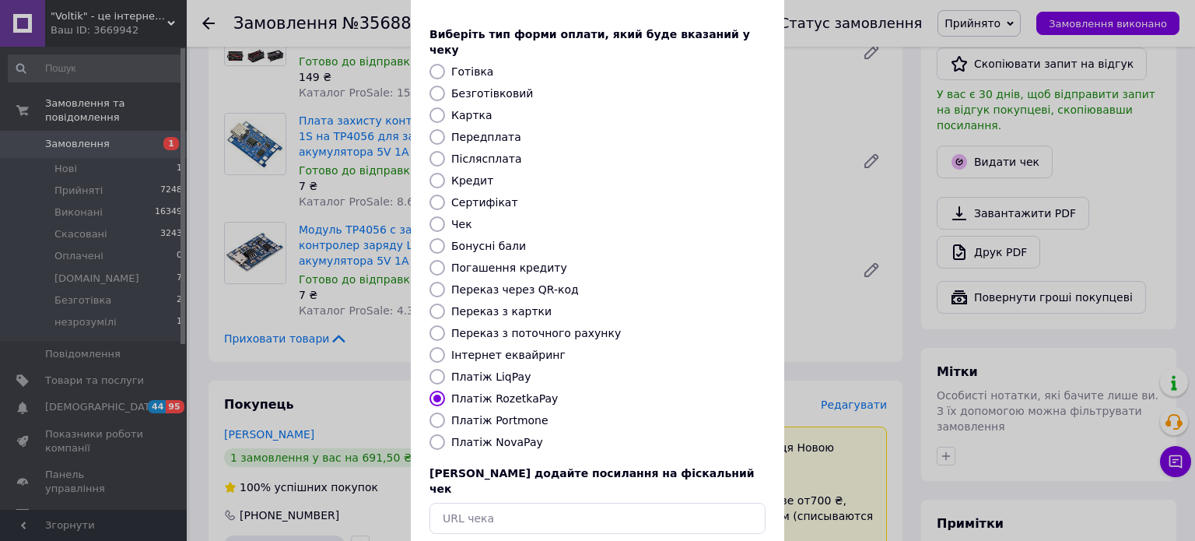
scroll to position [127, 0]
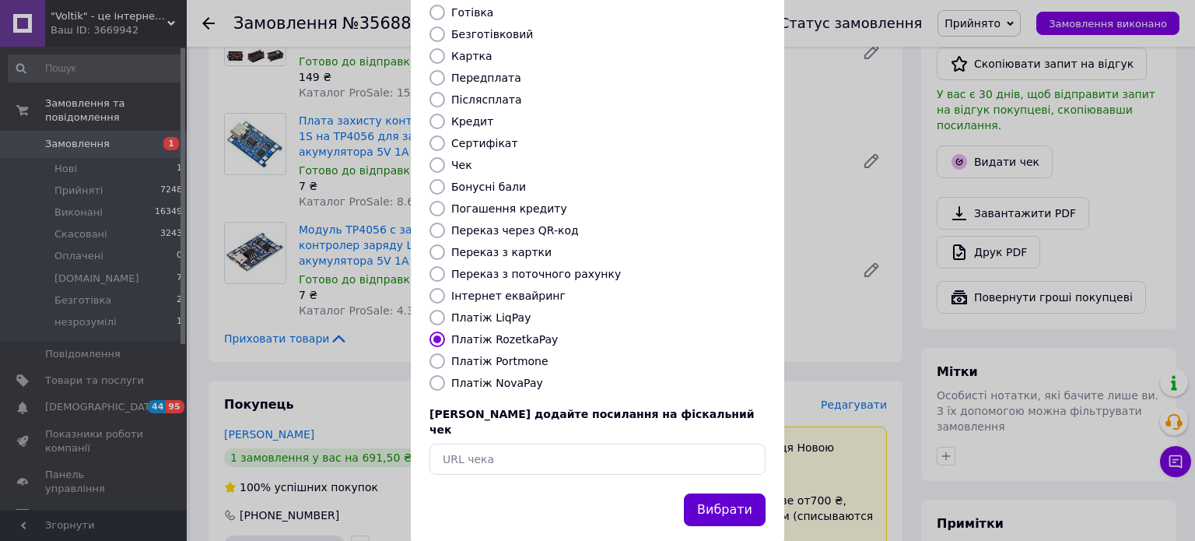
click at [734, 493] on button "Вибрати" at bounding box center [725, 509] width 82 height 33
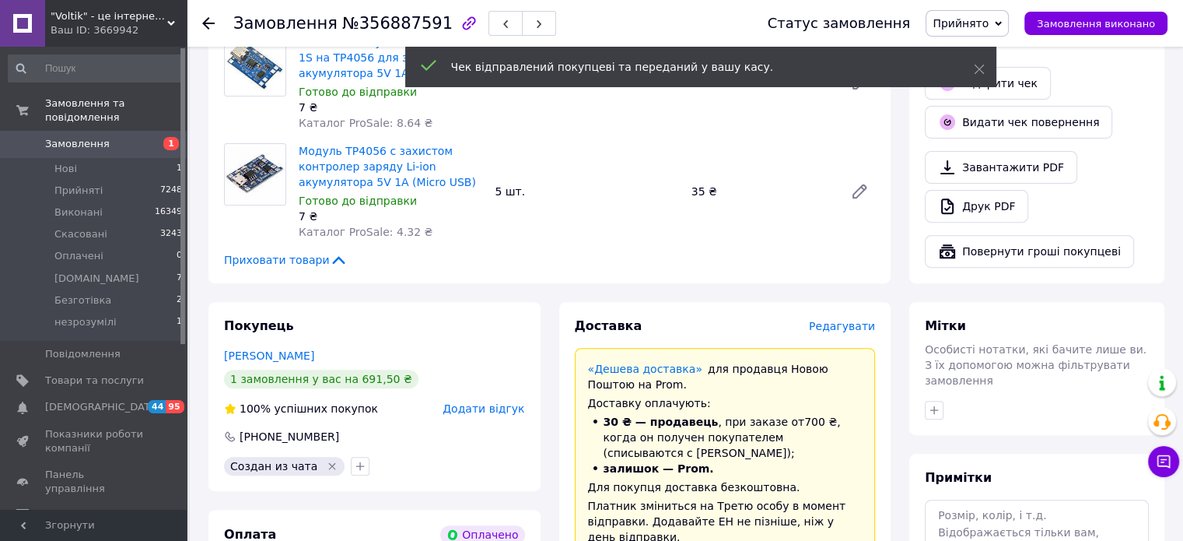
scroll to position [856, 0]
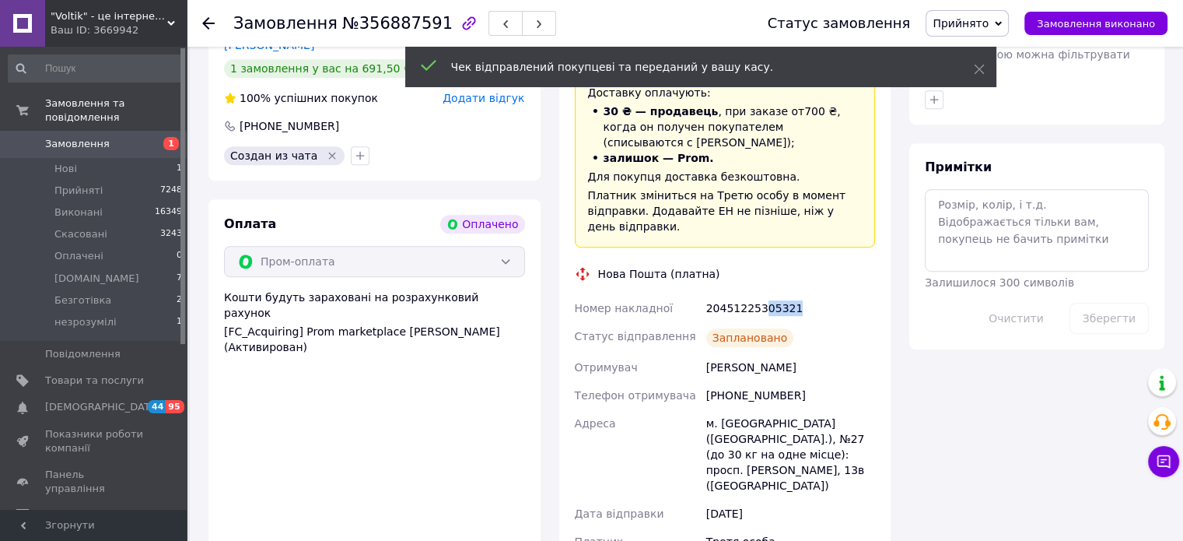
drag, startPoint x: 775, startPoint y: 299, endPoint x: 759, endPoint y: 303, distance: 16.8
click at [759, 303] on div "20451225305321" at bounding box center [790, 308] width 175 height 28
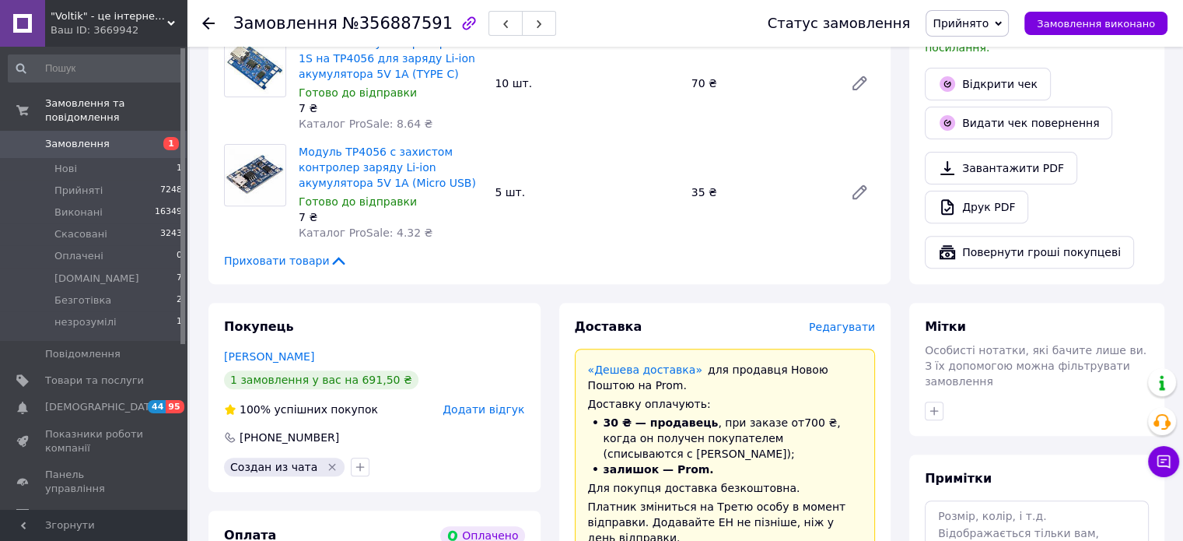
scroll to position [311, 0]
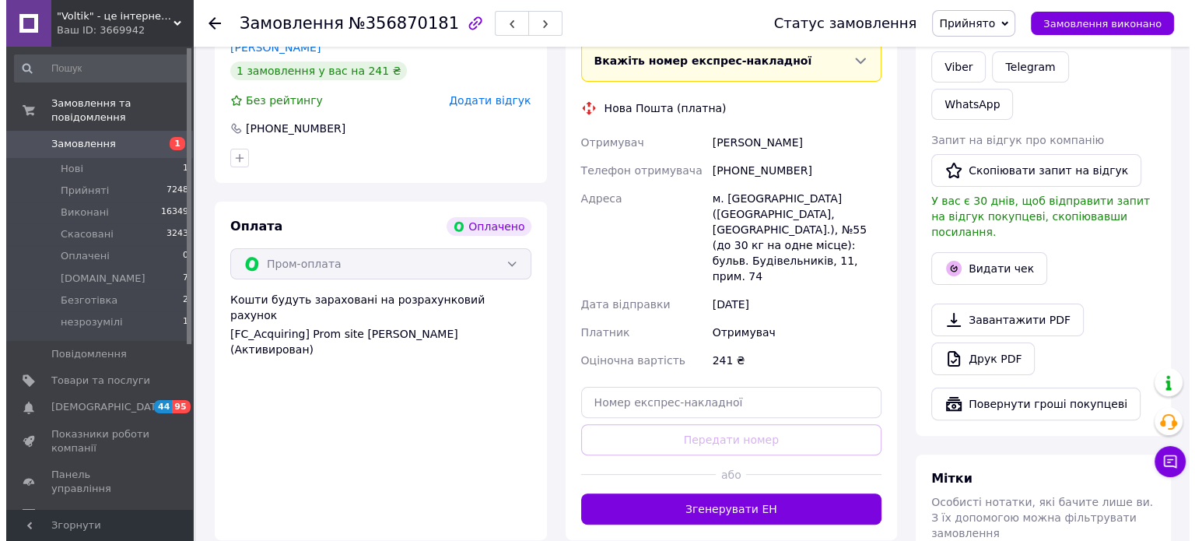
scroll to position [156, 0]
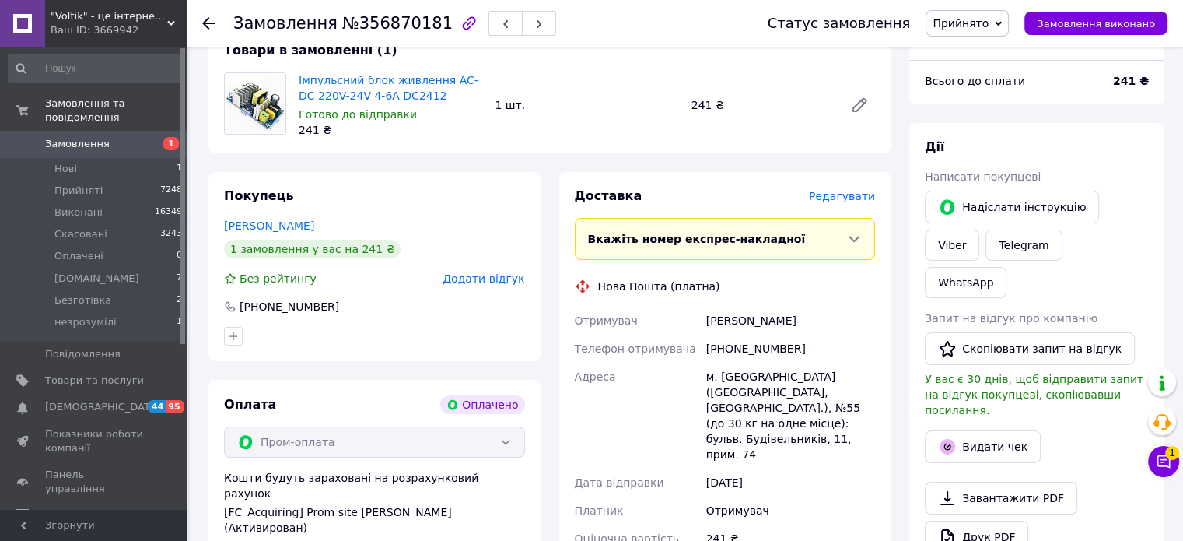
click at [839, 195] on span "Редагувати" at bounding box center [842, 196] width 66 height 12
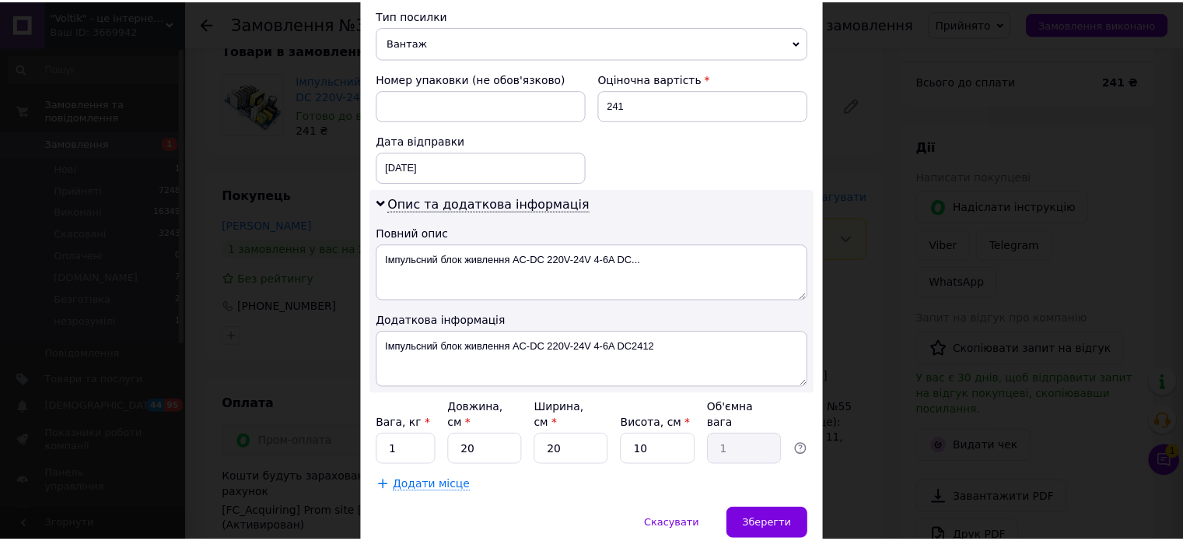
scroll to position [661, 0]
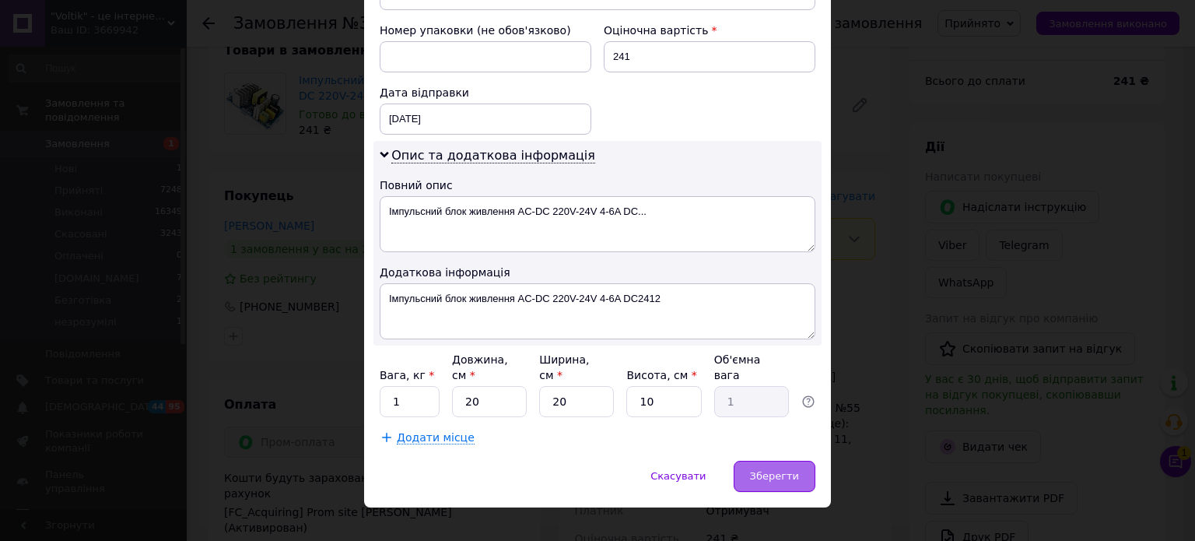
click at [808, 461] on div "Зберегти" at bounding box center [775, 476] width 82 height 31
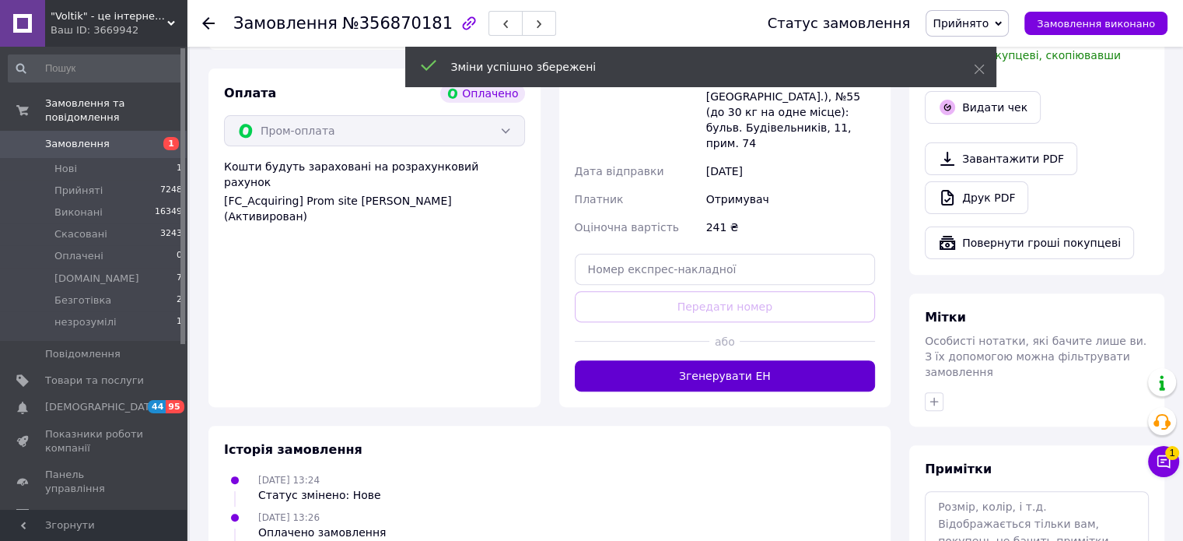
click at [713, 360] on button "Згенерувати ЕН" at bounding box center [725, 375] width 301 height 31
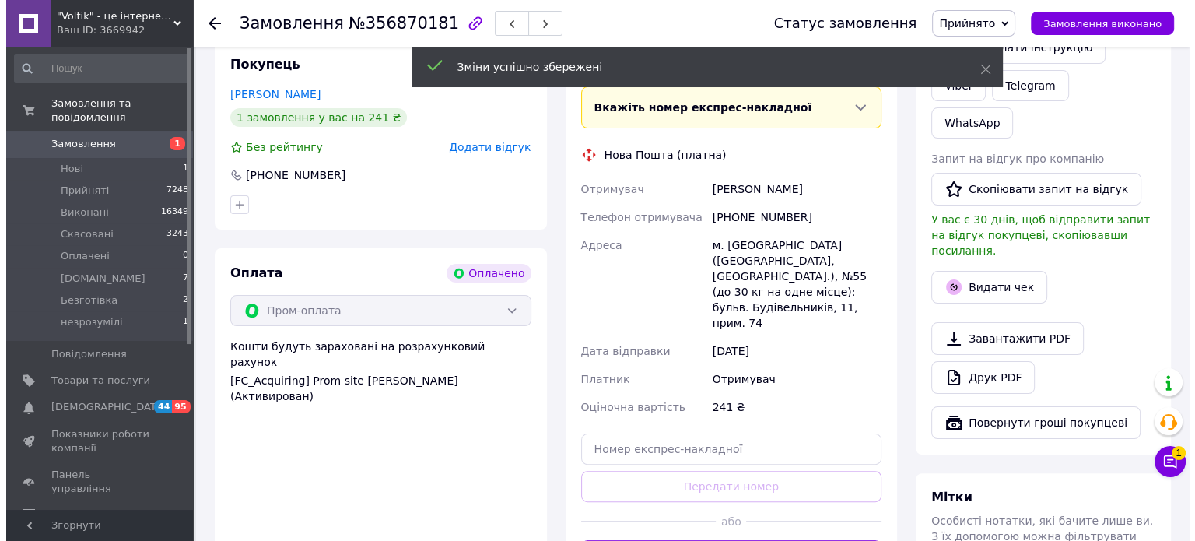
scroll to position [233, 0]
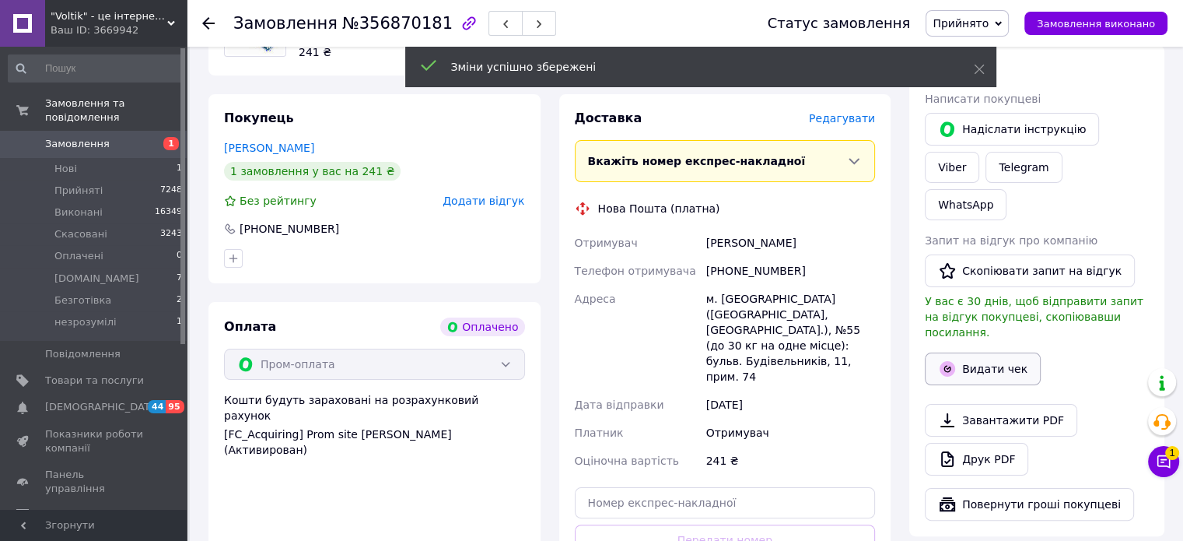
click at [958, 352] on button "Видати чек" at bounding box center [983, 368] width 116 height 33
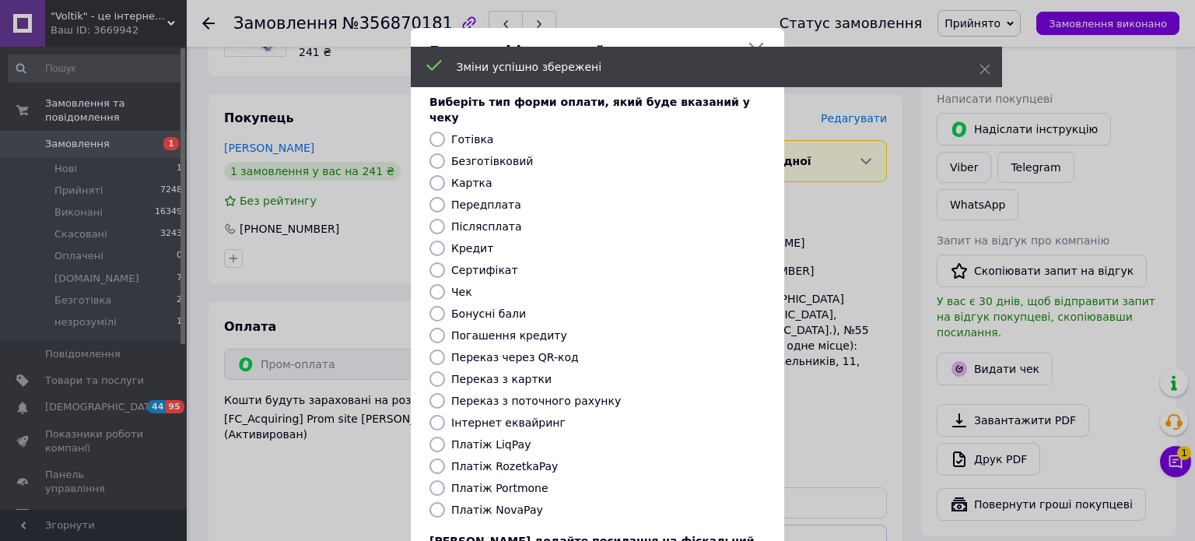
click at [518, 460] on label "Платіж RozetkaPay" at bounding box center [504, 466] width 107 height 12
click at [445, 458] on input "Платіж RozetkaPay" at bounding box center [437, 466] width 16 height 16
radio input "true"
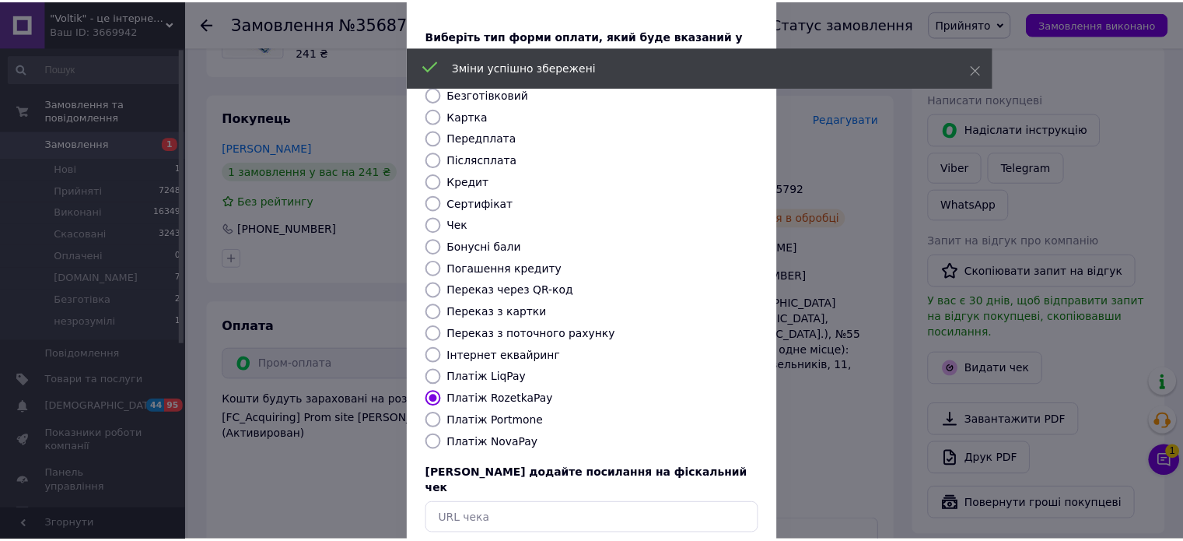
scroll to position [127, 0]
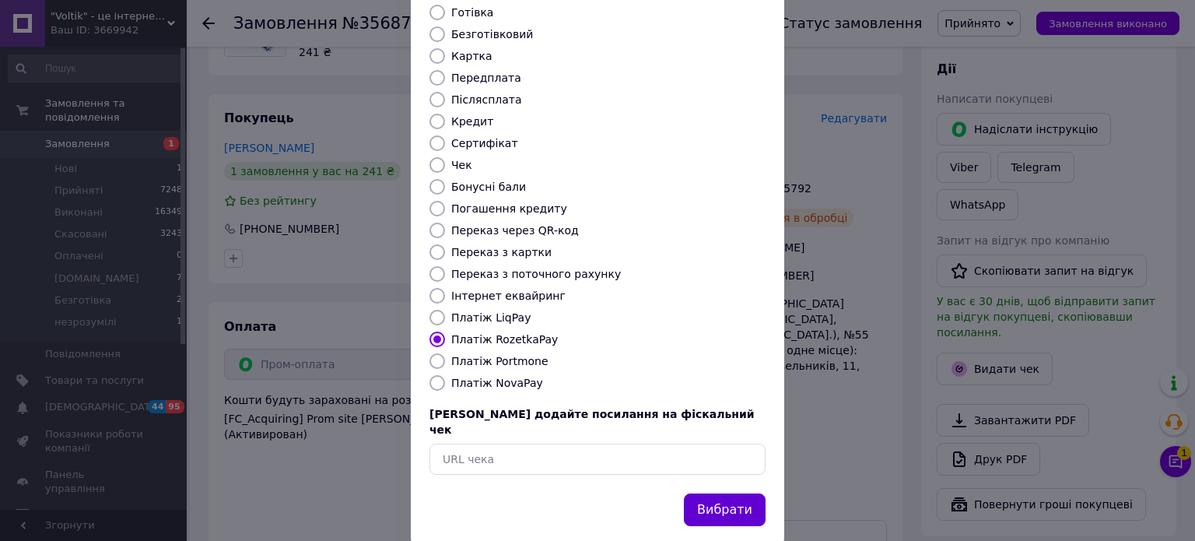
click at [722, 493] on button "Вибрати" at bounding box center [725, 509] width 82 height 33
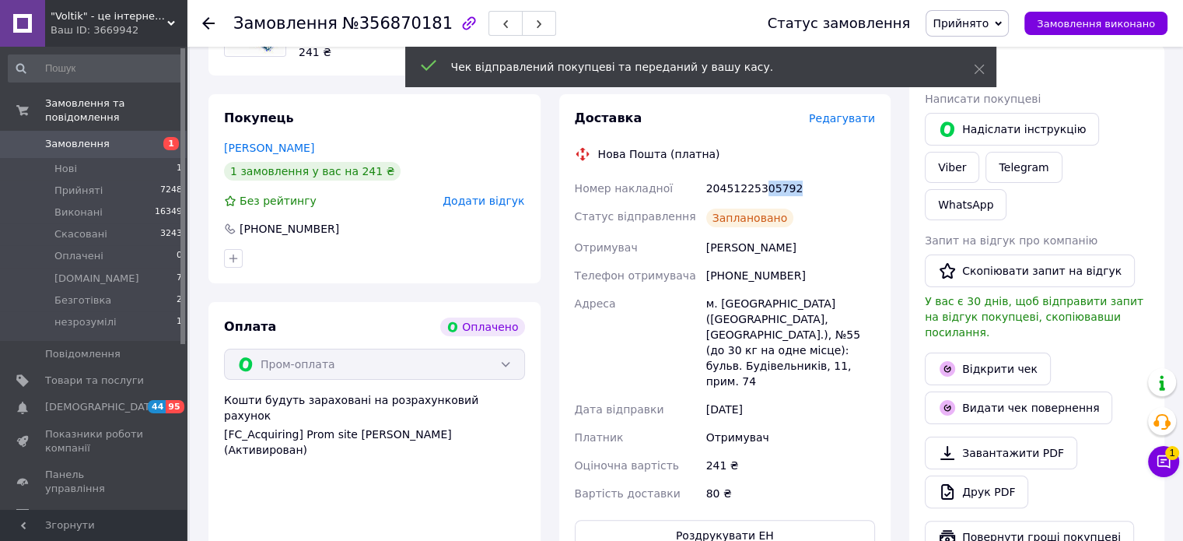
drag, startPoint x: 803, startPoint y: 192, endPoint x: 759, endPoint y: 201, distance: 44.4
click at [759, 201] on div "20451225305792" at bounding box center [790, 188] width 175 height 28
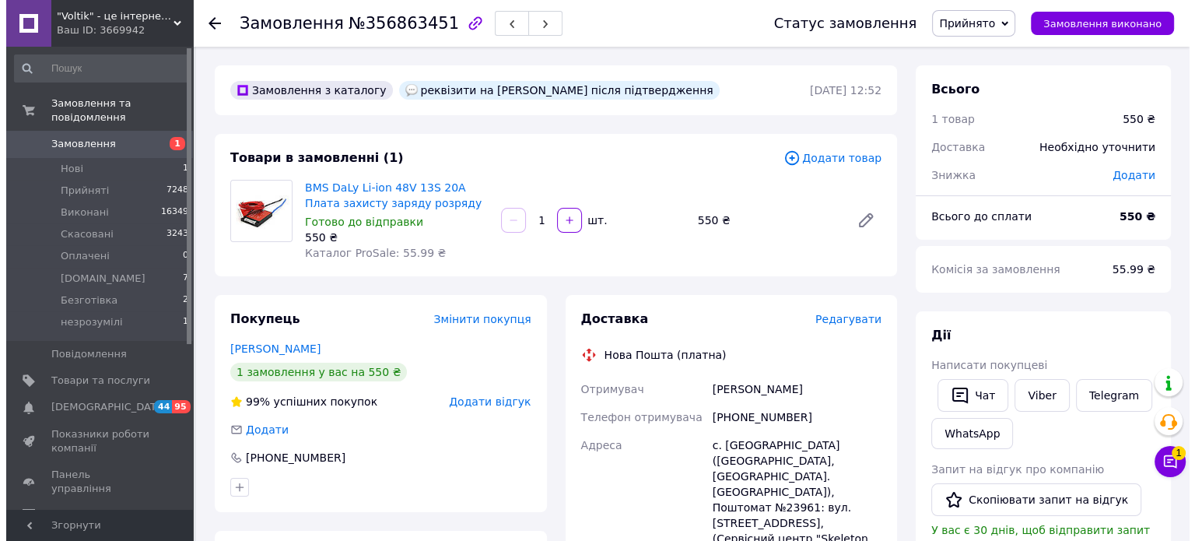
scroll to position [233, 0]
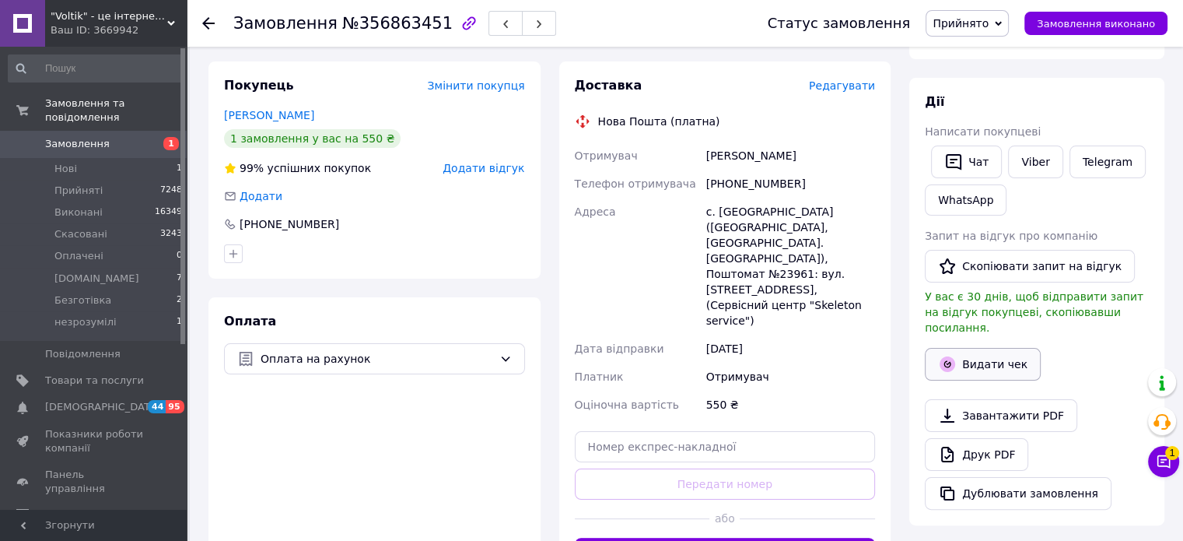
click at [949, 356] on icon "button" at bounding box center [947, 364] width 19 height 19
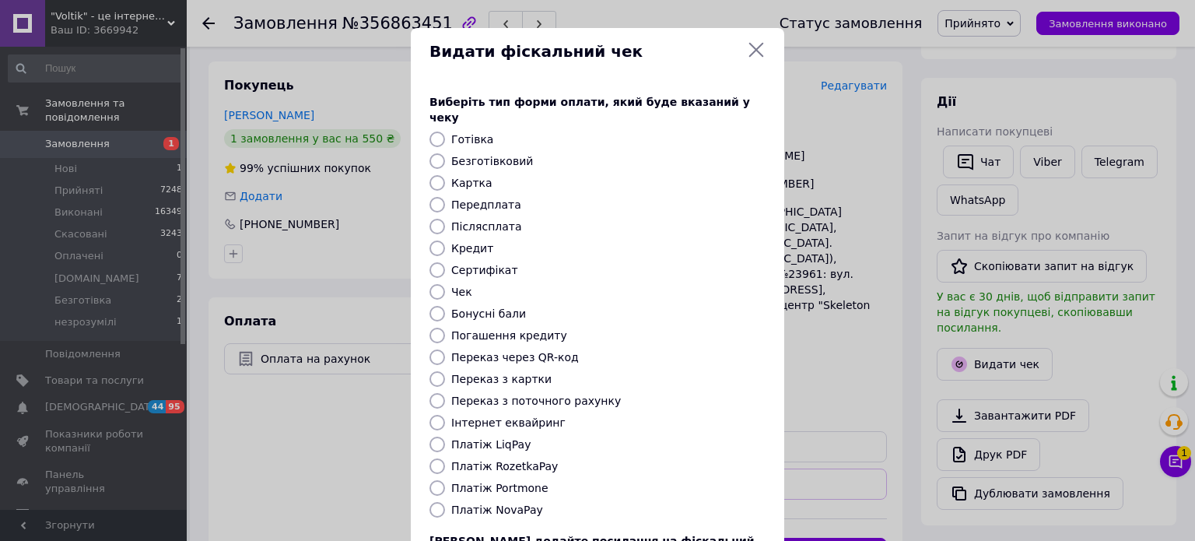
click at [548, 393] on div "Переказ з поточного рахунку" at bounding box center [608, 401] width 321 height 16
click at [554, 394] on label "Переказ з поточного рахунку" at bounding box center [536, 400] width 170 height 12
click at [445, 393] on input "Переказ з поточного рахунку" at bounding box center [437, 401] width 16 height 16
radio input "true"
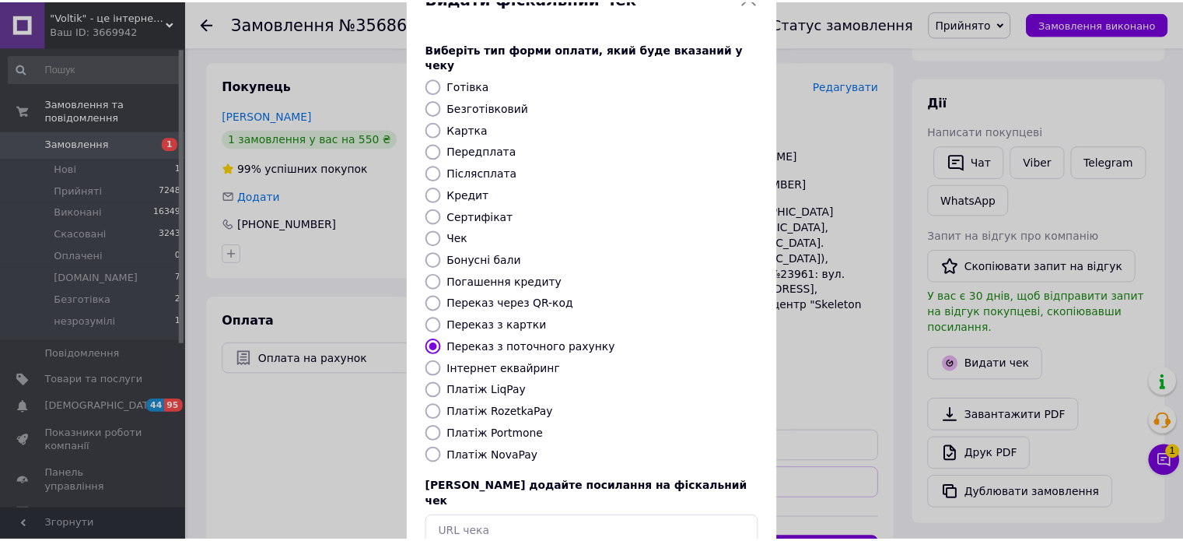
scroll to position [127, 0]
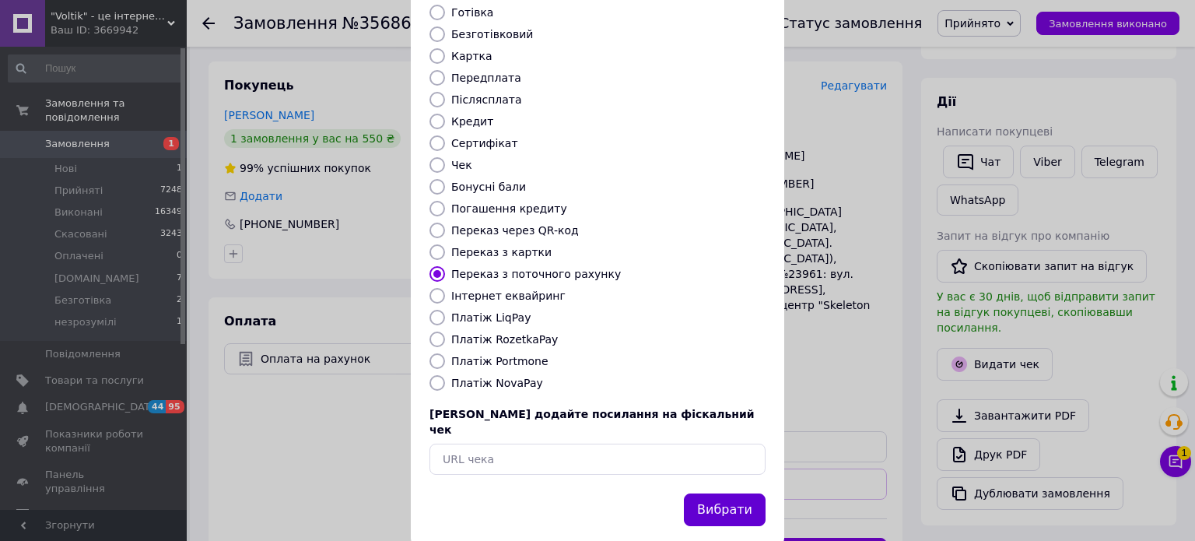
click at [731, 493] on button "Вибрати" at bounding box center [725, 509] width 82 height 33
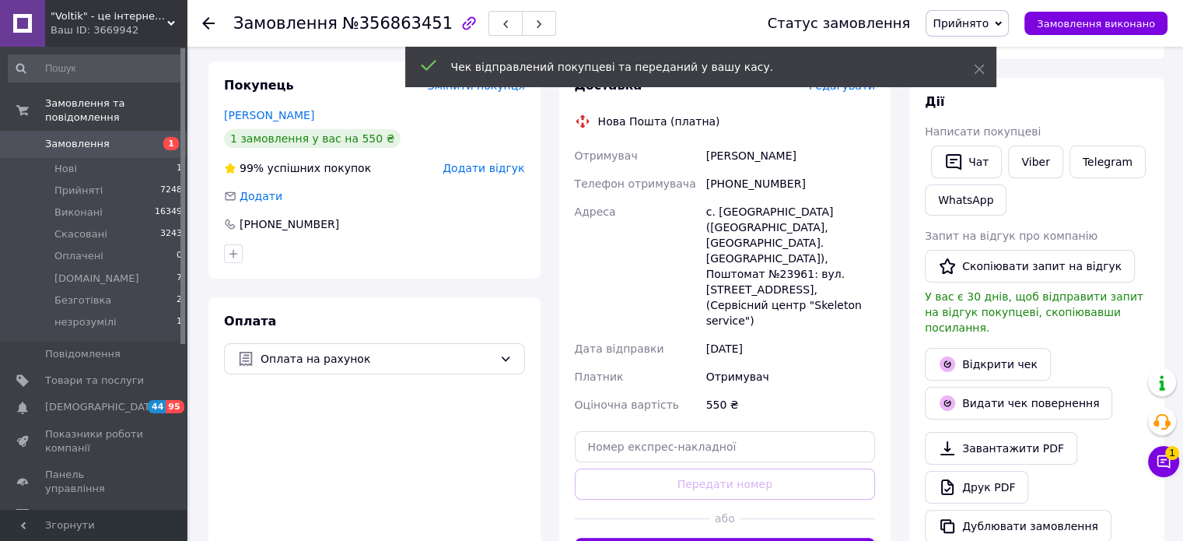
click at [847, 89] on div "Чек відправлений покупцеві та переданий у вашу касу." at bounding box center [700, 69] width 591 height 44
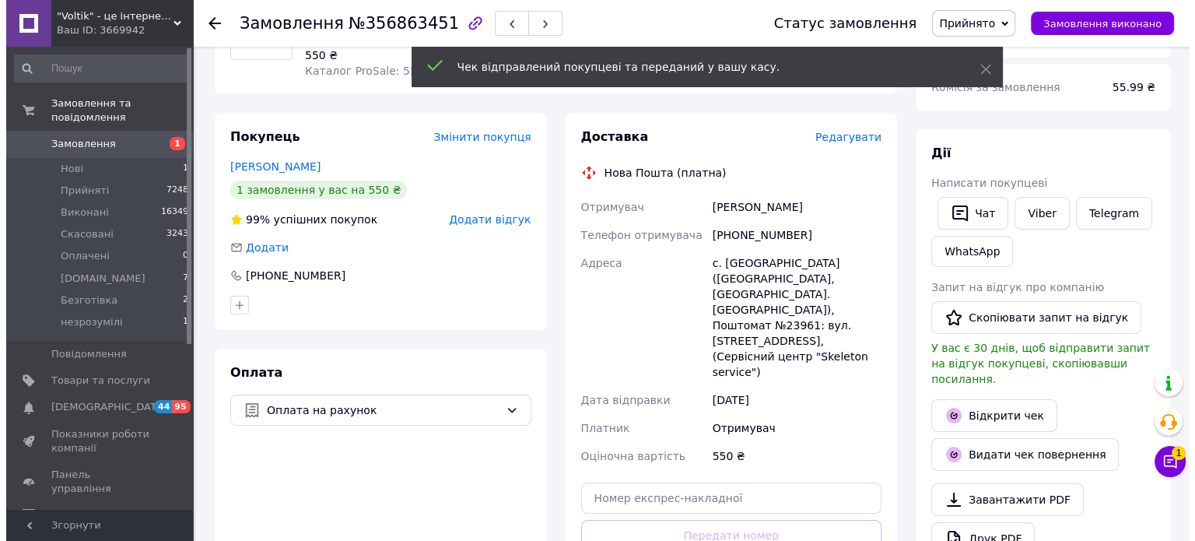
scroll to position [156, 0]
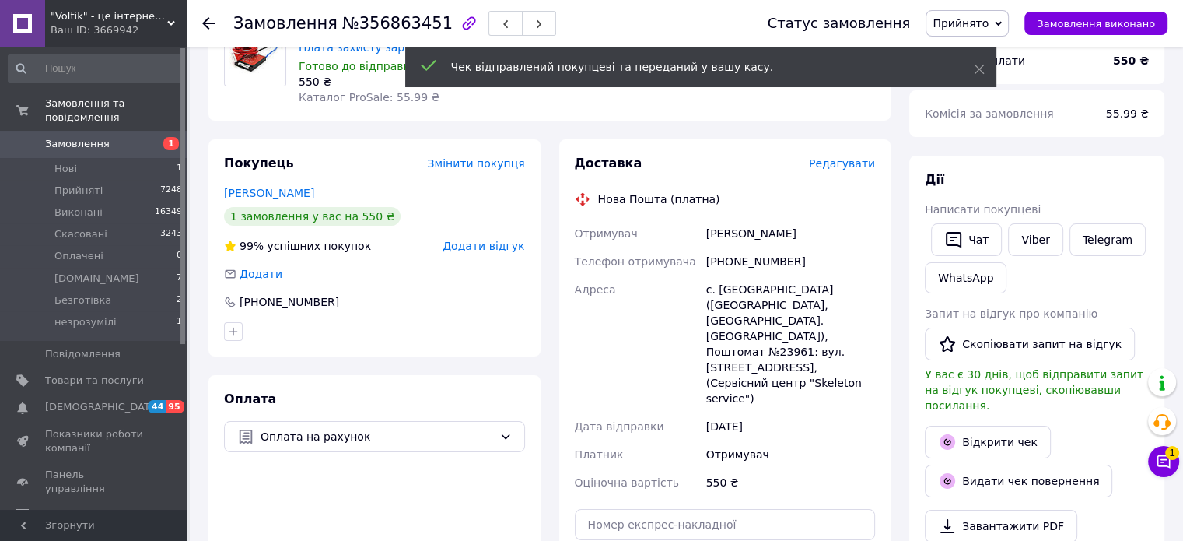
click at [850, 167] on span "Редагувати" at bounding box center [842, 163] width 66 height 12
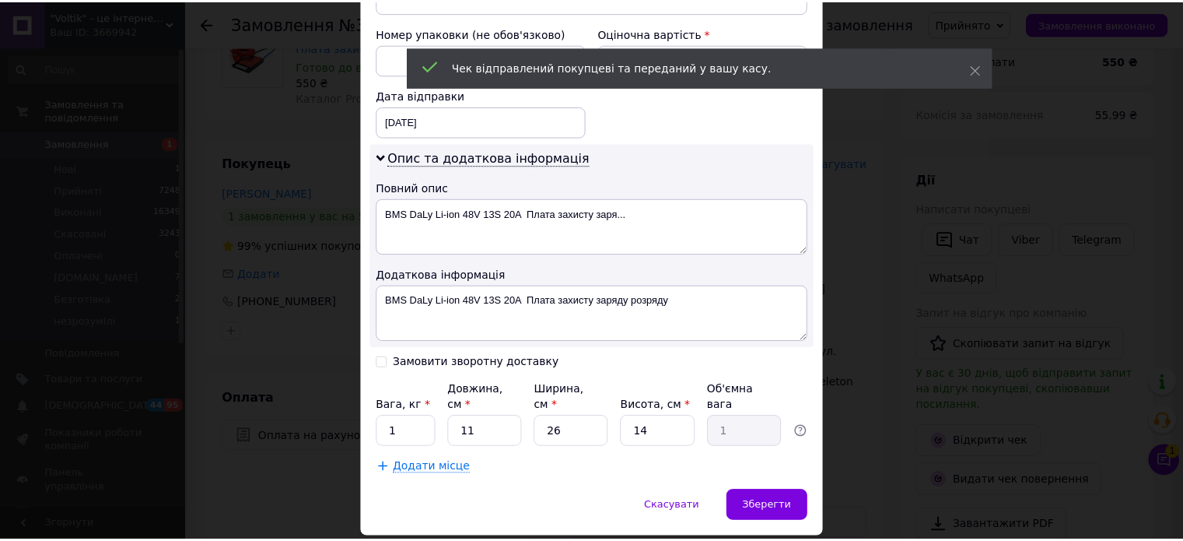
scroll to position [700, 0]
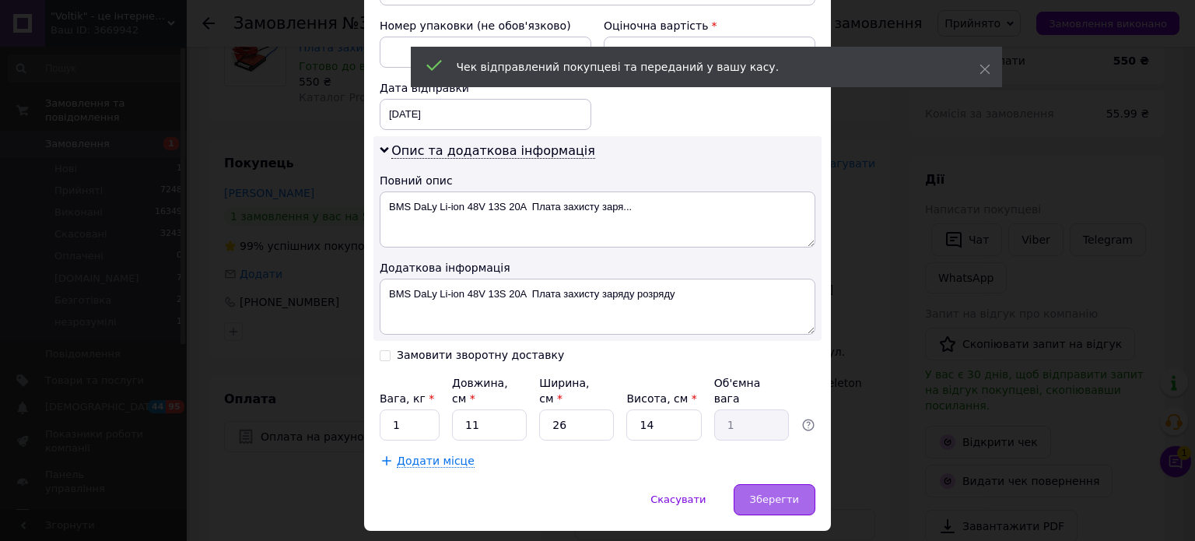
click at [751, 484] on div "Зберегти" at bounding box center [775, 499] width 82 height 31
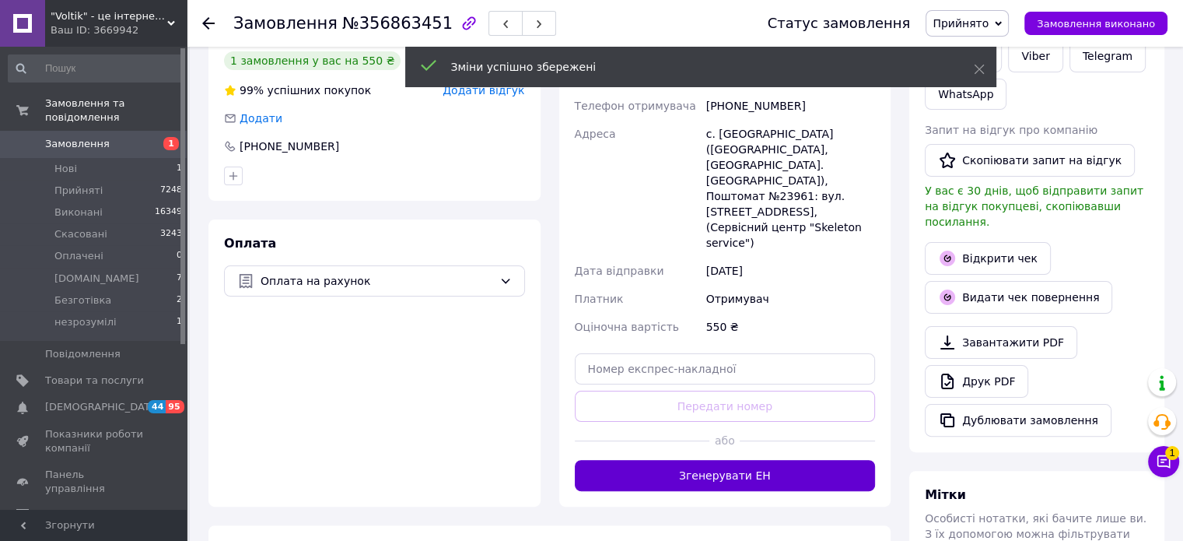
click at [725, 460] on button "Згенерувати ЕН" at bounding box center [725, 475] width 301 height 31
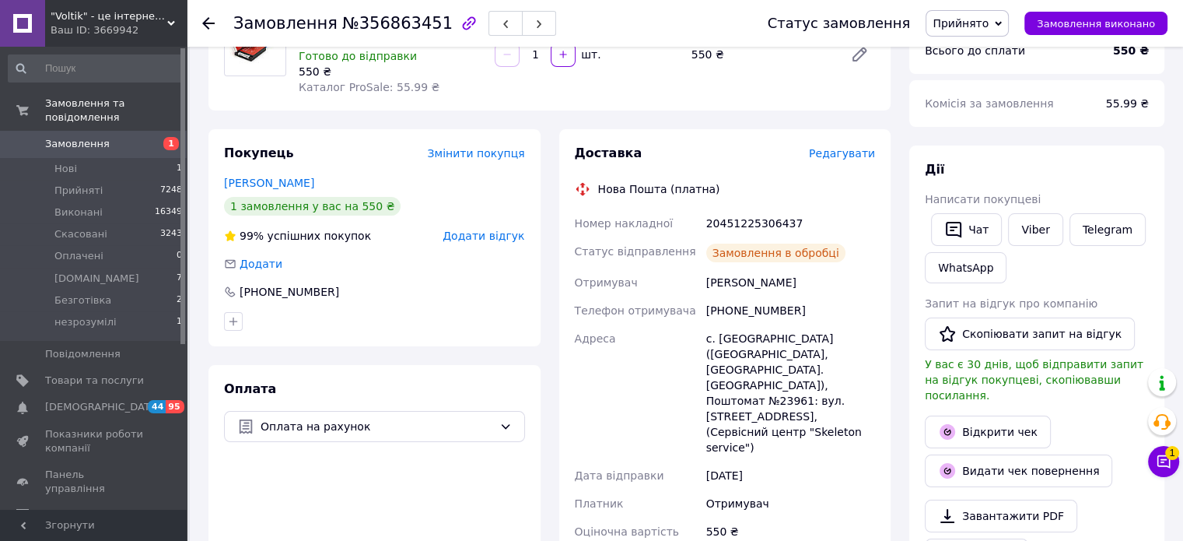
scroll to position [156, 0]
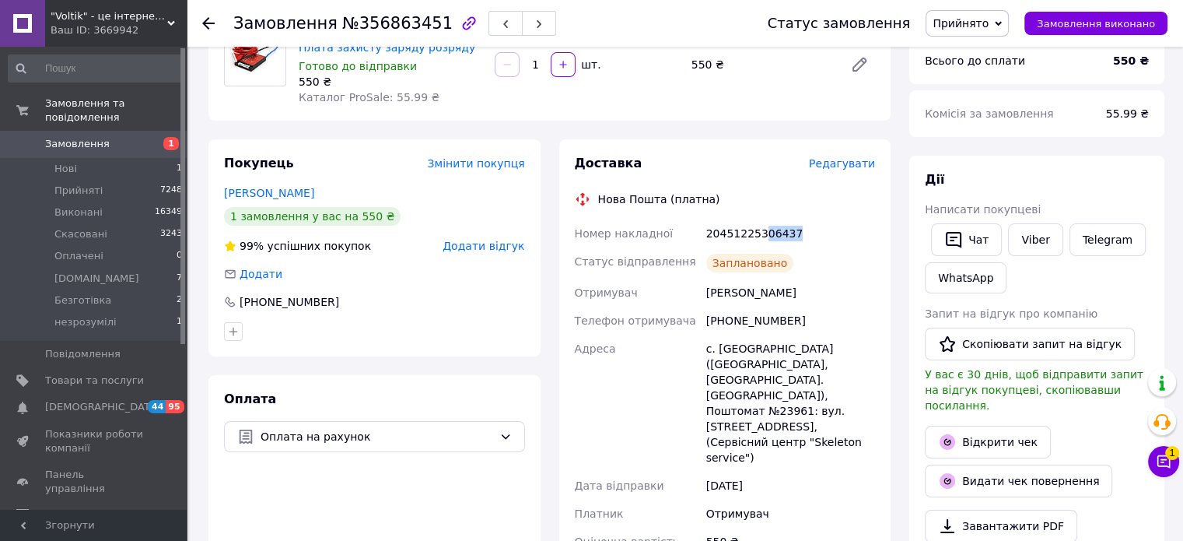
drag, startPoint x: 794, startPoint y: 229, endPoint x: 757, endPoint y: 242, distance: 38.9
click at [757, 242] on div "20451225306437" at bounding box center [790, 233] width 175 height 28
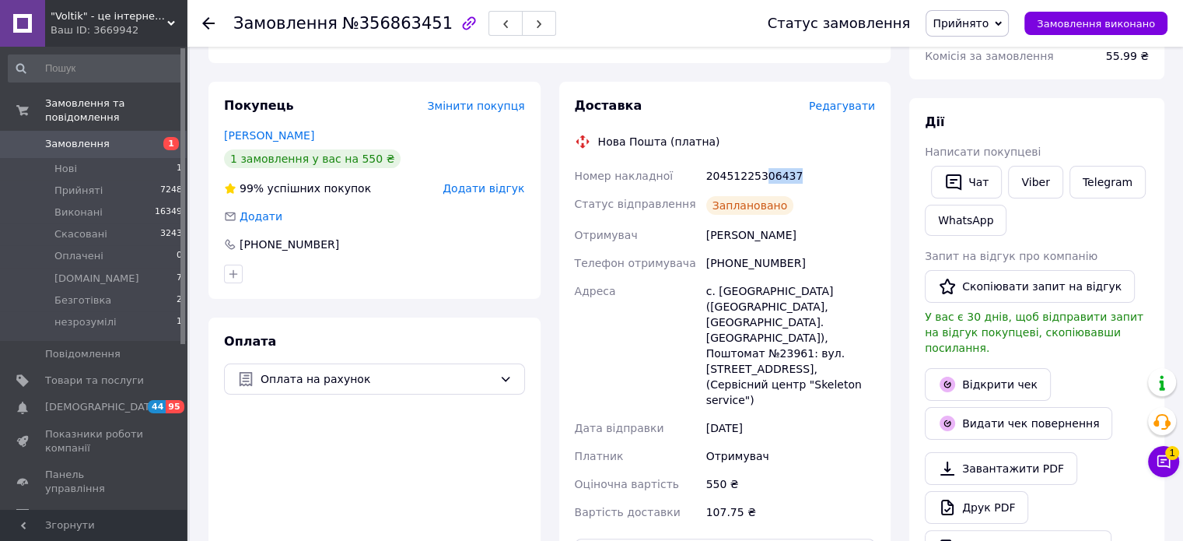
scroll to position [0, 0]
